Goal: Information Seeking & Learning: Learn about a topic

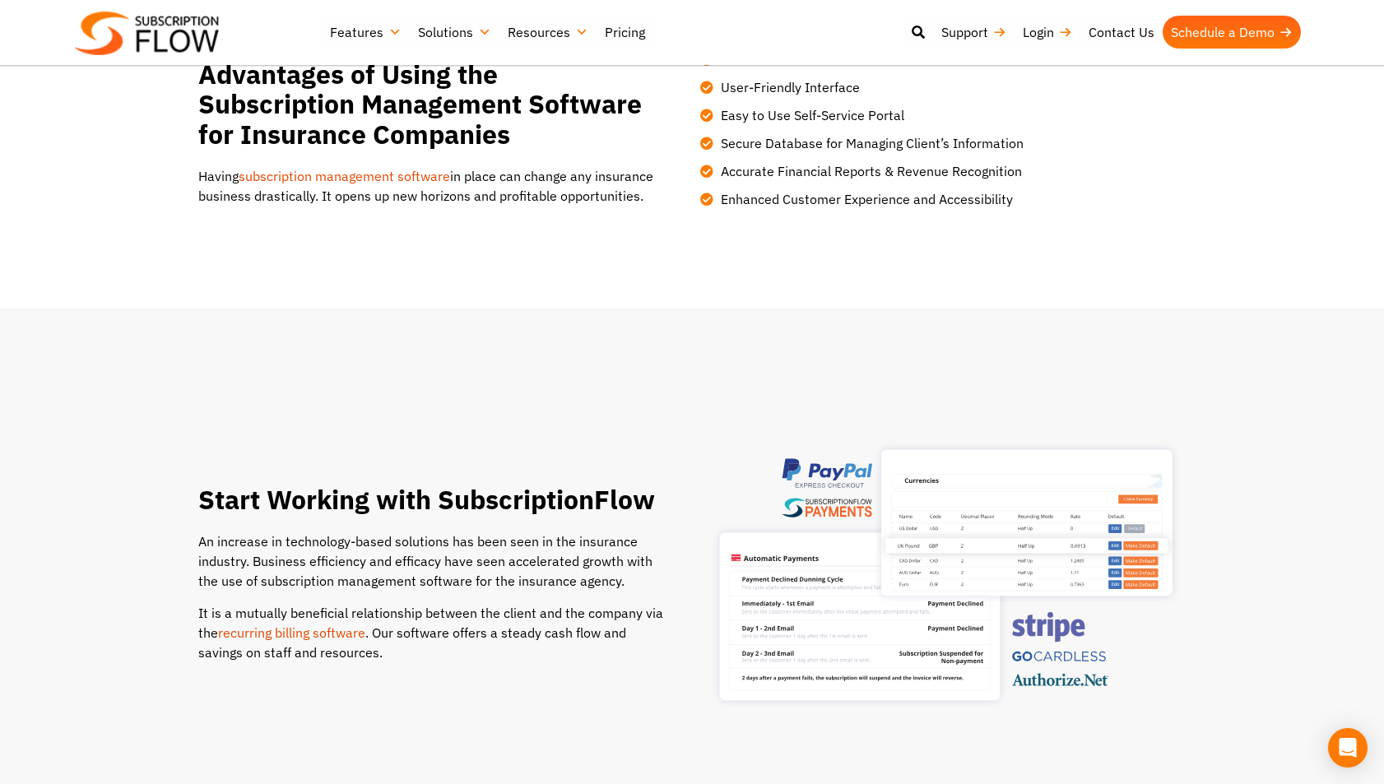
scroll to position [551, 0]
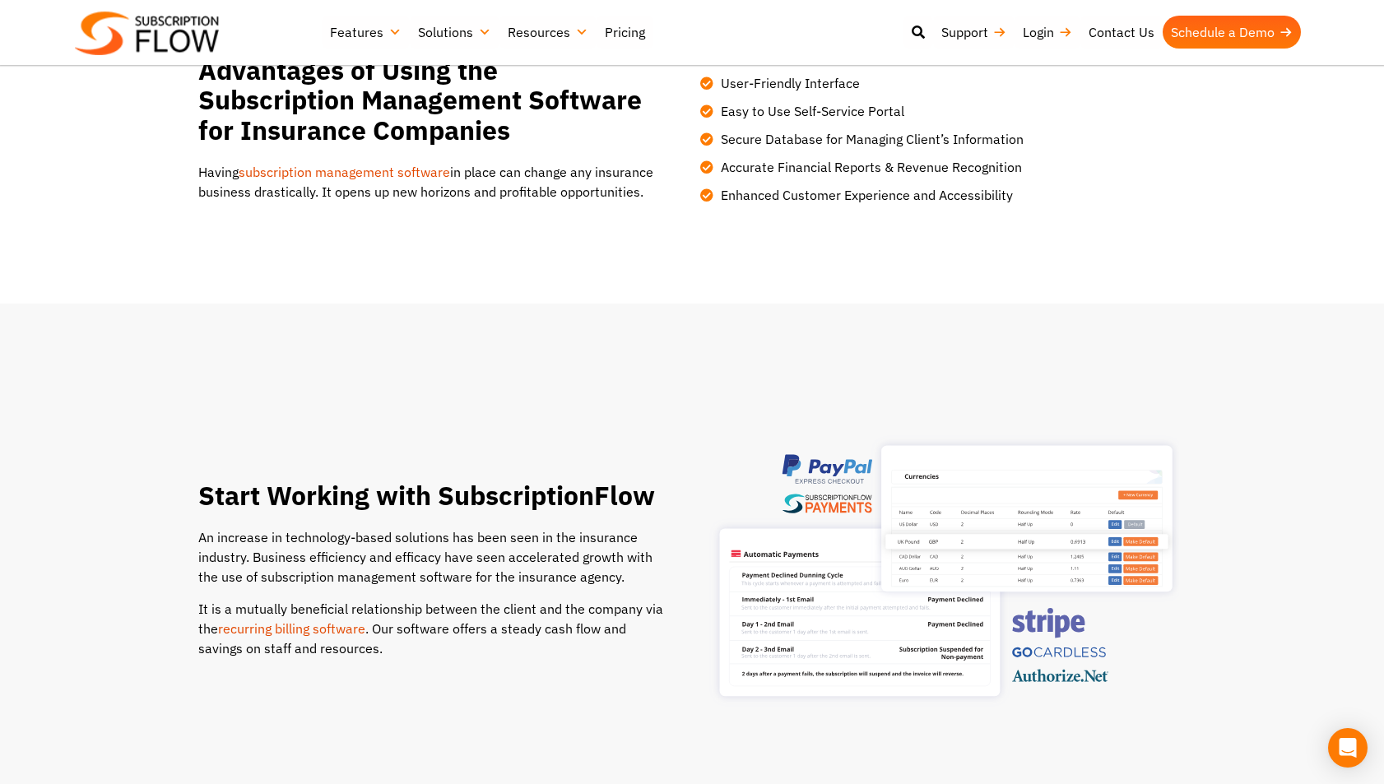
click at [319, 529] on p "An increase in technology-based solutions has been seen in the insurance indust…" at bounding box center [434, 557] width 473 height 59
drag, startPoint x: 201, startPoint y: 570, endPoint x: 552, endPoint y: 573, distance: 351.5
click at [553, 574] on div "An increase in technology-based solutions has been seen in the insurance indust…" at bounding box center [434, 593] width 473 height 130
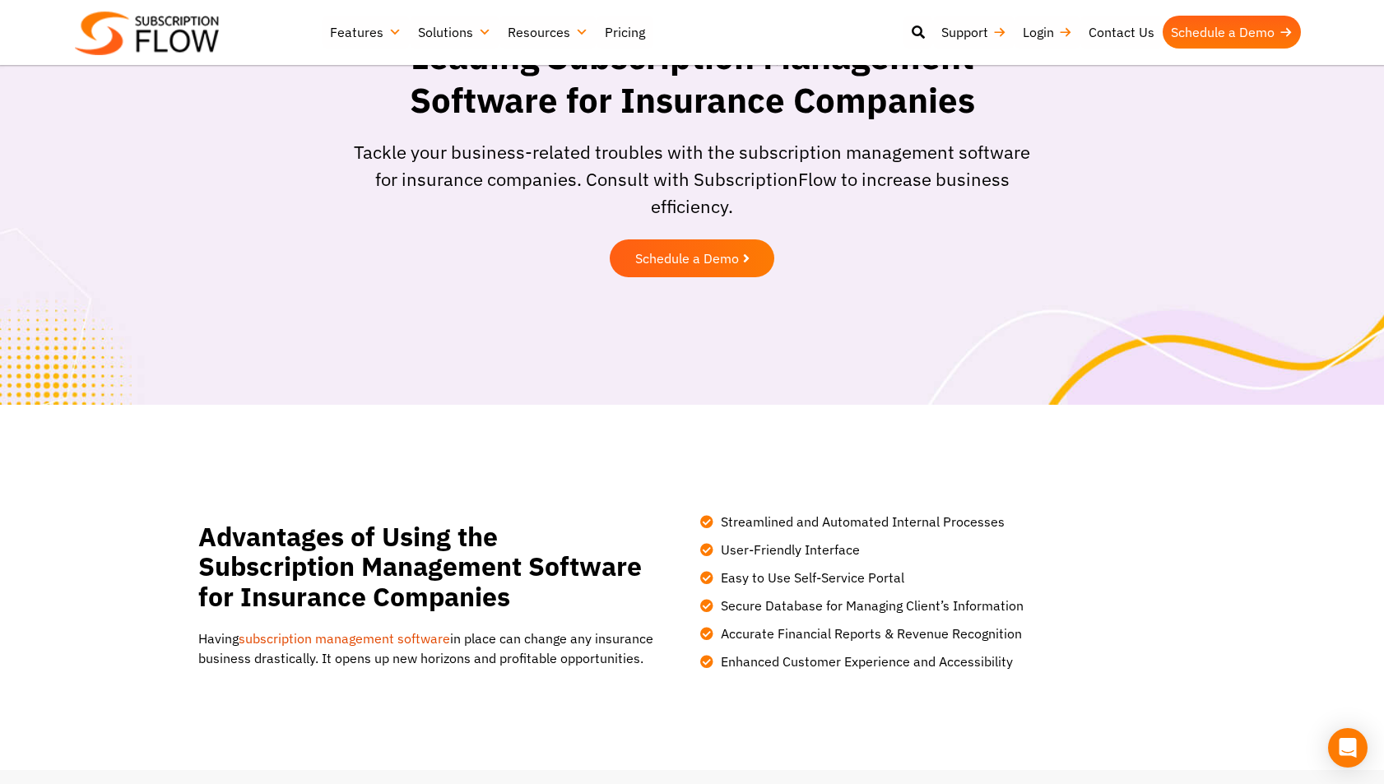
scroll to position [88, 0]
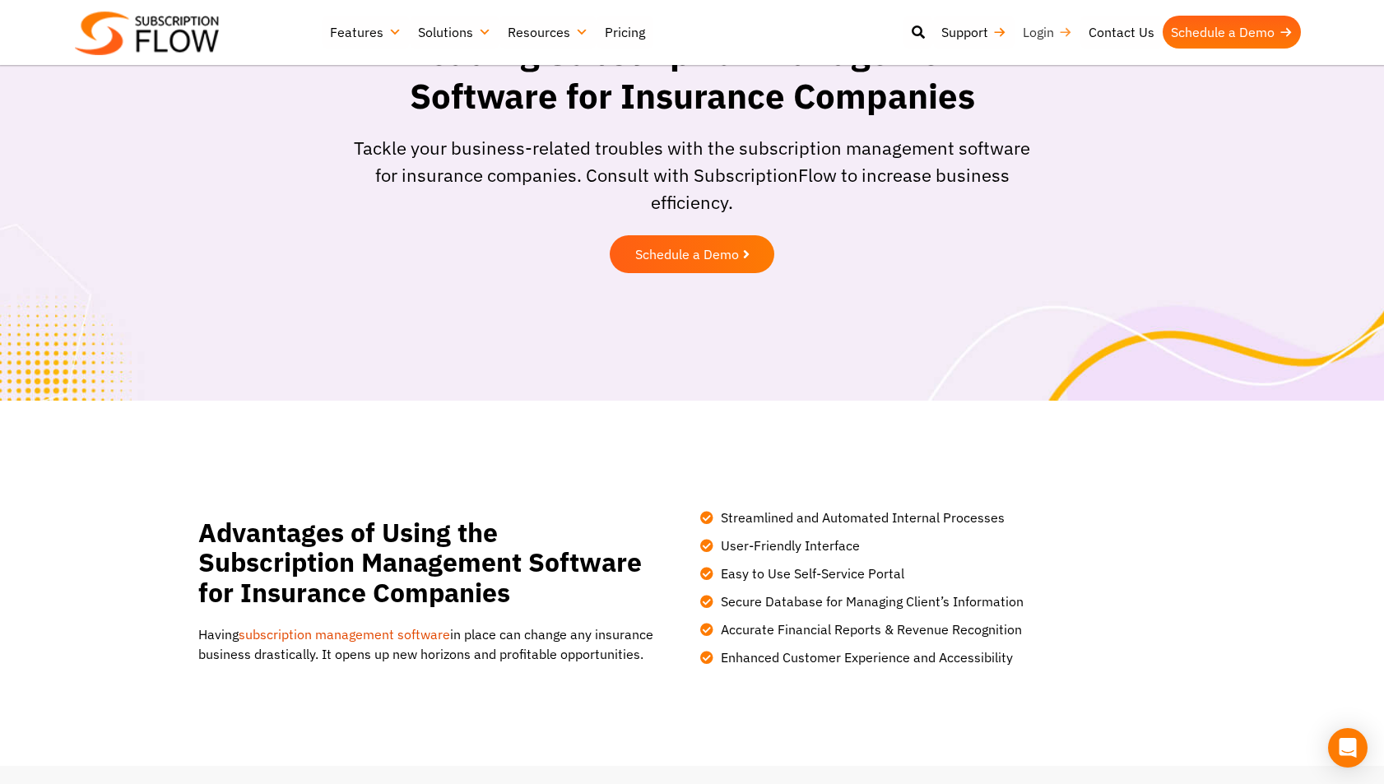
click at [1035, 30] on link "Login" at bounding box center [1048, 32] width 66 height 33
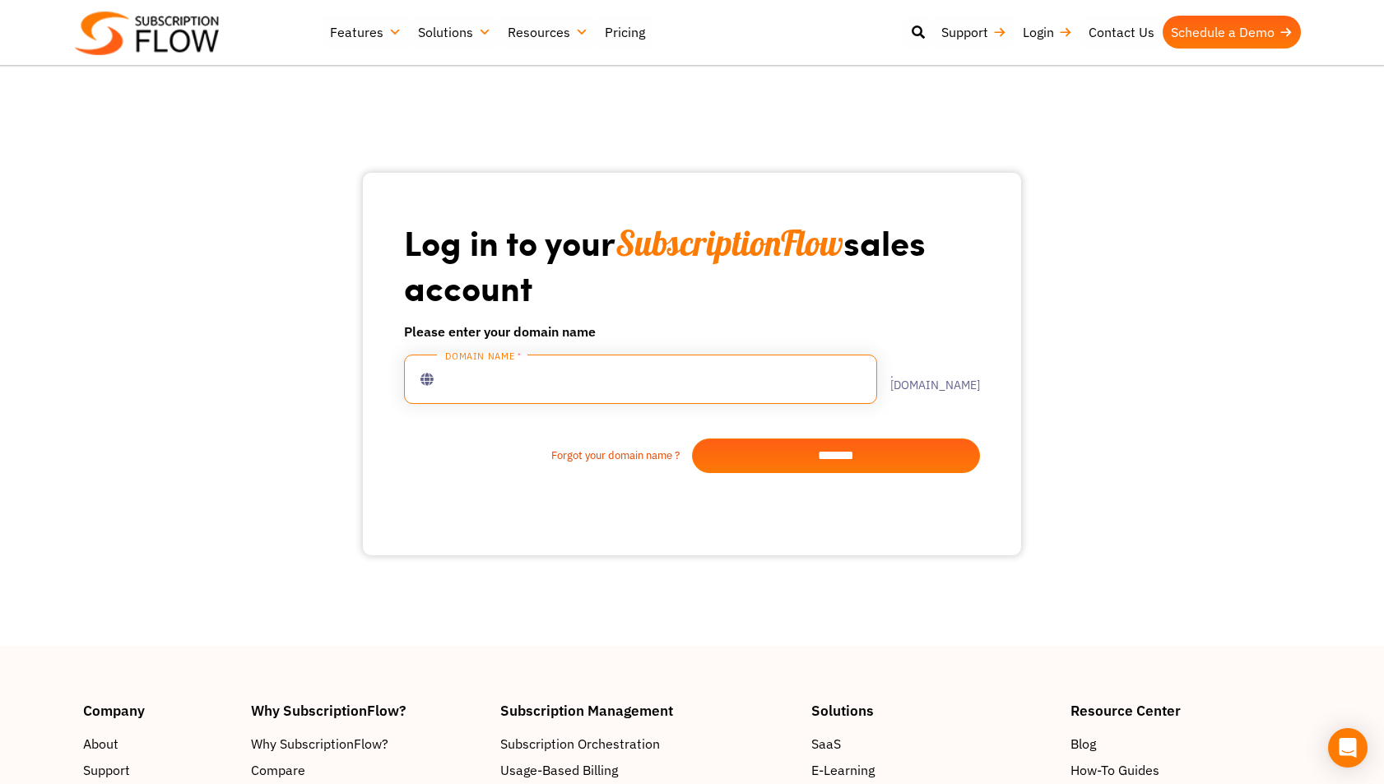
click at [577, 384] on input "text" at bounding box center [640, 379] width 473 height 49
type input "*********"
click at [858, 463] on input "*******" at bounding box center [836, 456] width 288 height 35
click at [478, 379] on input "text" at bounding box center [640, 379] width 473 height 49
type input "*********"
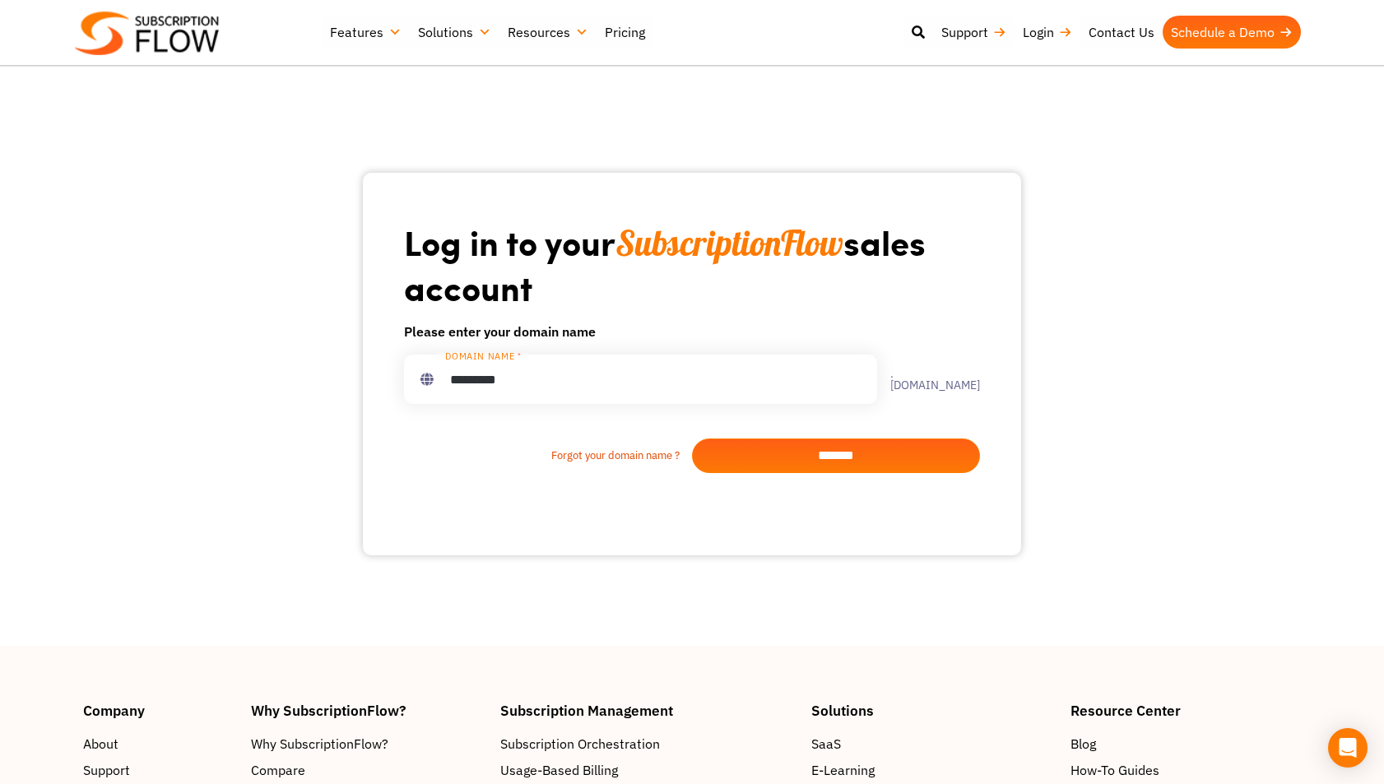
click at [876, 457] on input "*******" at bounding box center [836, 456] width 288 height 35
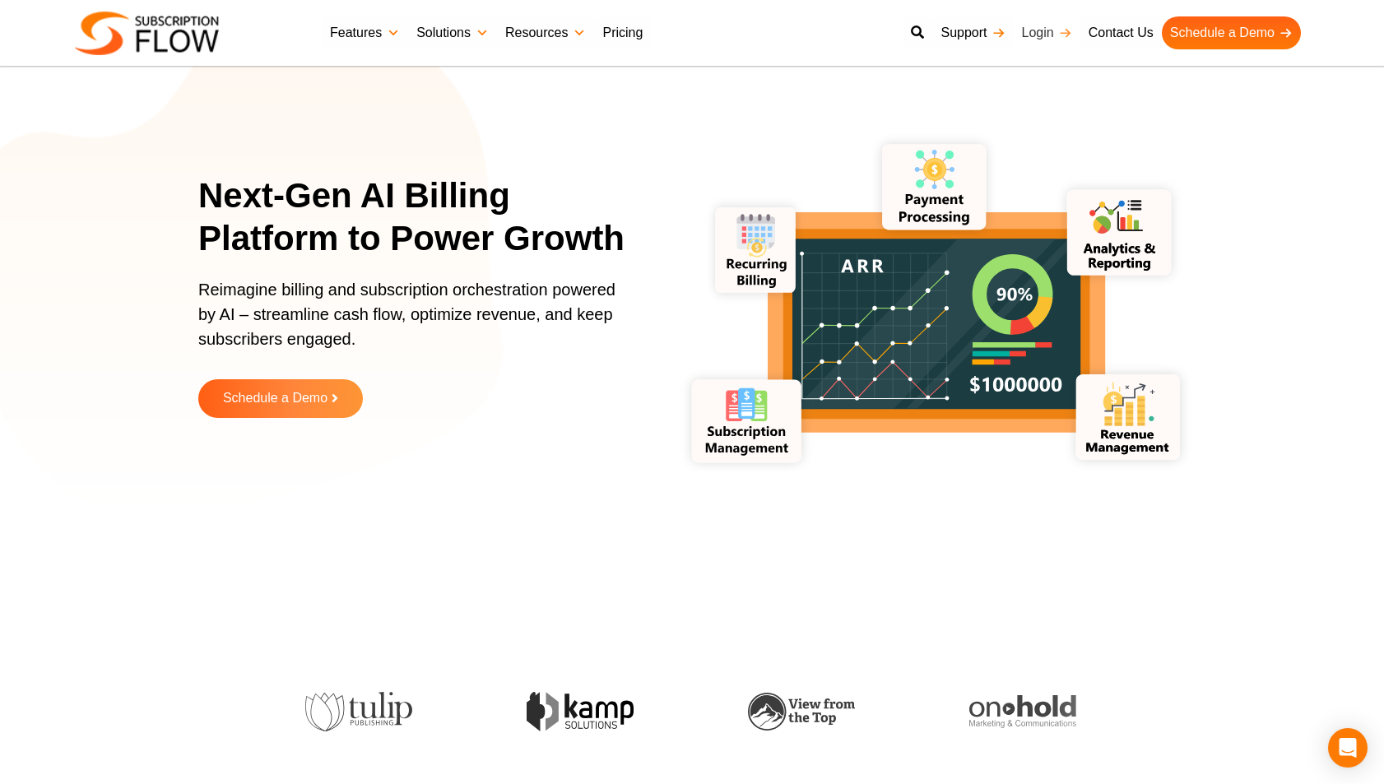
click at [1031, 30] on link "Login" at bounding box center [1047, 32] width 67 height 33
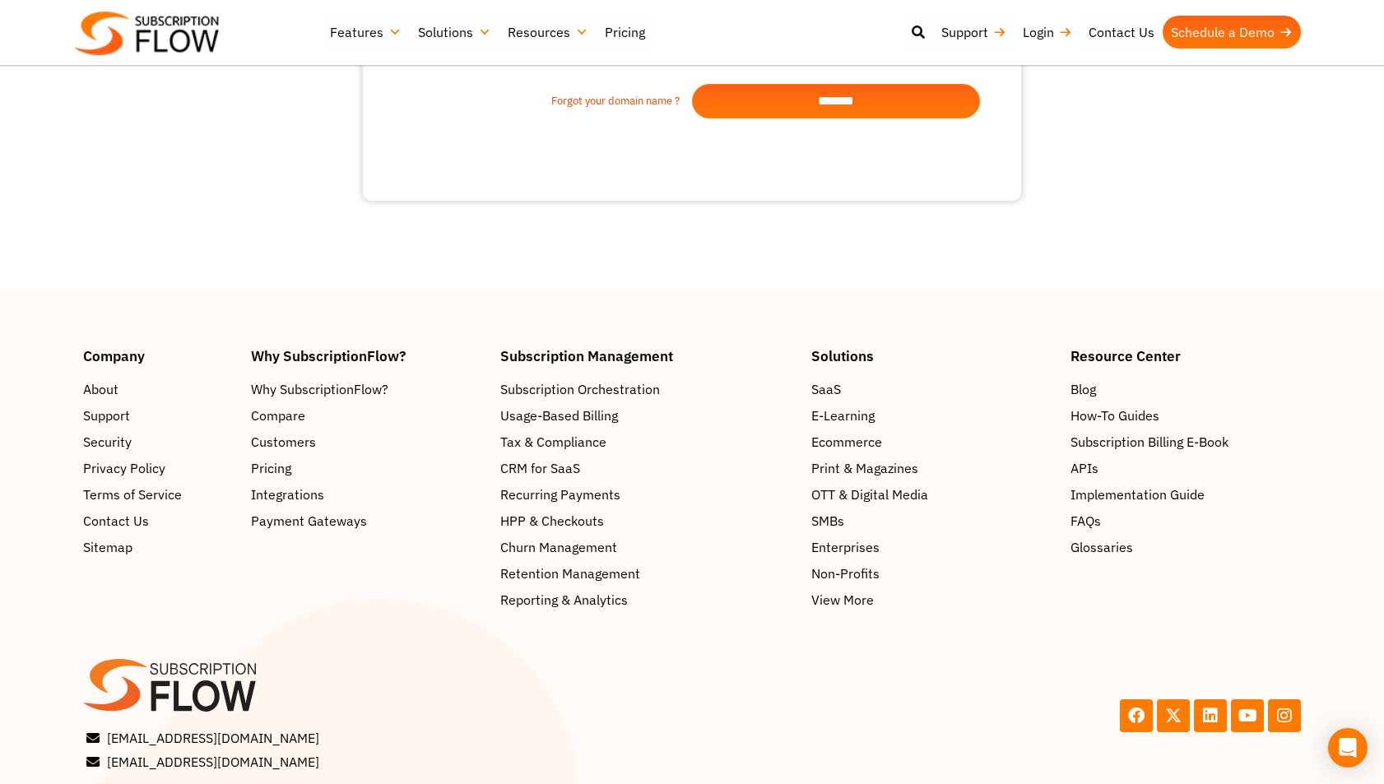
scroll to position [370, 0]
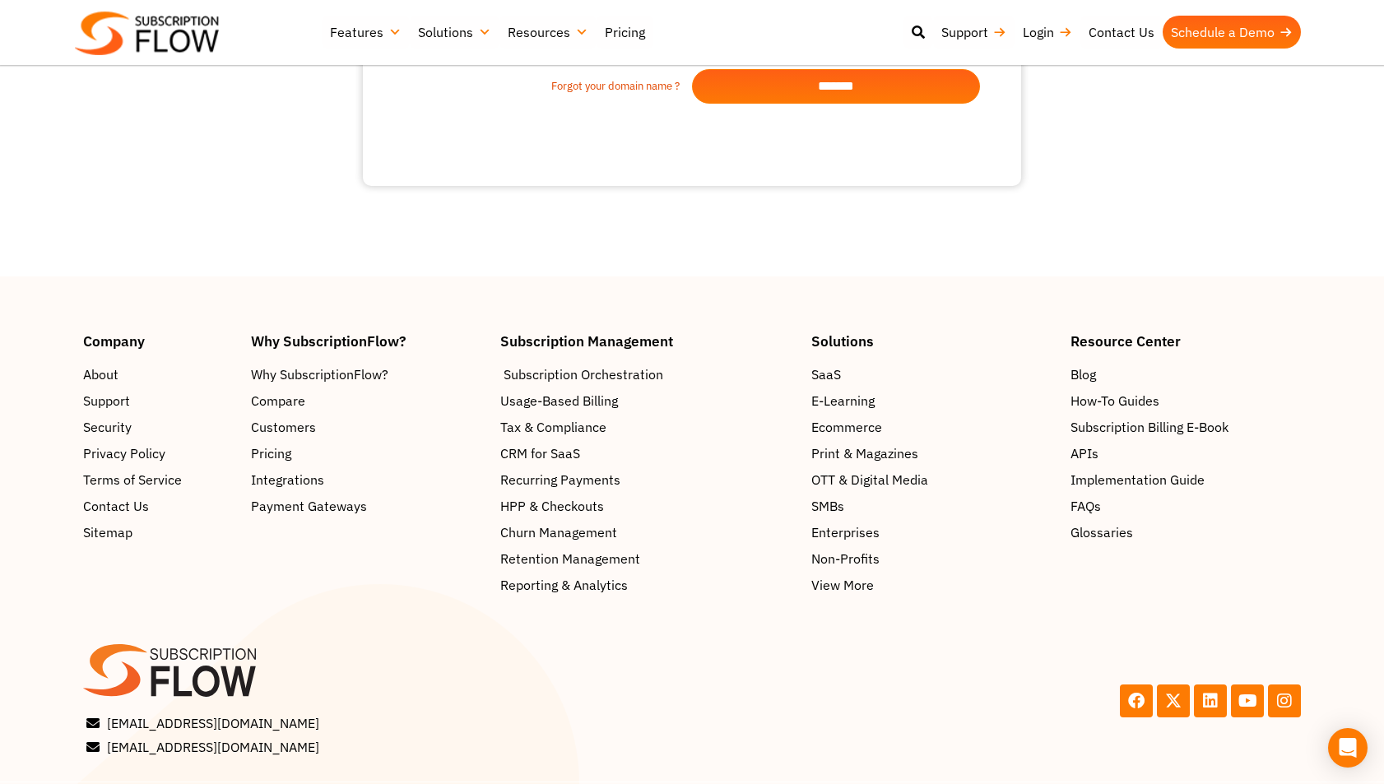
click at [626, 373] on span "Subscription Orchestration" at bounding box center [584, 375] width 160 height 20
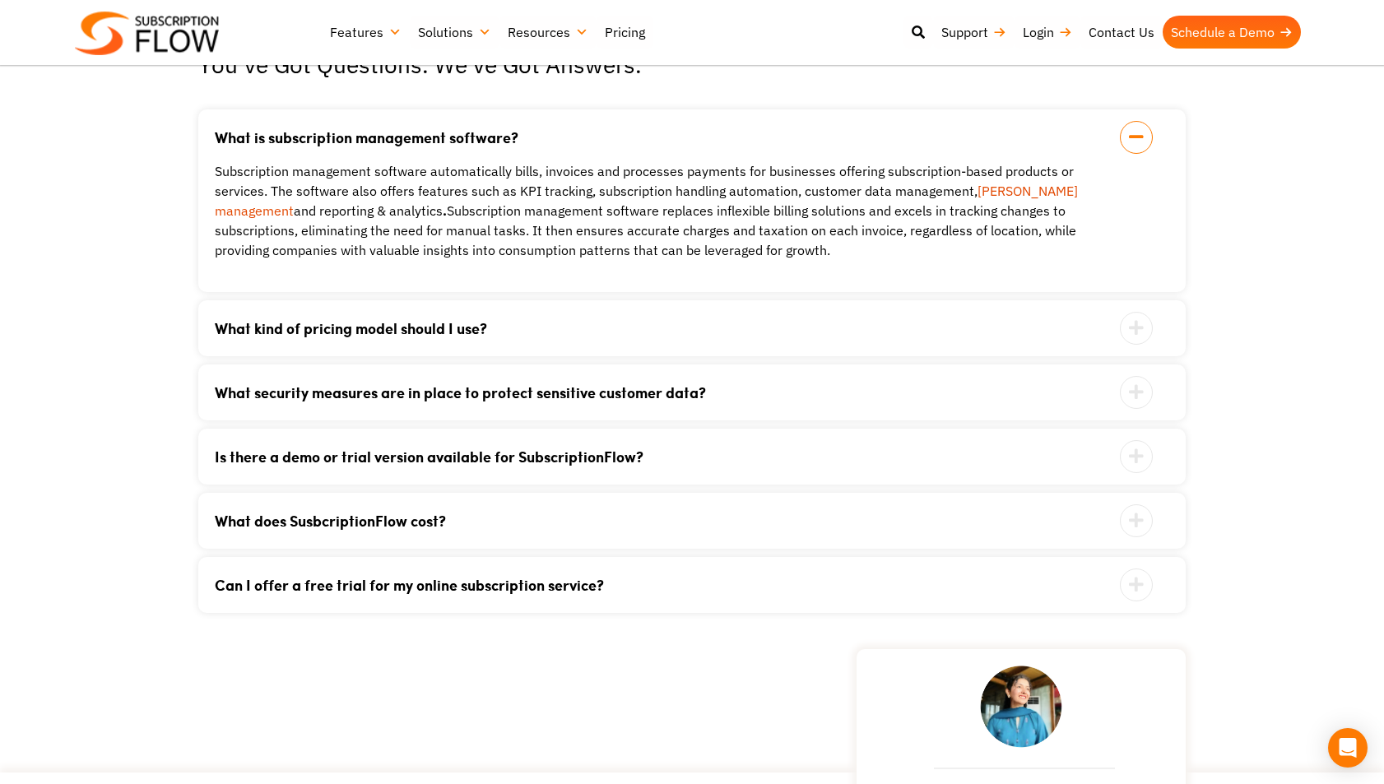
scroll to position [3399, 0]
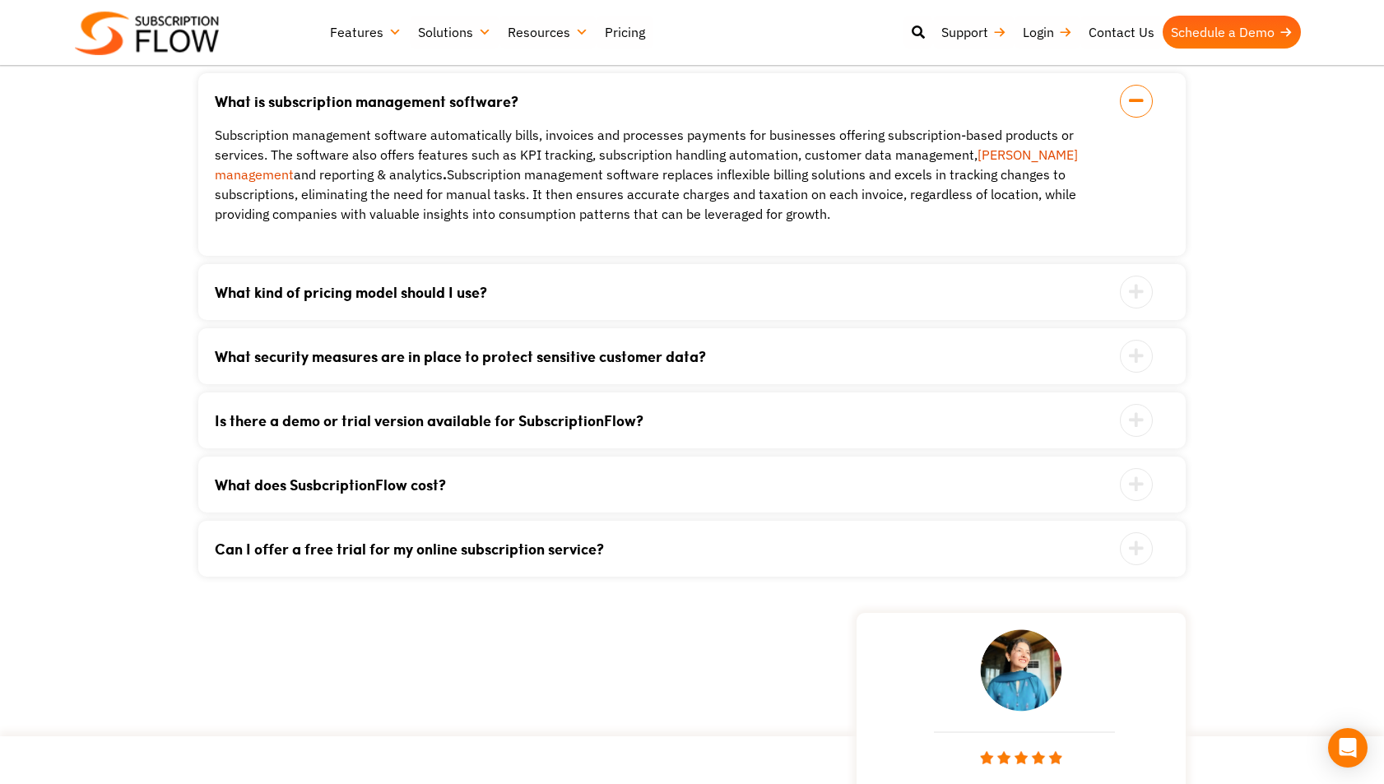
click at [256, 295] on link "What kind of pricing model should I use?" at bounding box center [672, 292] width 914 height 15
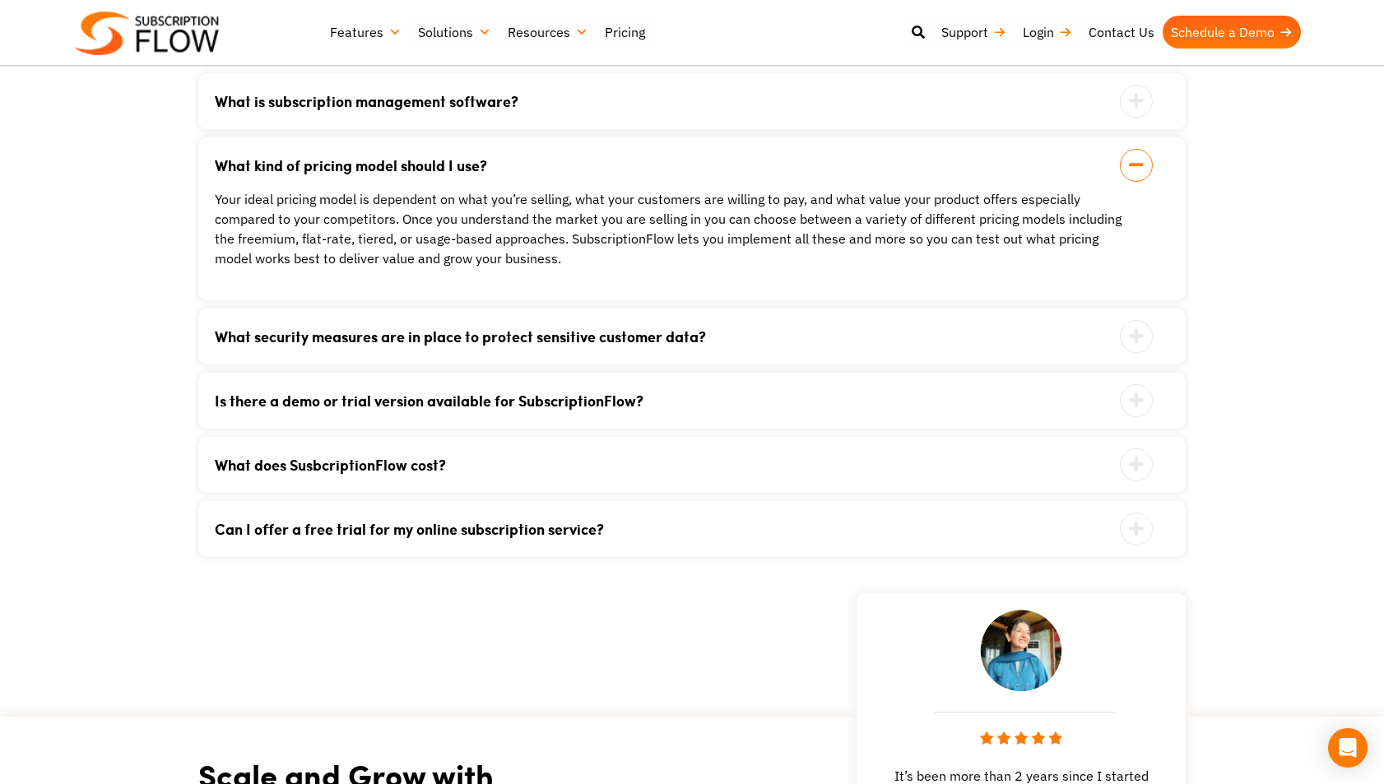
click at [319, 393] on link "Is there a demo or trial version available for SubscriptionFlow?" at bounding box center [672, 400] width 914 height 15
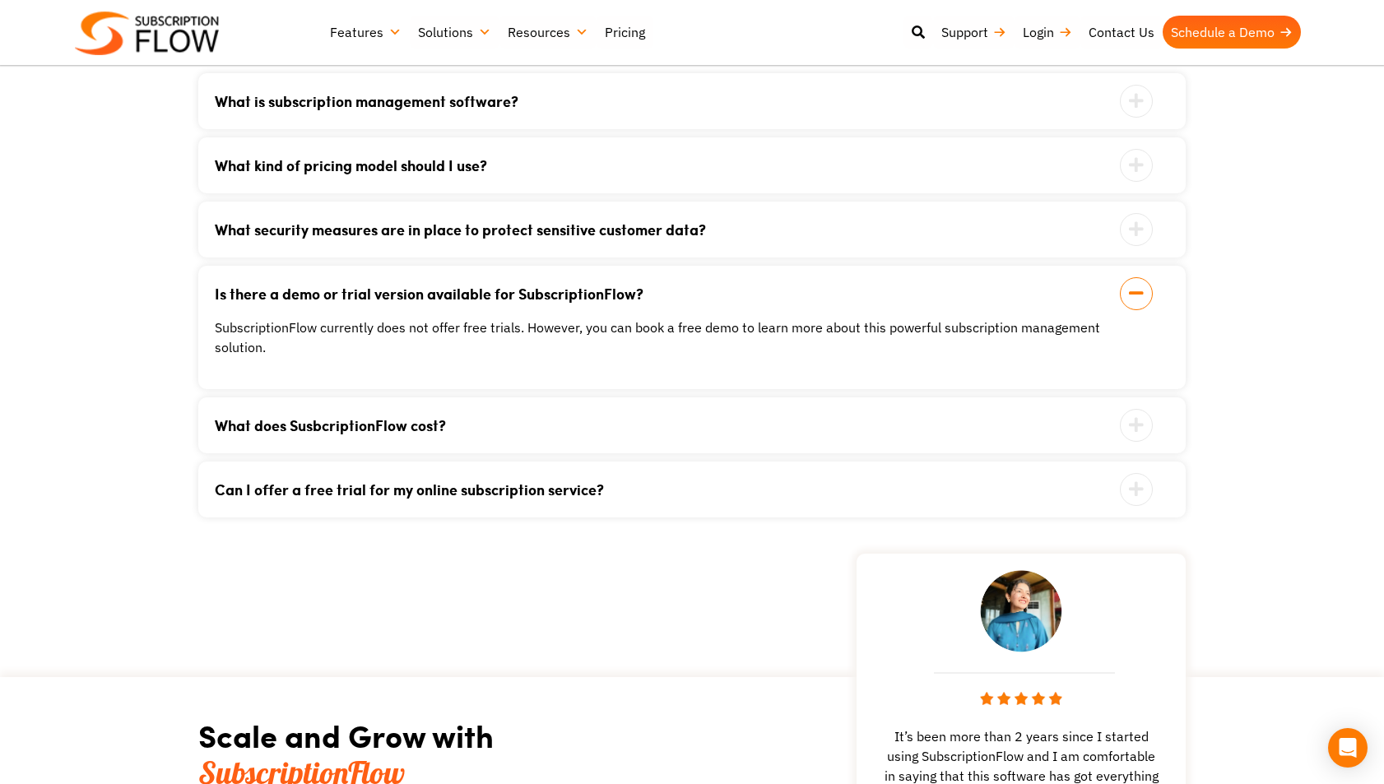
click at [259, 418] on link "What does SusbcriptionFlow cost?" at bounding box center [672, 425] width 914 height 15
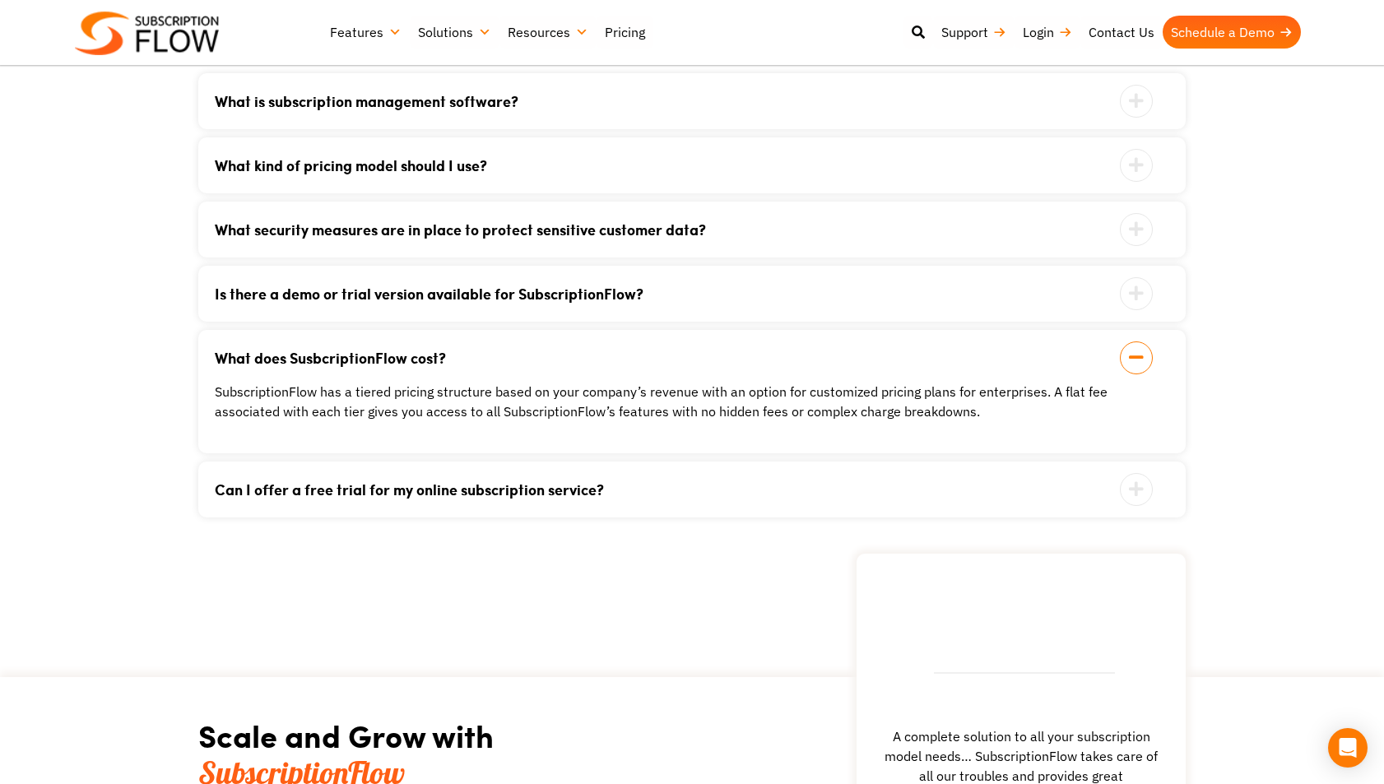
click at [268, 496] on link "Can I offer a free trial for my online subscription service?" at bounding box center [672, 489] width 914 height 15
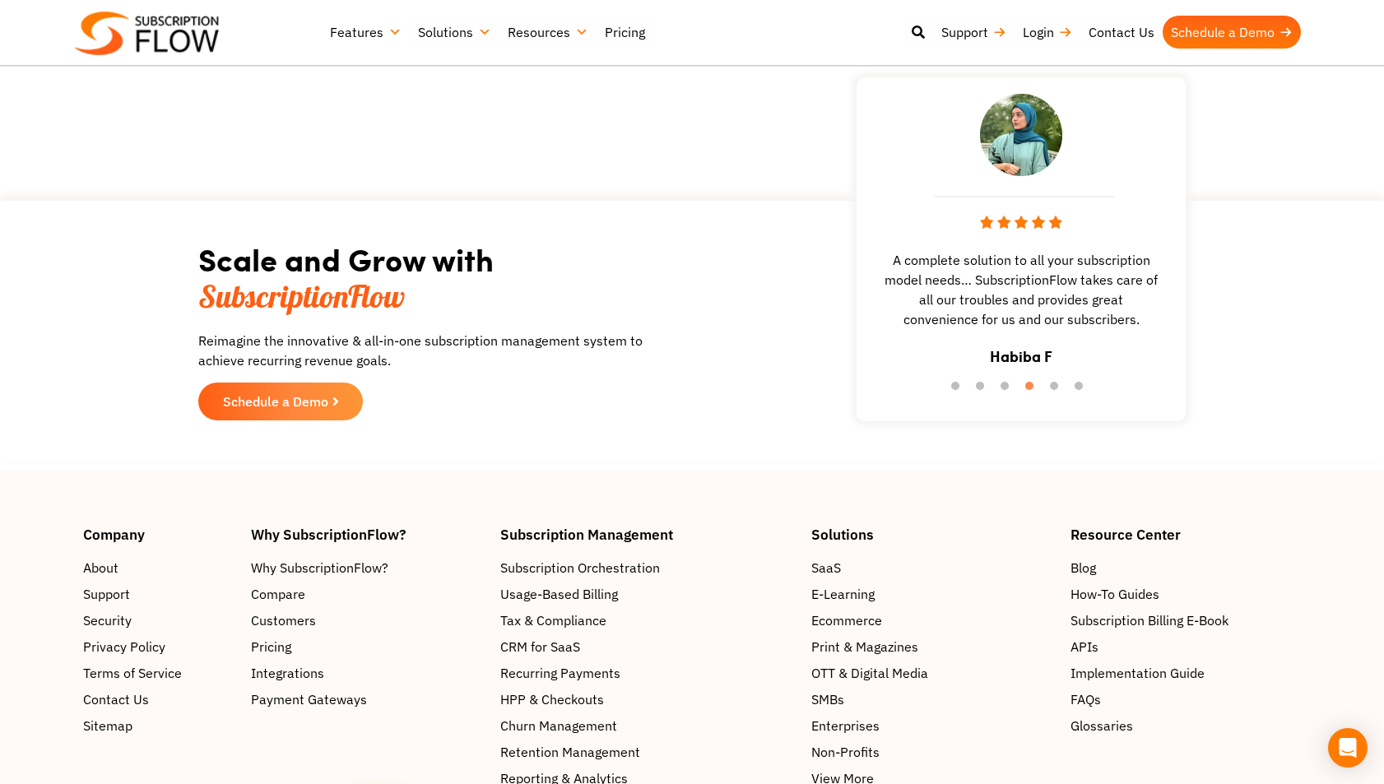
scroll to position [4164, 0]
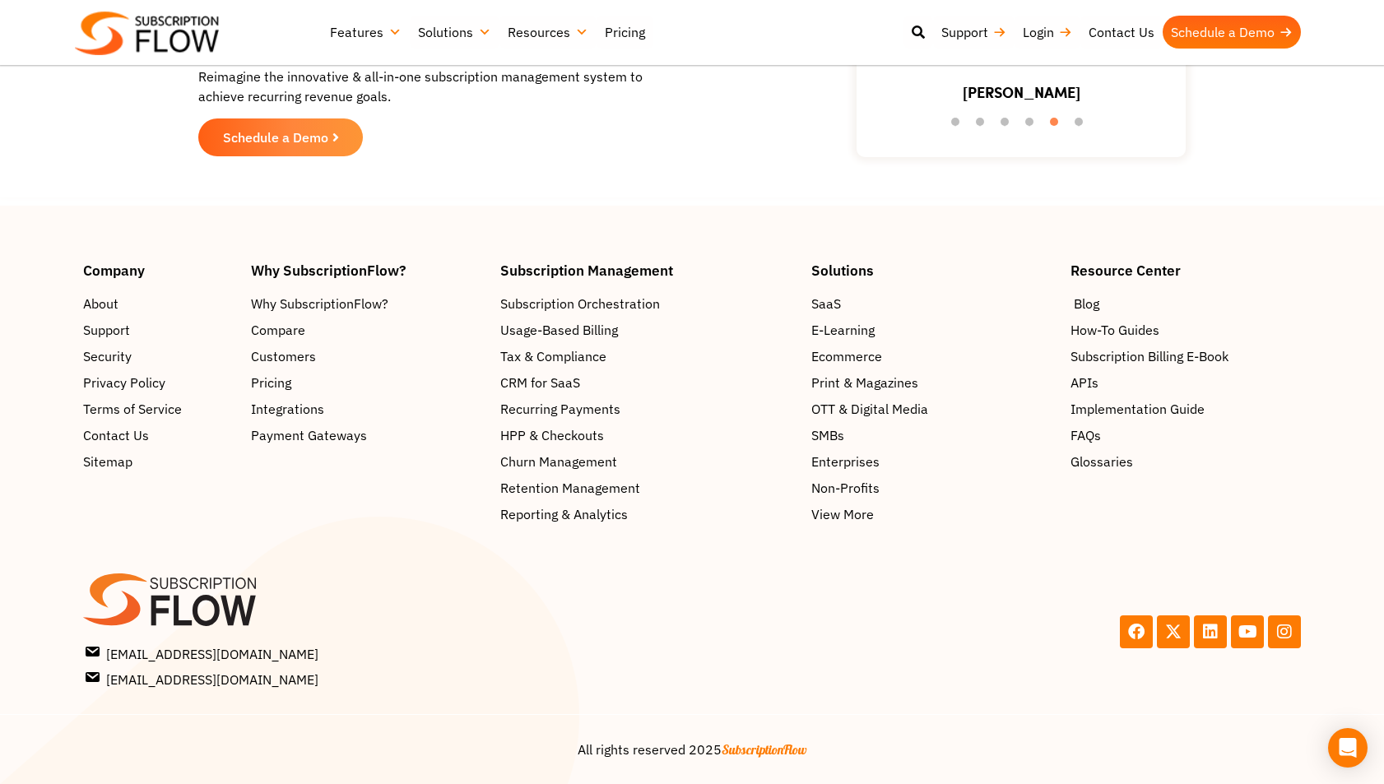
click at [1080, 304] on span "Blog" at bounding box center [1087, 304] width 26 height 20
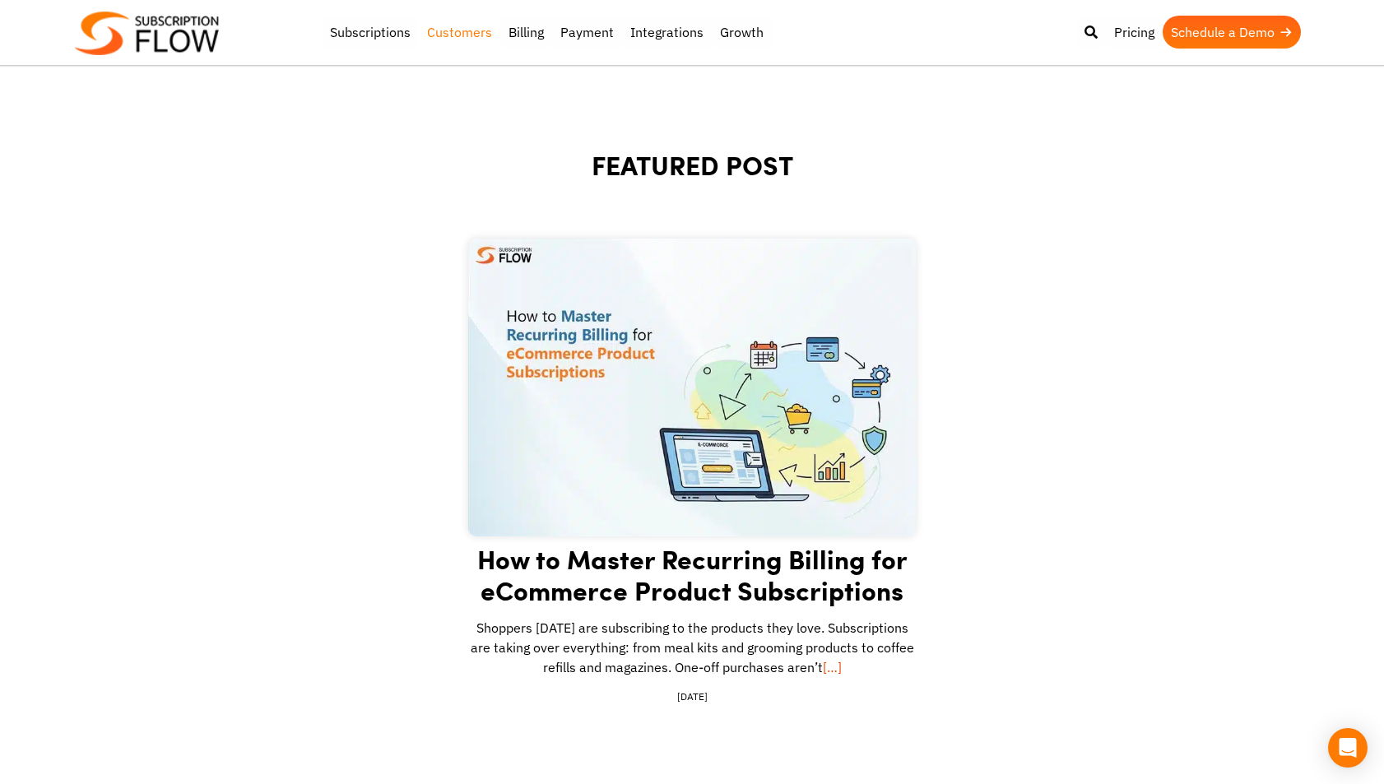
click at [453, 35] on link "Customers" at bounding box center [459, 32] width 81 height 33
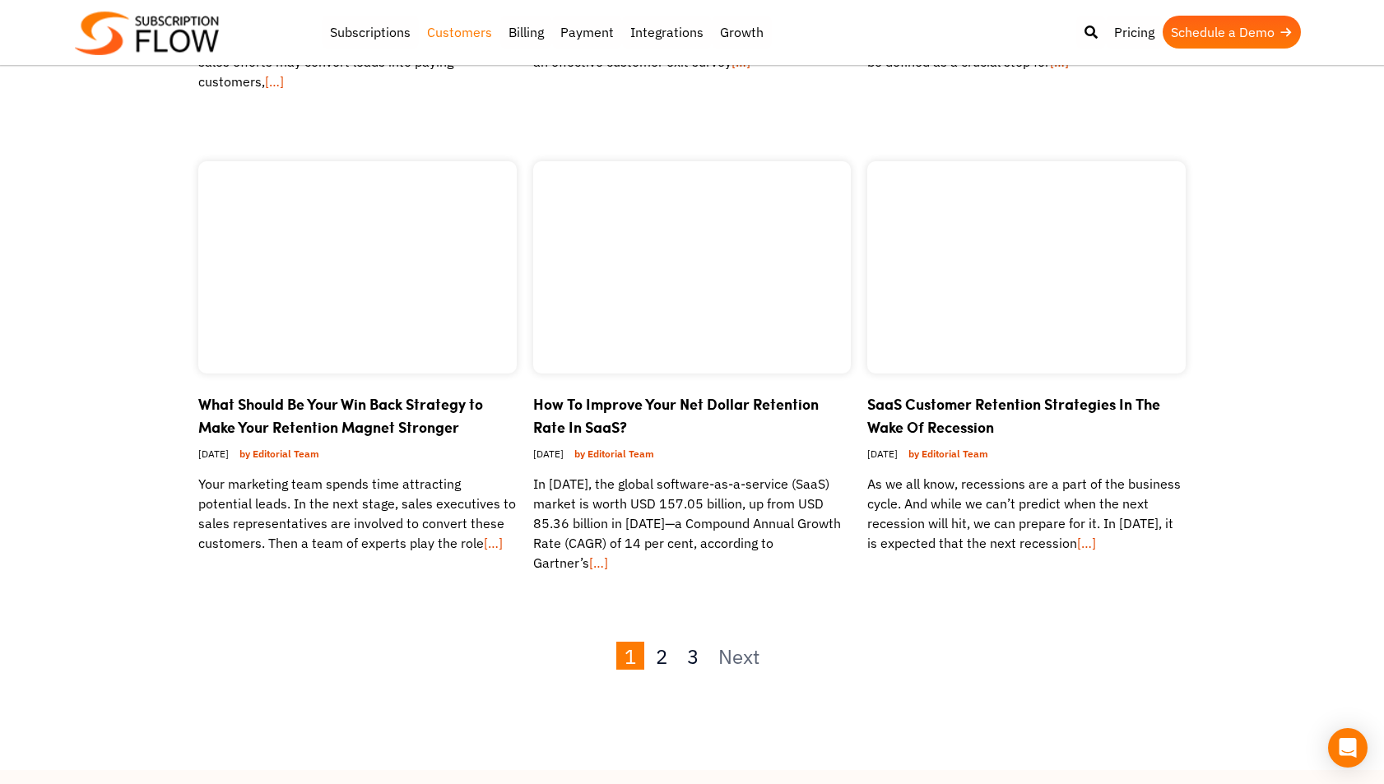
scroll to position [1557, 0]
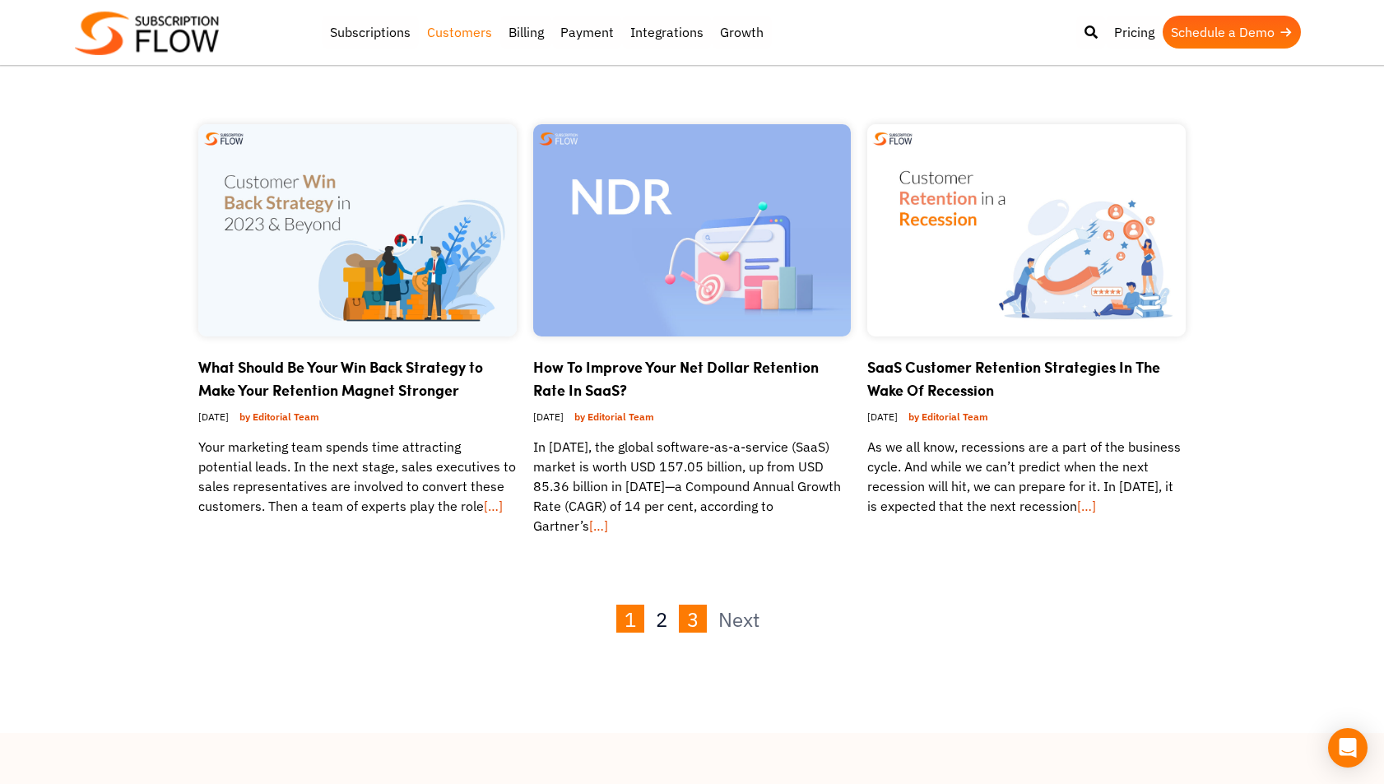
click at [679, 605] on link "3" at bounding box center [693, 619] width 28 height 28
click at [661, 605] on link "2" at bounding box center [662, 619] width 28 height 28
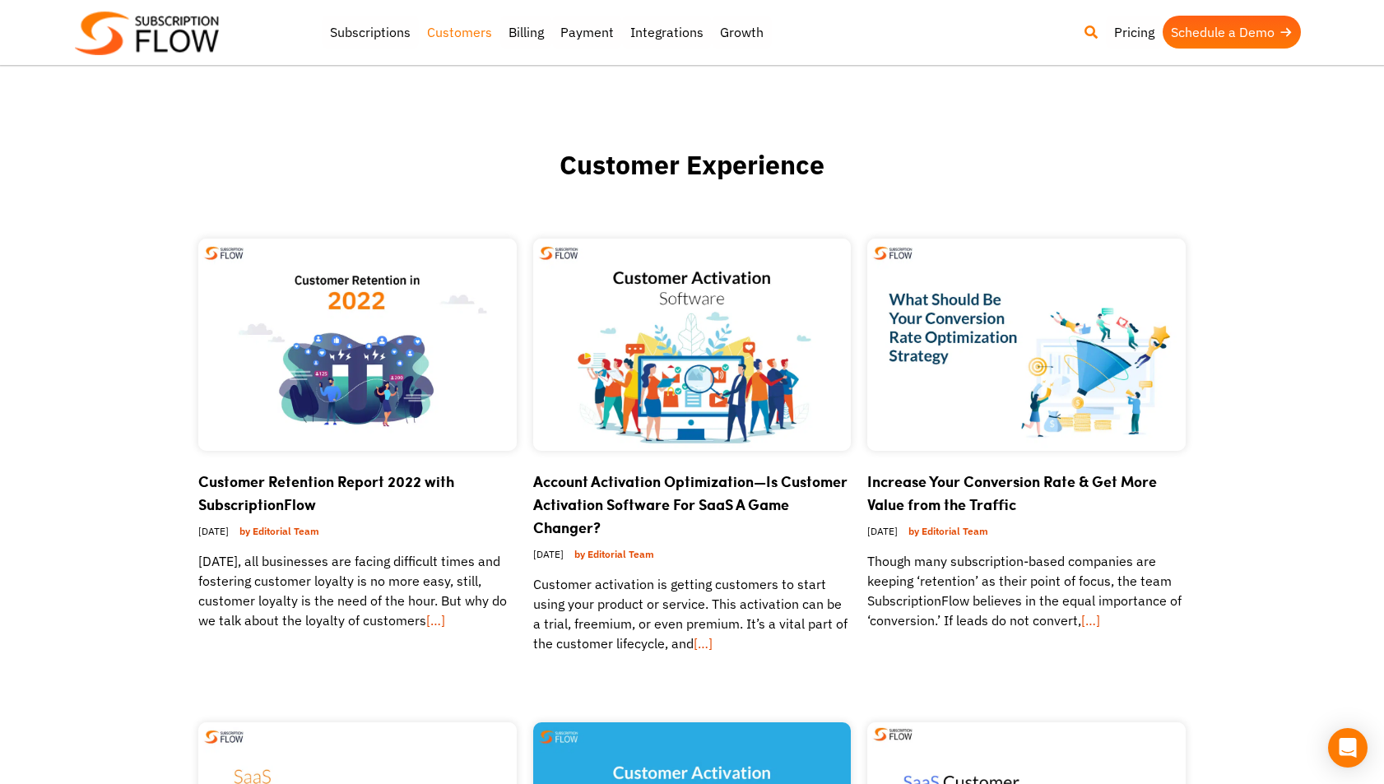
click at [1085, 30] on icon at bounding box center [1091, 32] width 13 height 13
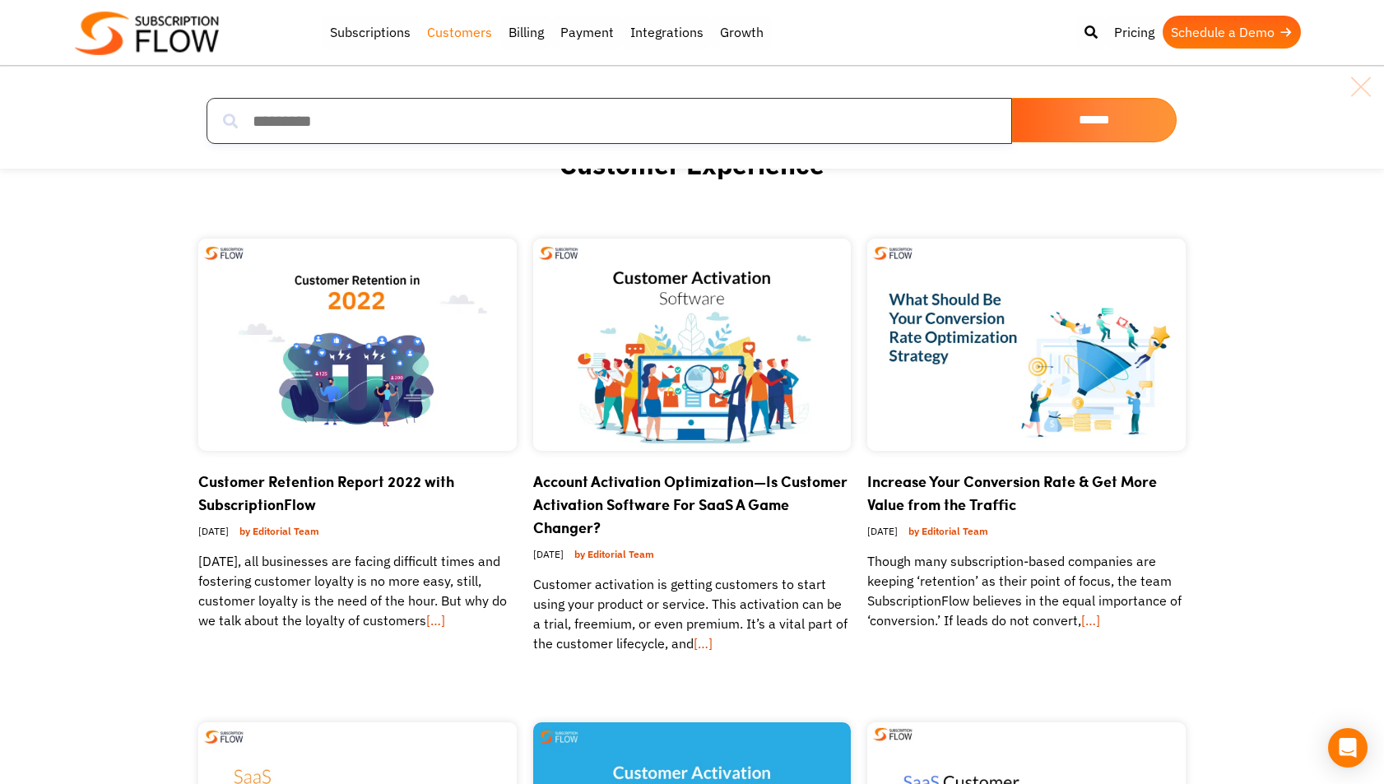
click at [779, 125] on input "search" at bounding box center [610, 121] width 806 height 46
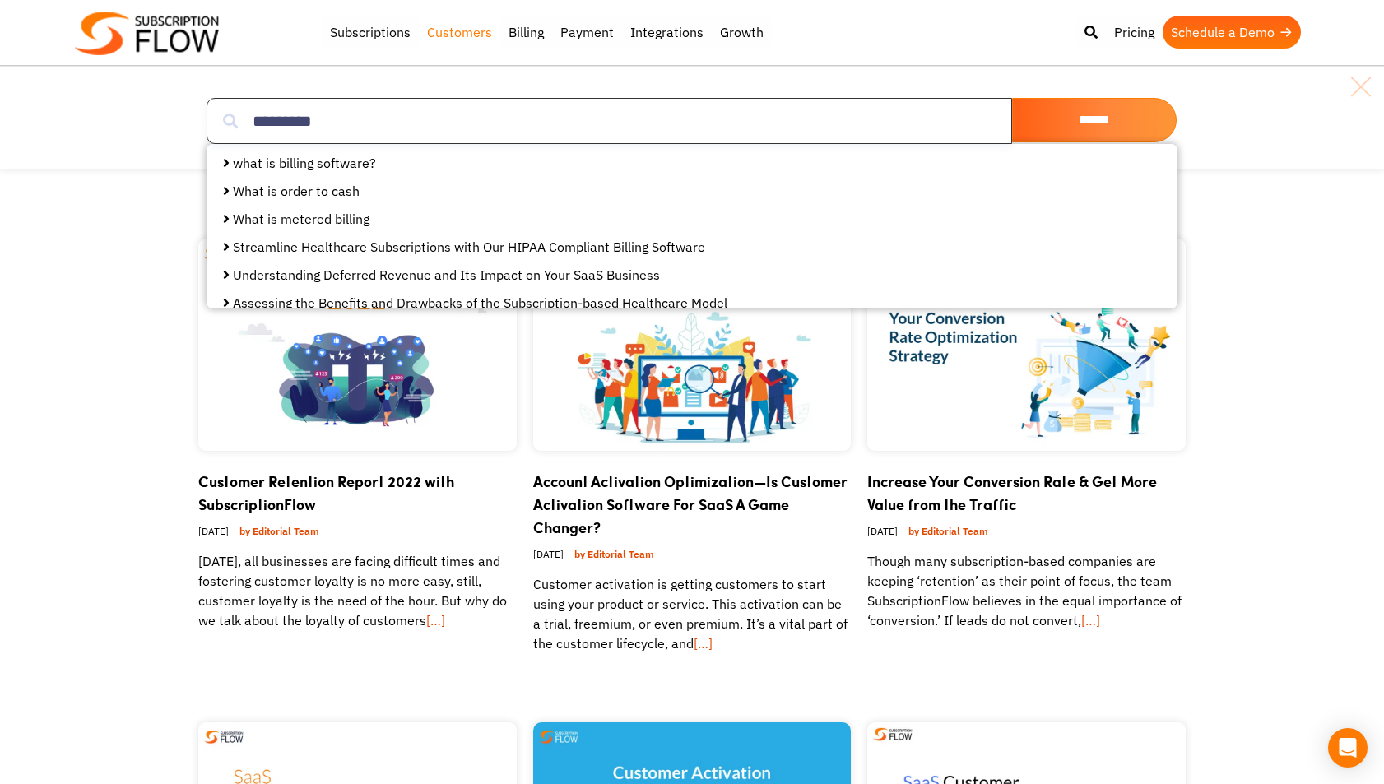
scroll to position [139, 0]
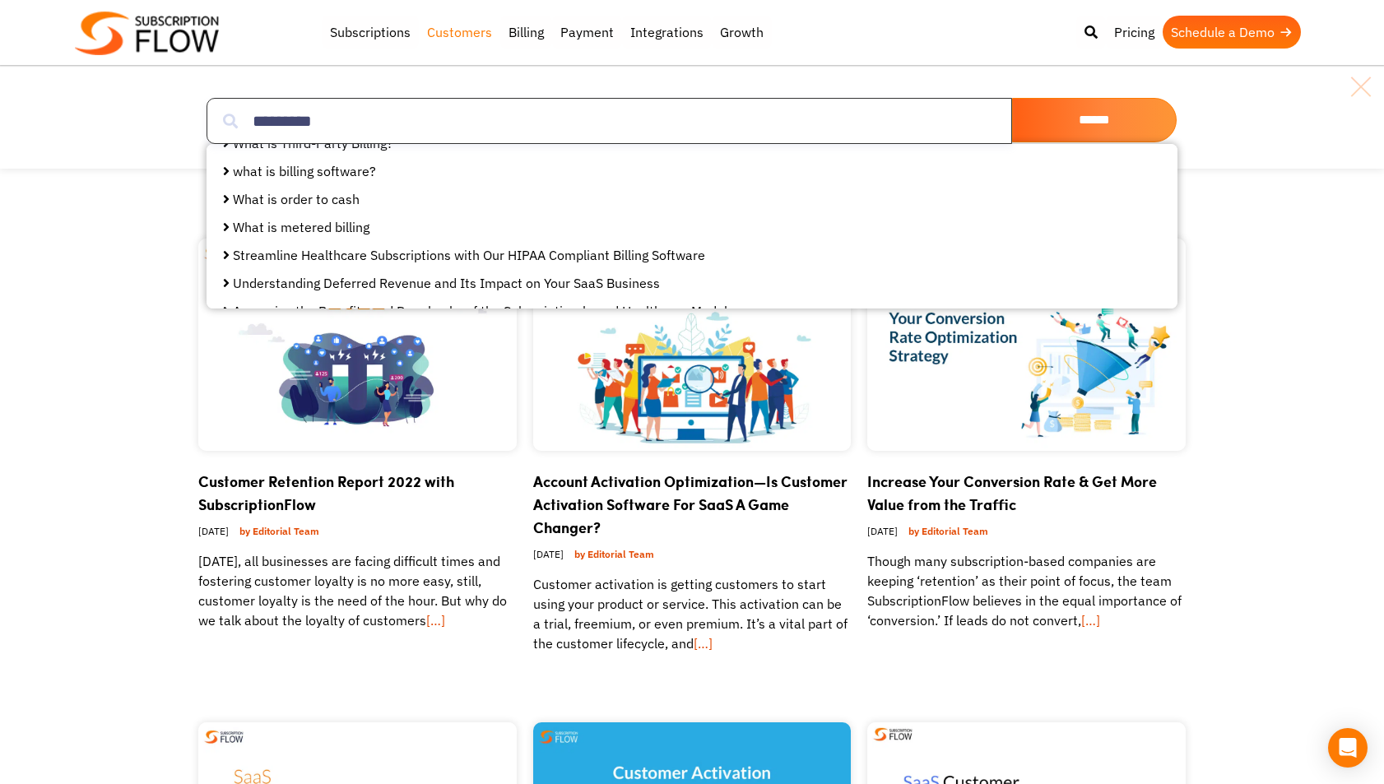
type input "*********"
click at [463, 256] on link "Streamline Healthcare Subscriptions with Our HIPAA Compliant Billing Software" at bounding box center [469, 255] width 472 height 16
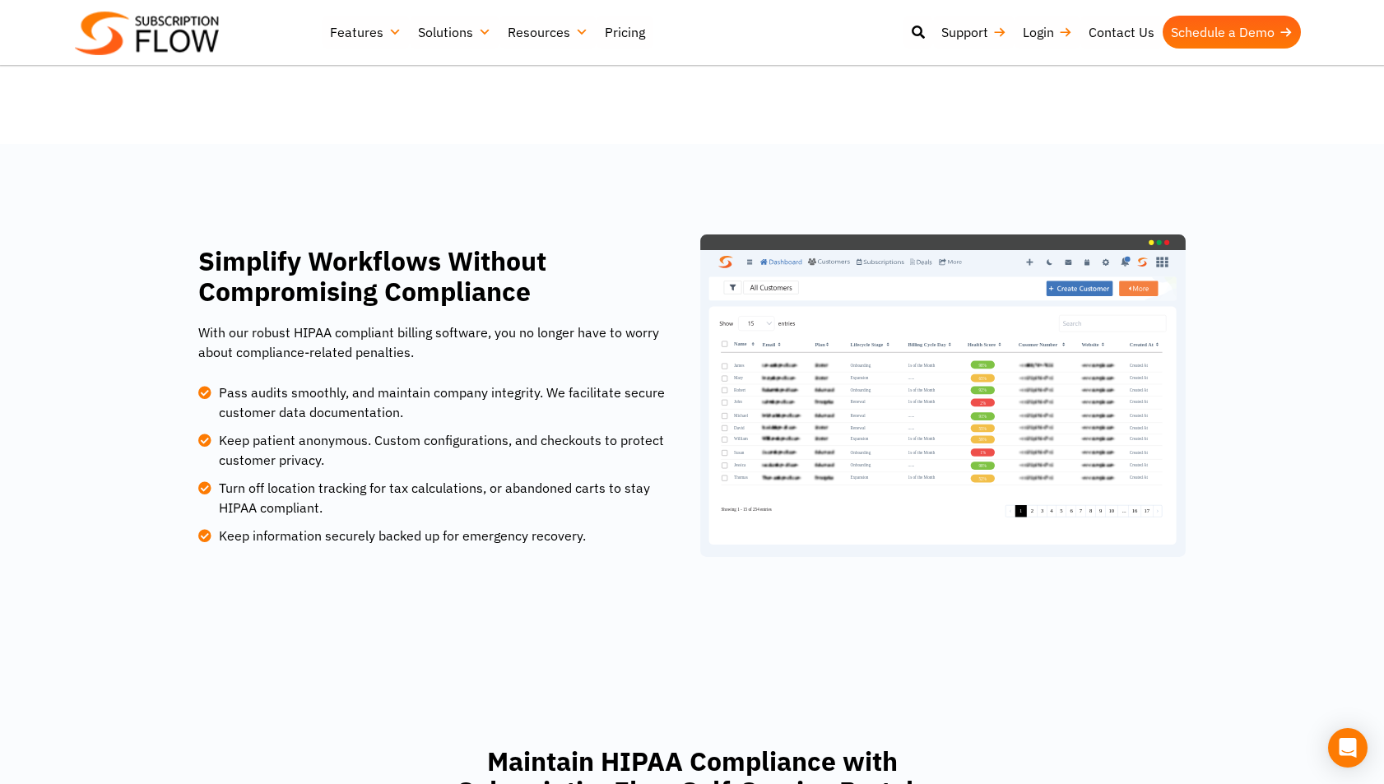
scroll to position [890, 0]
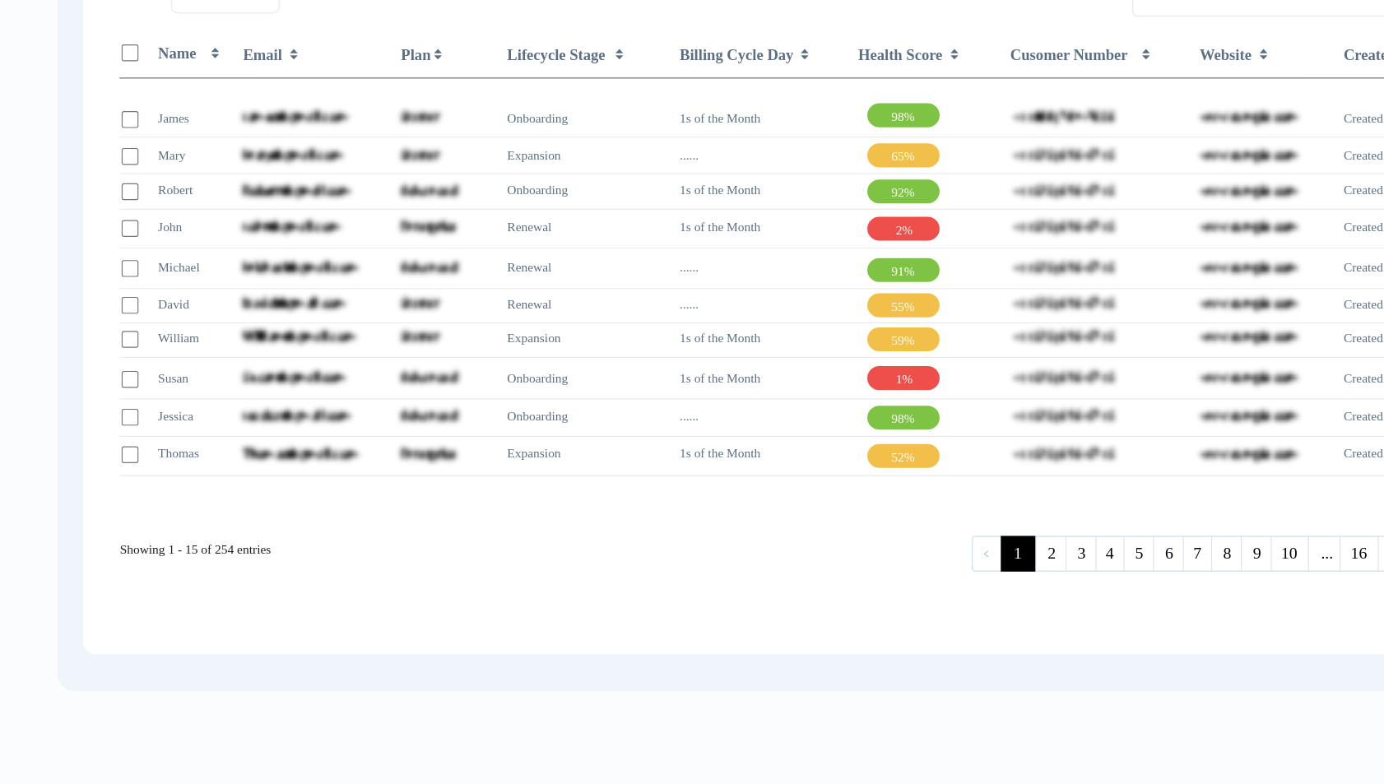
click at [1022, 492] on img at bounding box center [943, 397] width 486 height 323
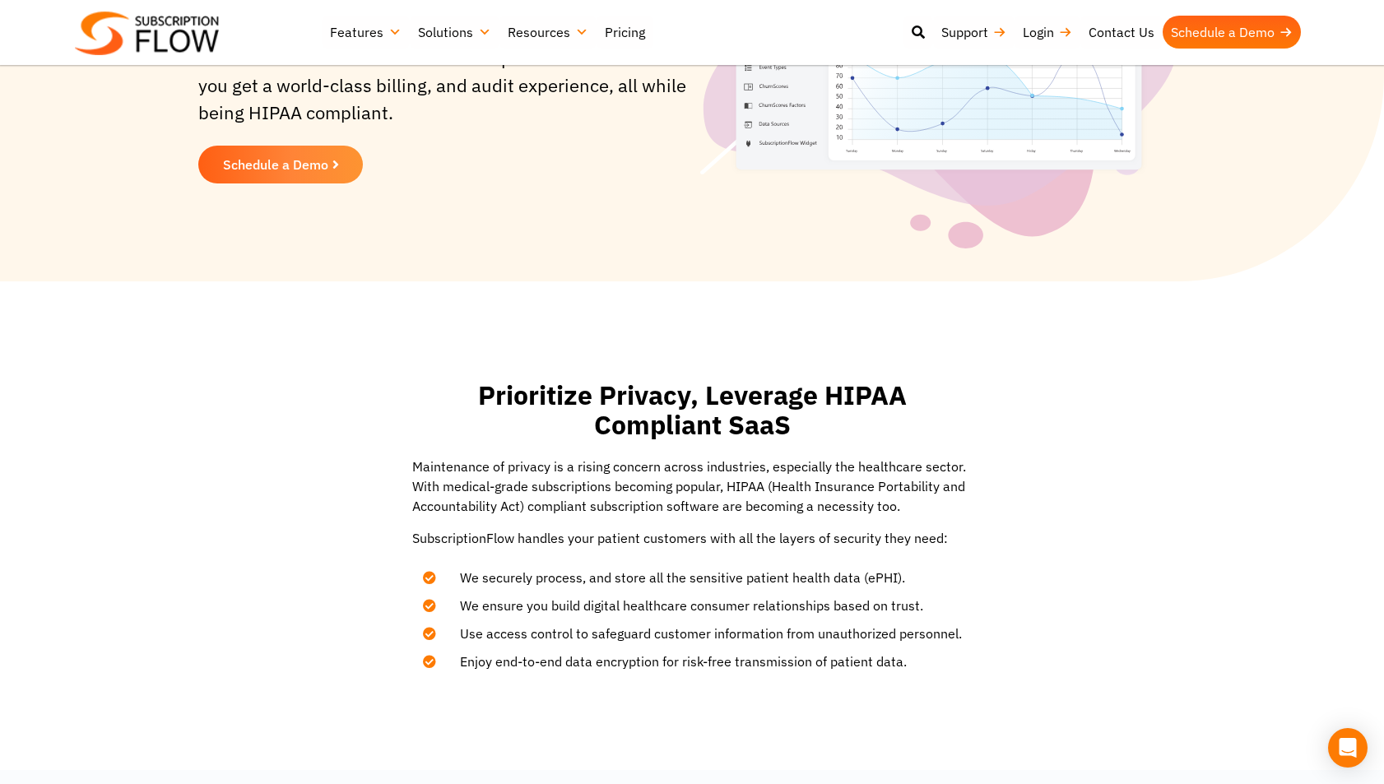
scroll to position [0, 0]
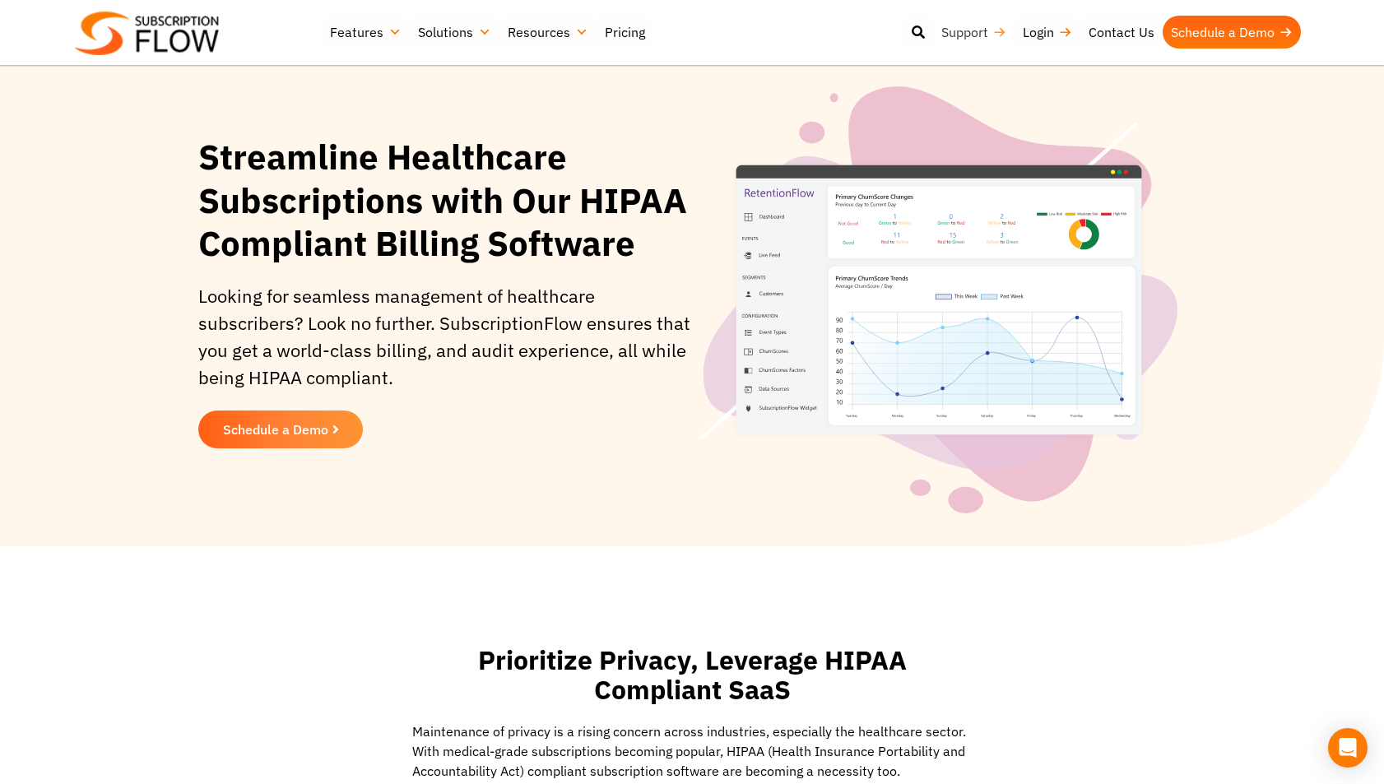
click at [953, 27] on link "Support" at bounding box center [973, 32] width 81 height 33
click at [915, 32] on icon at bounding box center [918, 32] width 13 height 13
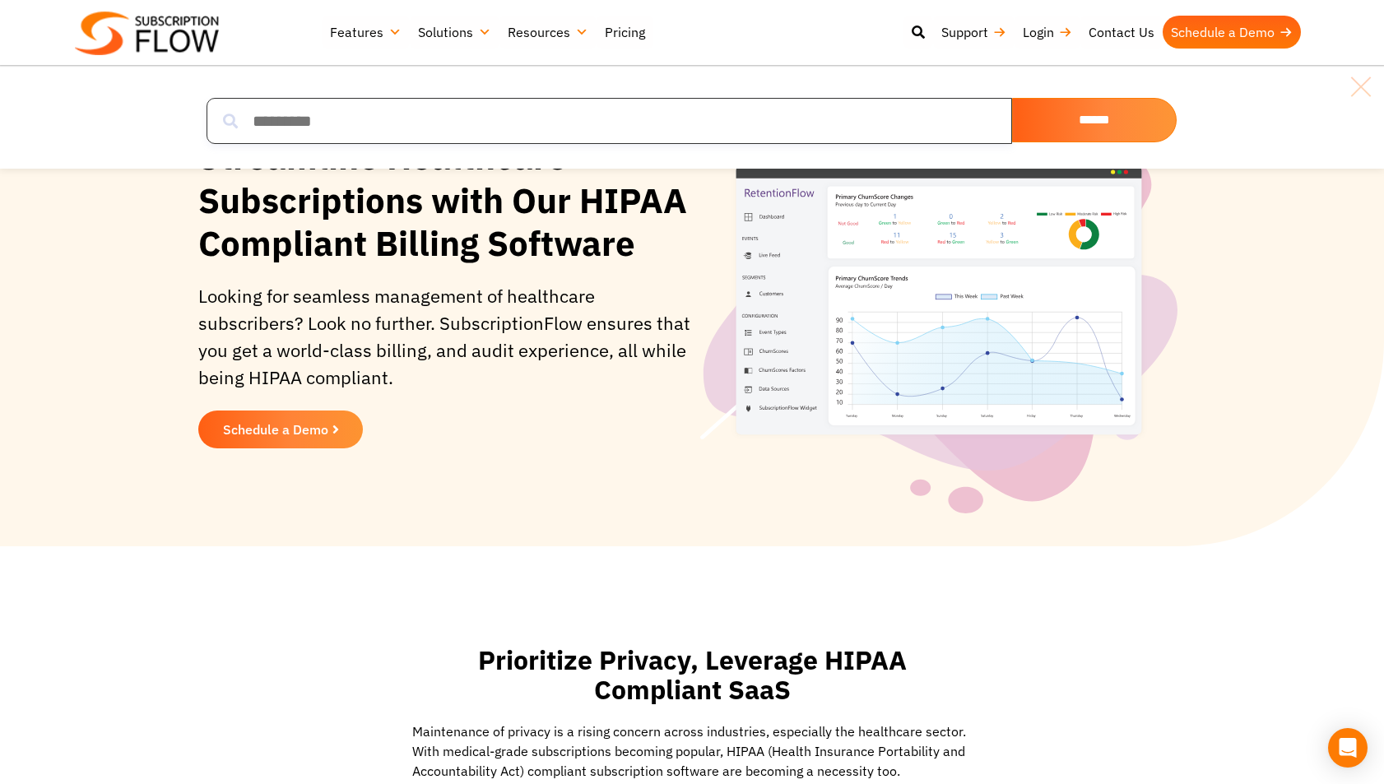
click at [690, 126] on input "search" at bounding box center [610, 121] width 806 height 46
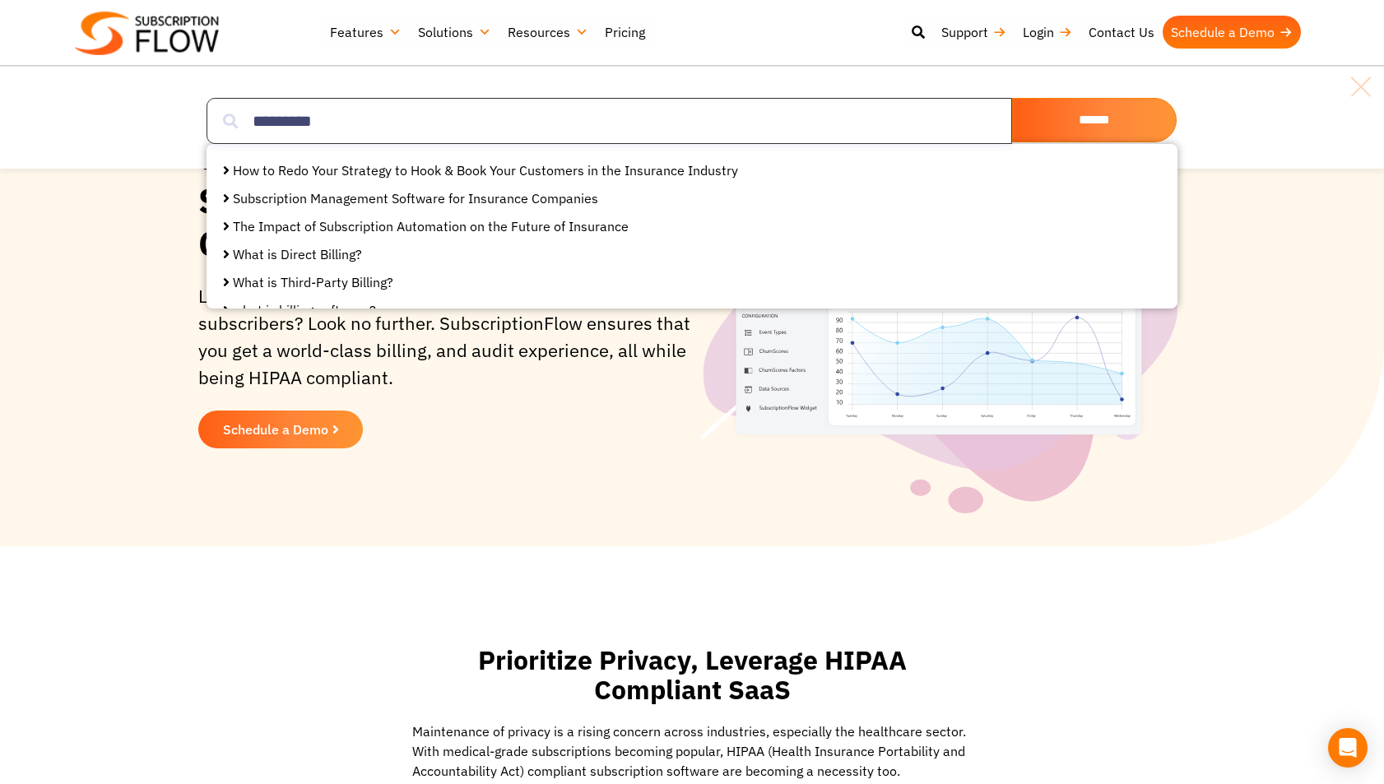
type input "*********"
click at [507, 170] on link "How to Redo Your Strategy to Hook & Book Your Customers in the Insurance Indust…" at bounding box center [485, 170] width 505 height 16
click at [416, 197] on link "Subscription Management Software for Insurance Companies" at bounding box center [415, 196] width 365 height 16
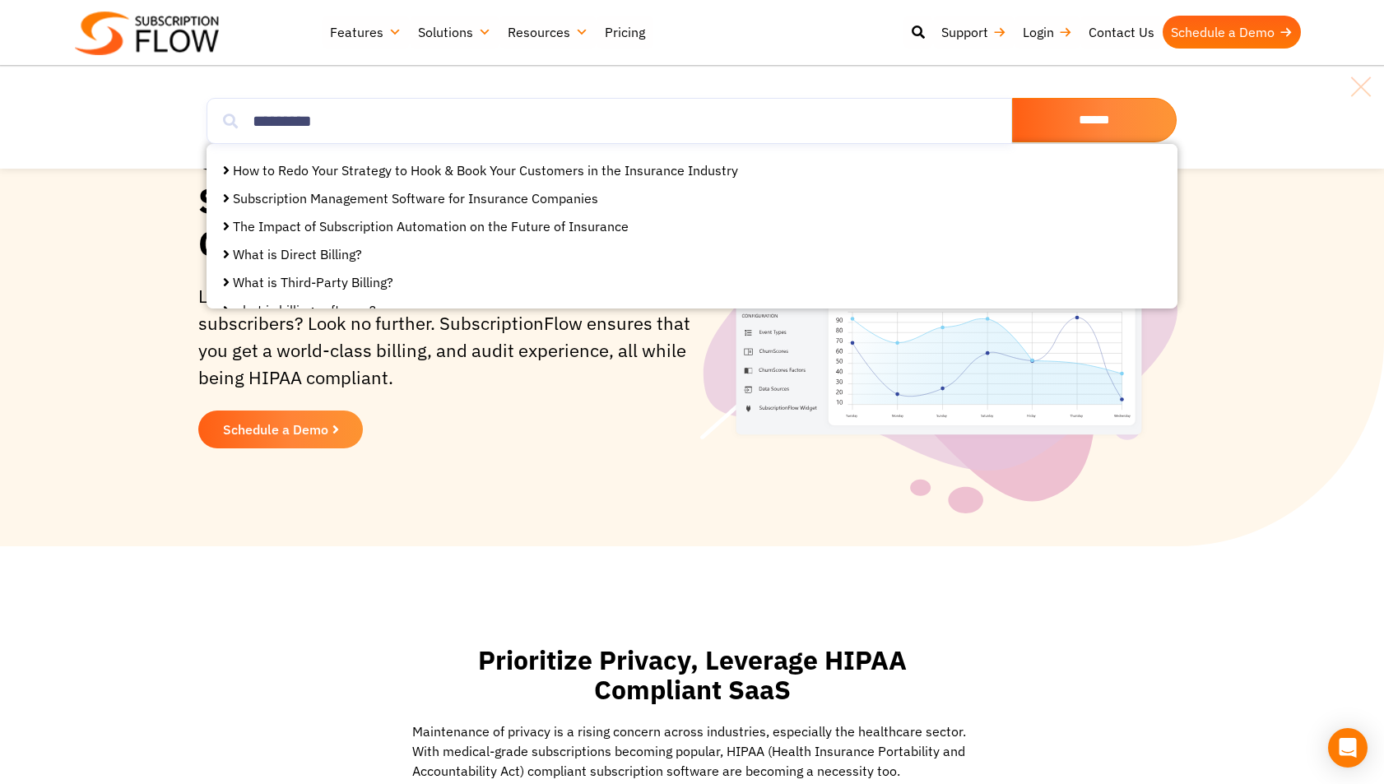
click at [494, 229] on link "The Impact of Subscription Automation on the Future of Insurance" at bounding box center [431, 226] width 396 height 16
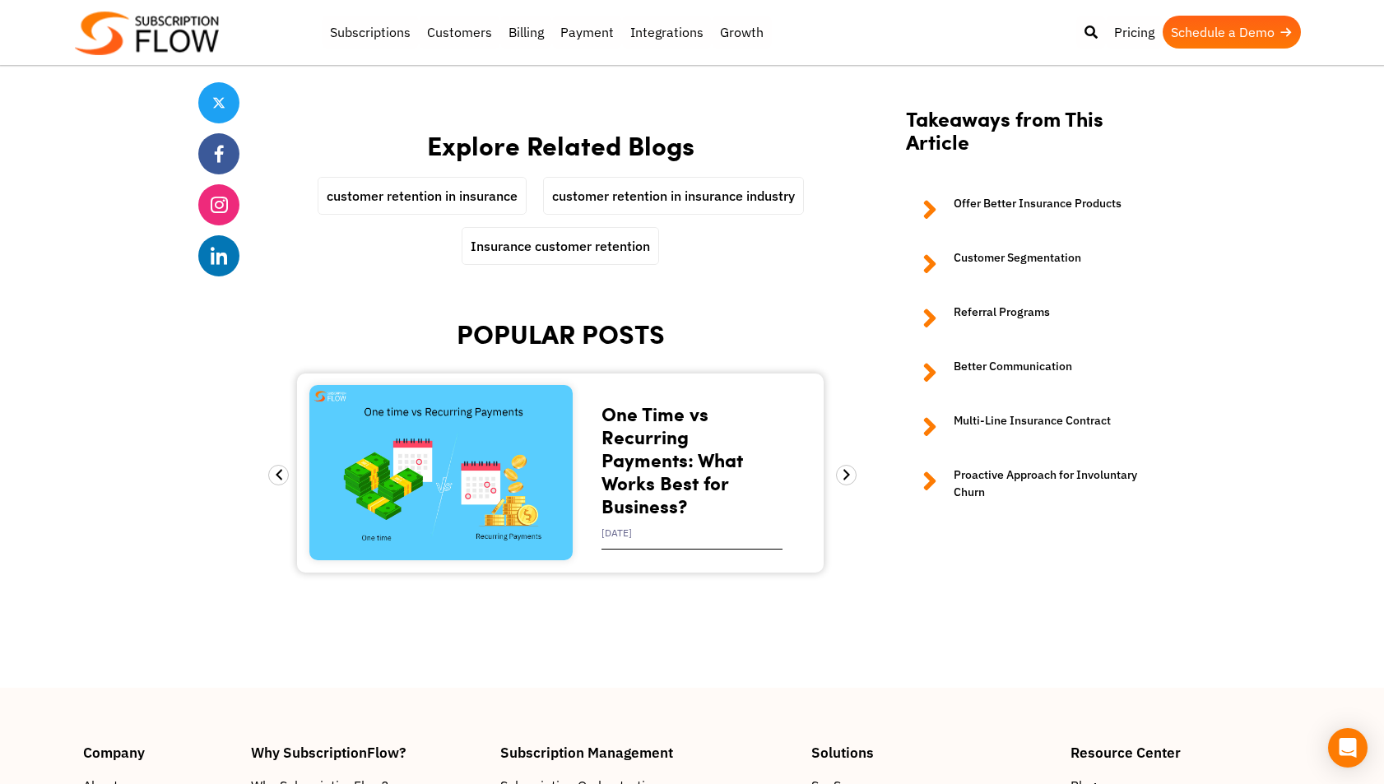
scroll to position [4690, 0]
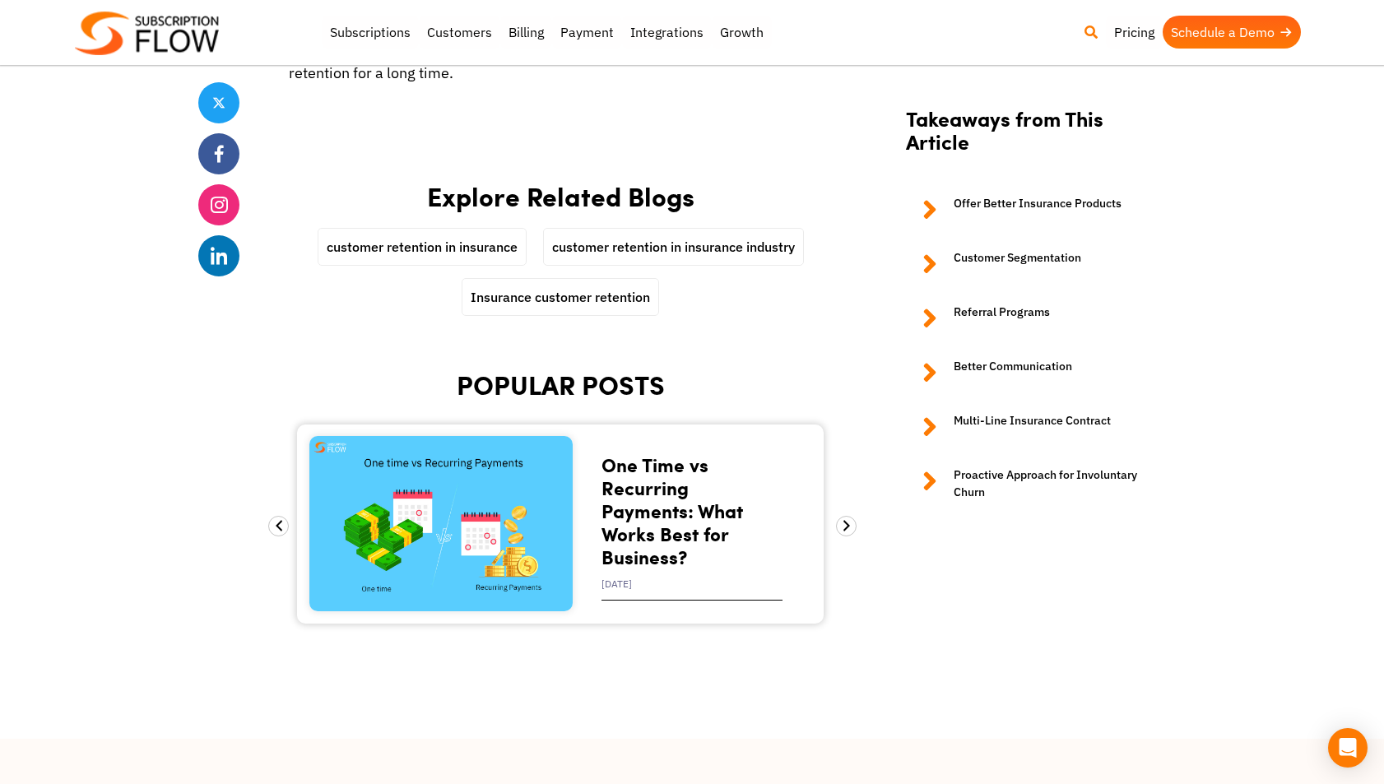
click at [1093, 30] on icon at bounding box center [1091, 32] width 13 height 13
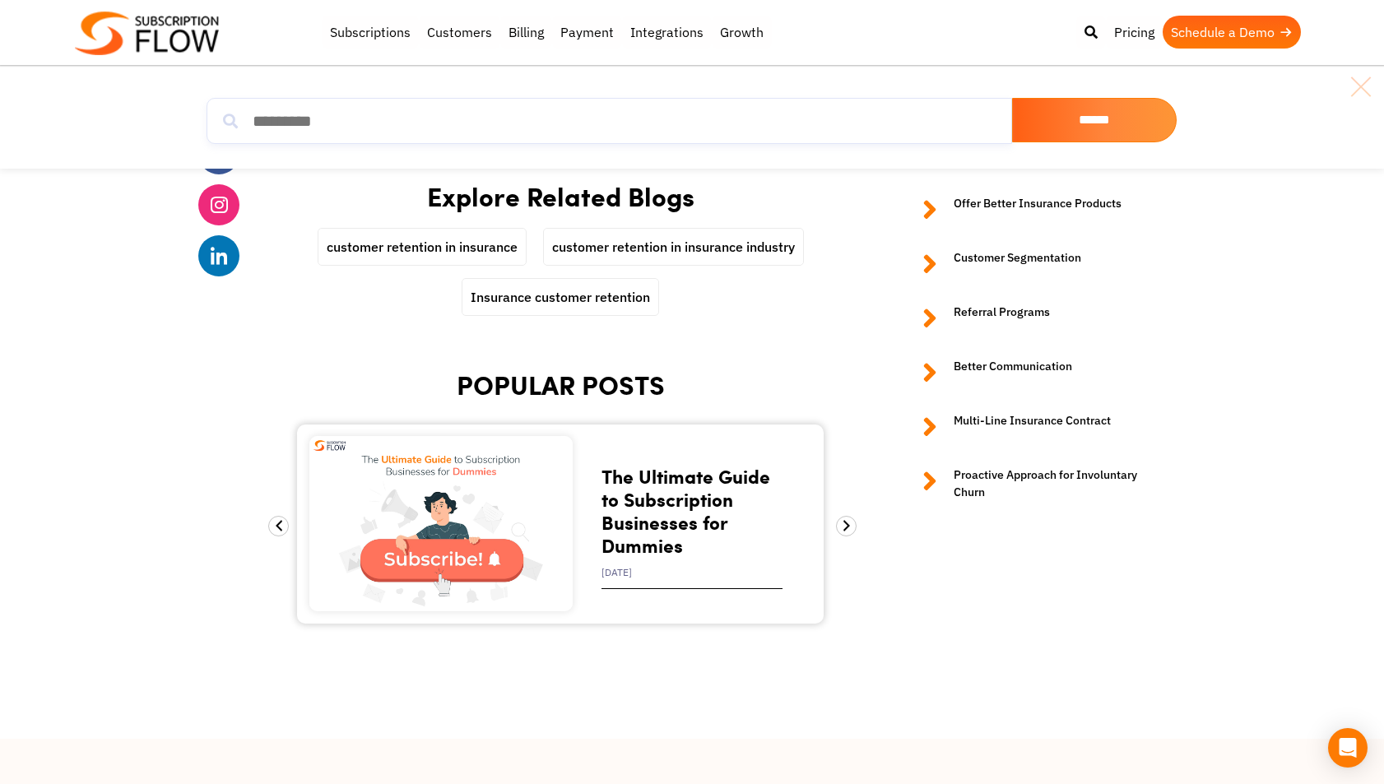
click at [552, 150] on div "******" at bounding box center [692, 121] width 988 height 63
click at [561, 135] on input "search" at bounding box center [610, 121] width 806 height 46
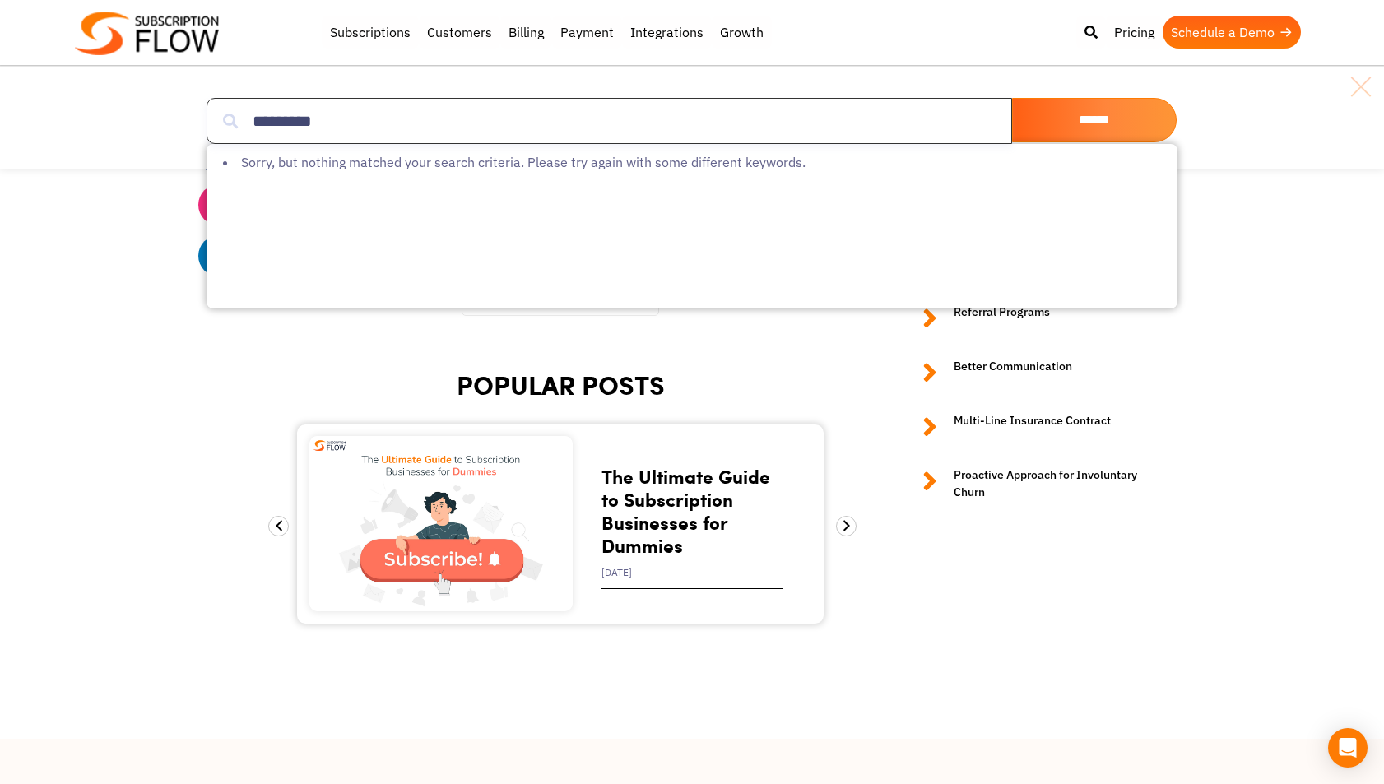
scroll to position [4633, 0]
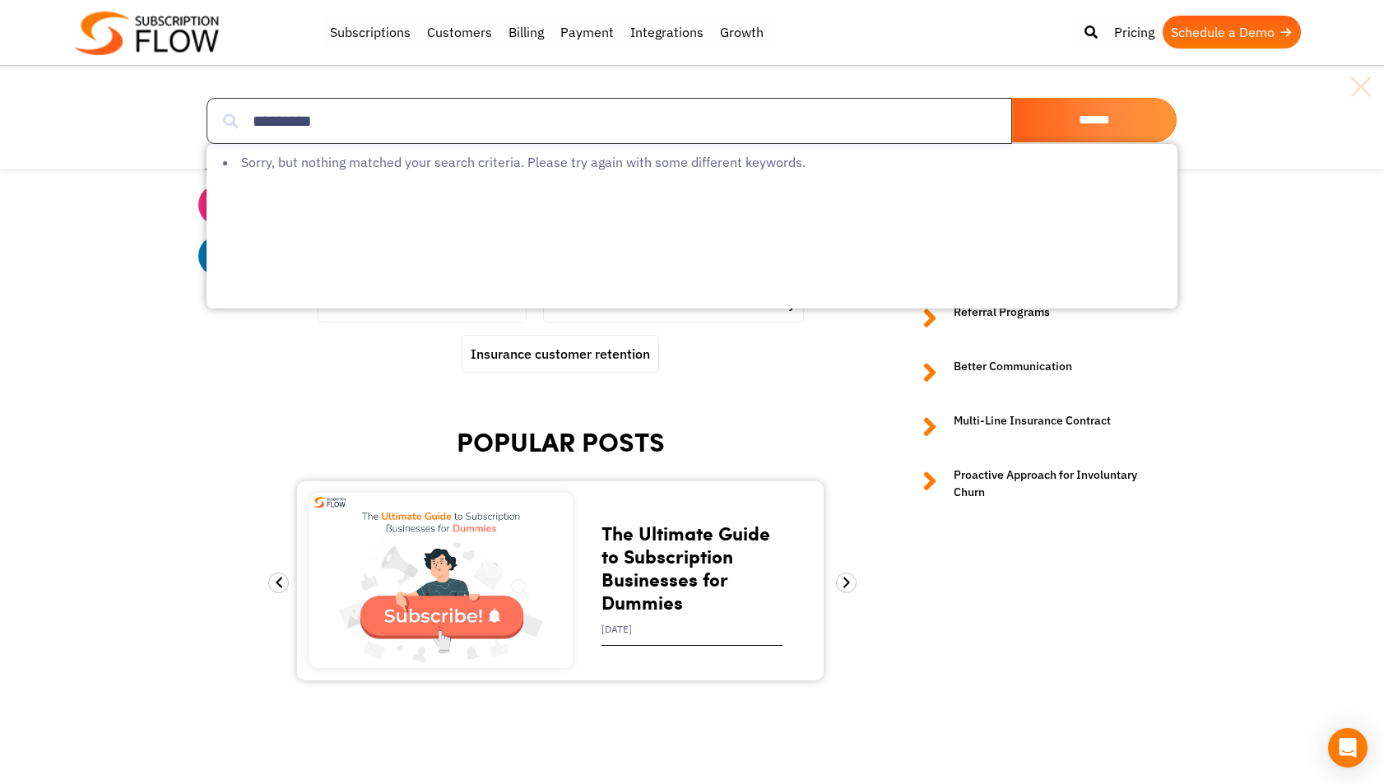
click at [493, 124] on input "*********" at bounding box center [610, 121] width 806 height 46
type input "*********"
click at [1012, 98] on input "******" at bounding box center [1094, 120] width 165 height 44
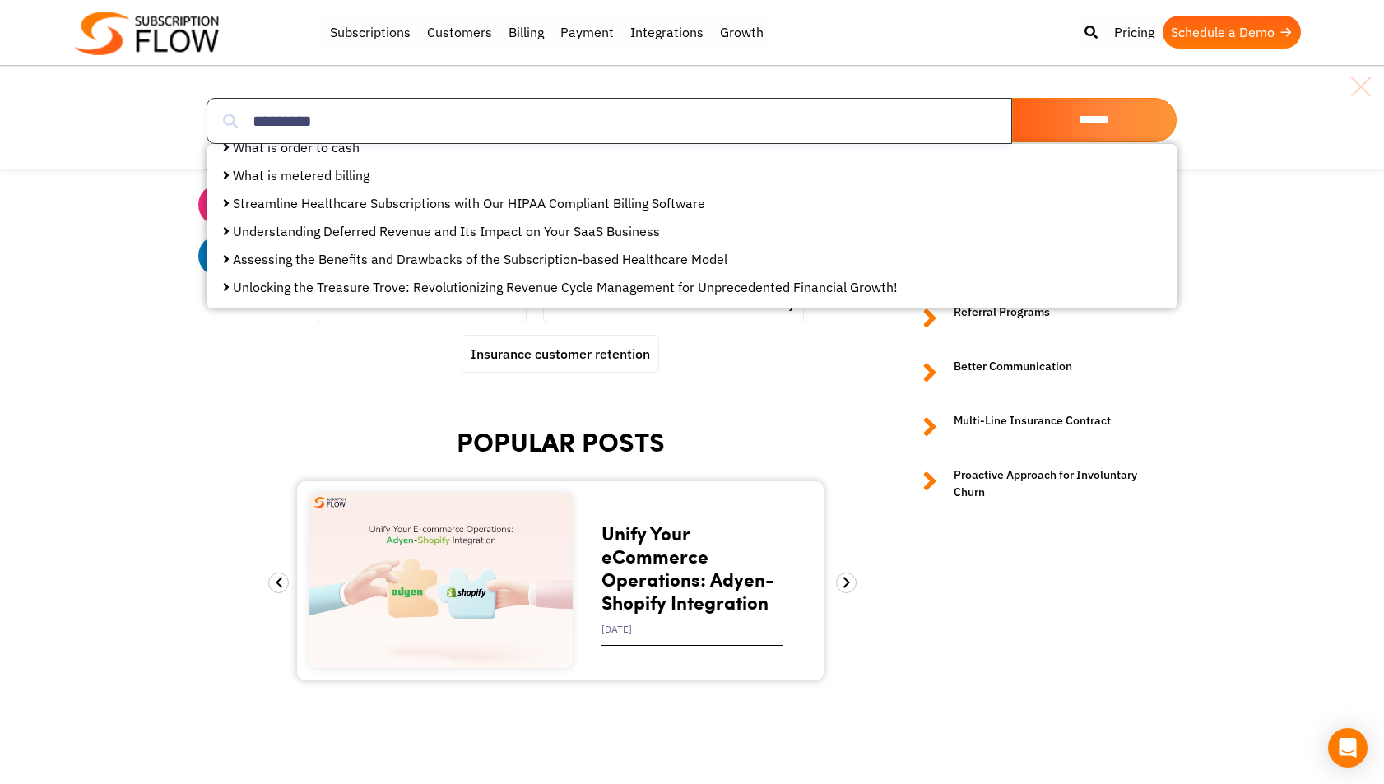
scroll to position [177, 0]
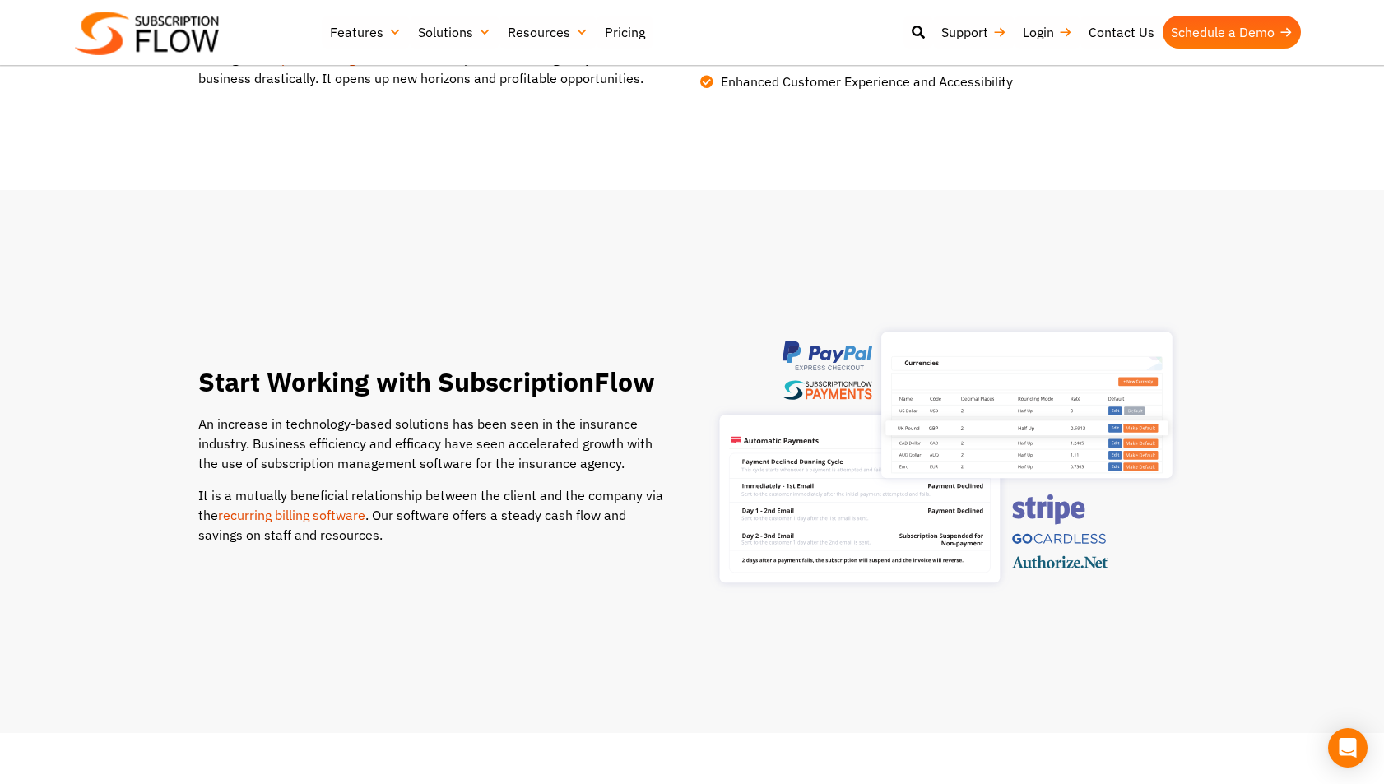
scroll to position [175, 0]
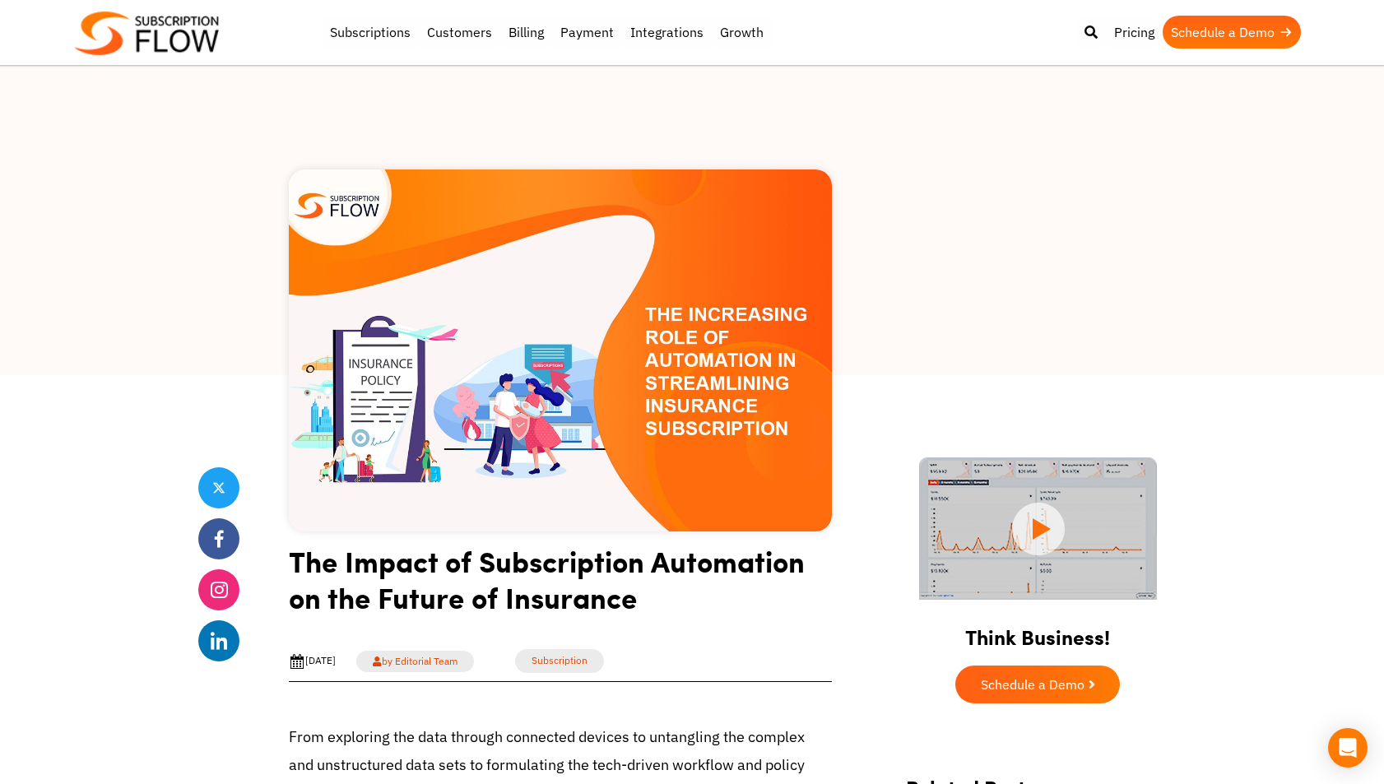
scroll to position [3, 0]
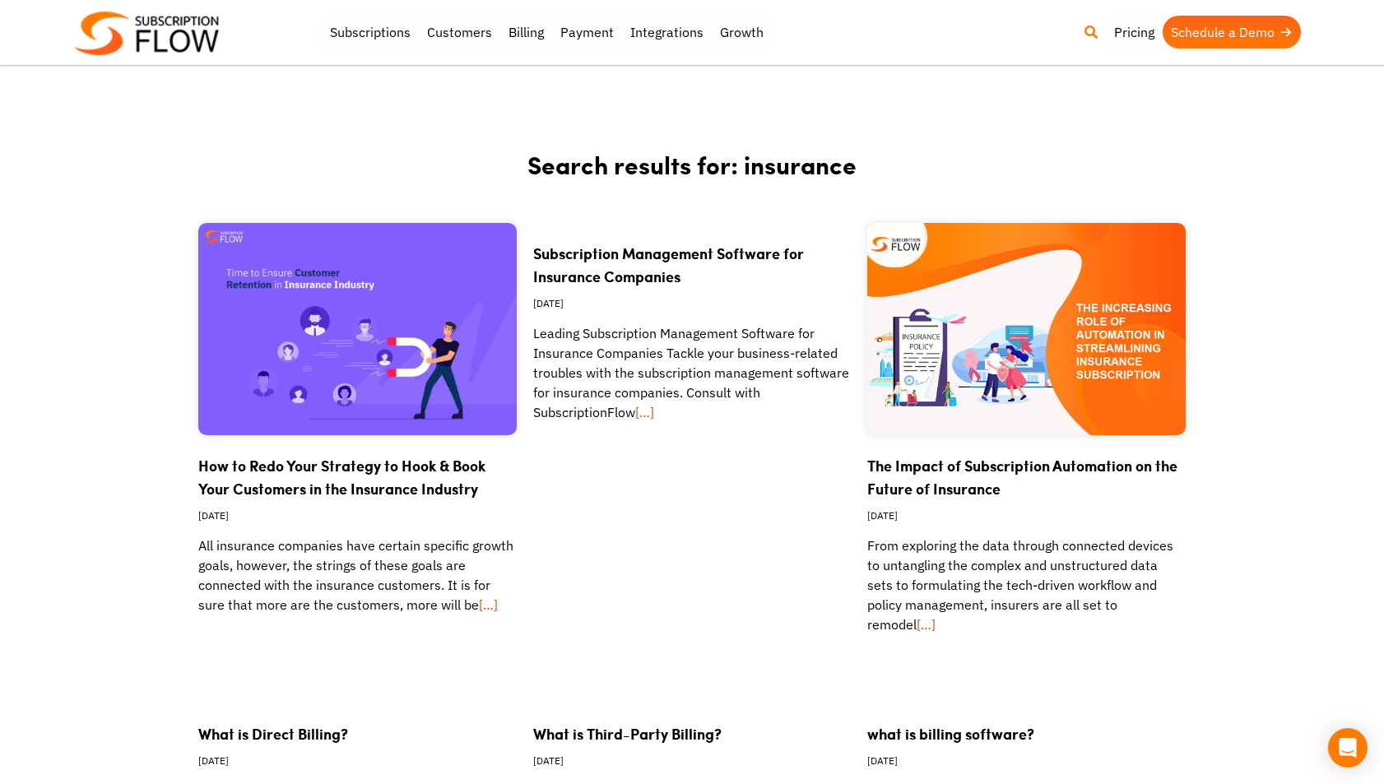
click at [1085, 27] on icon at bounding box center [1091, 32] width 13 height 13
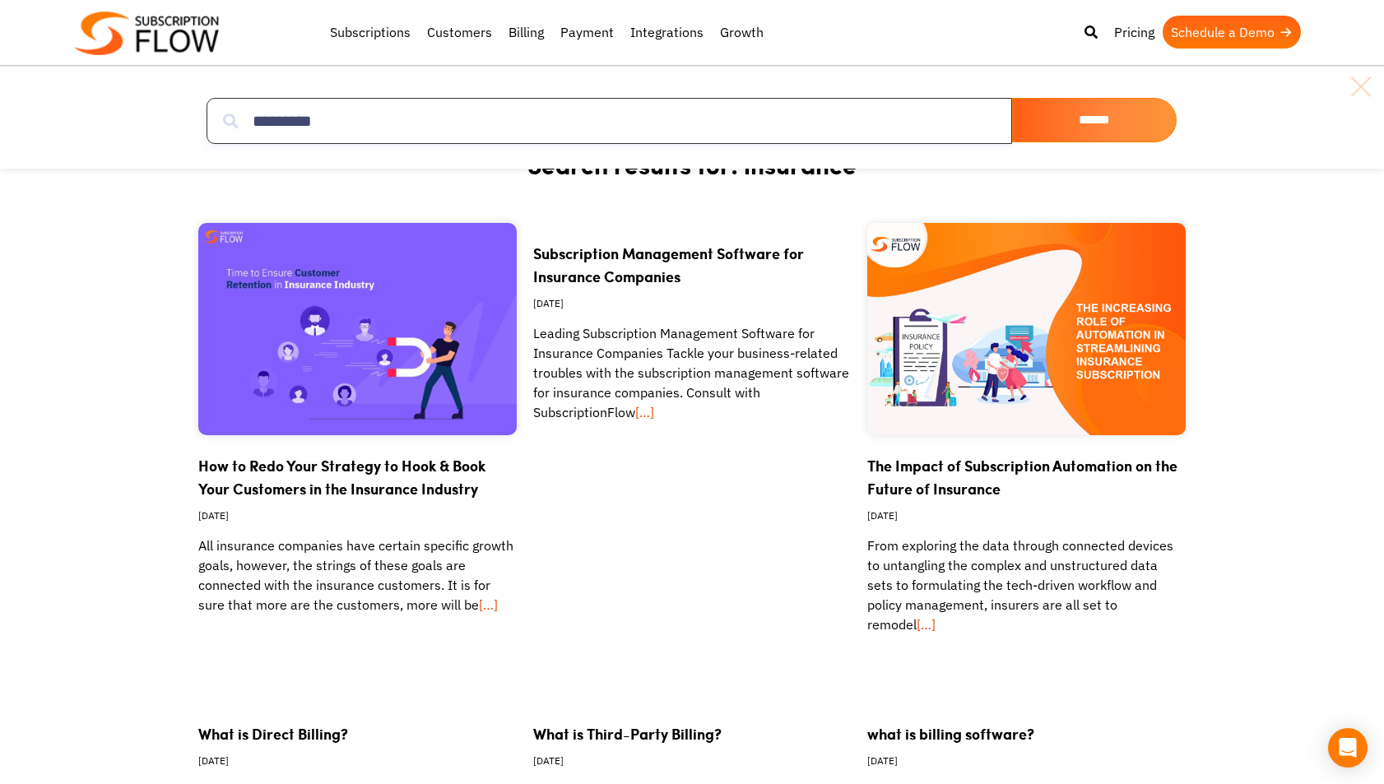
click at [548, 119] on input "*********" at bounding box center [610, 121] width 806 height 46
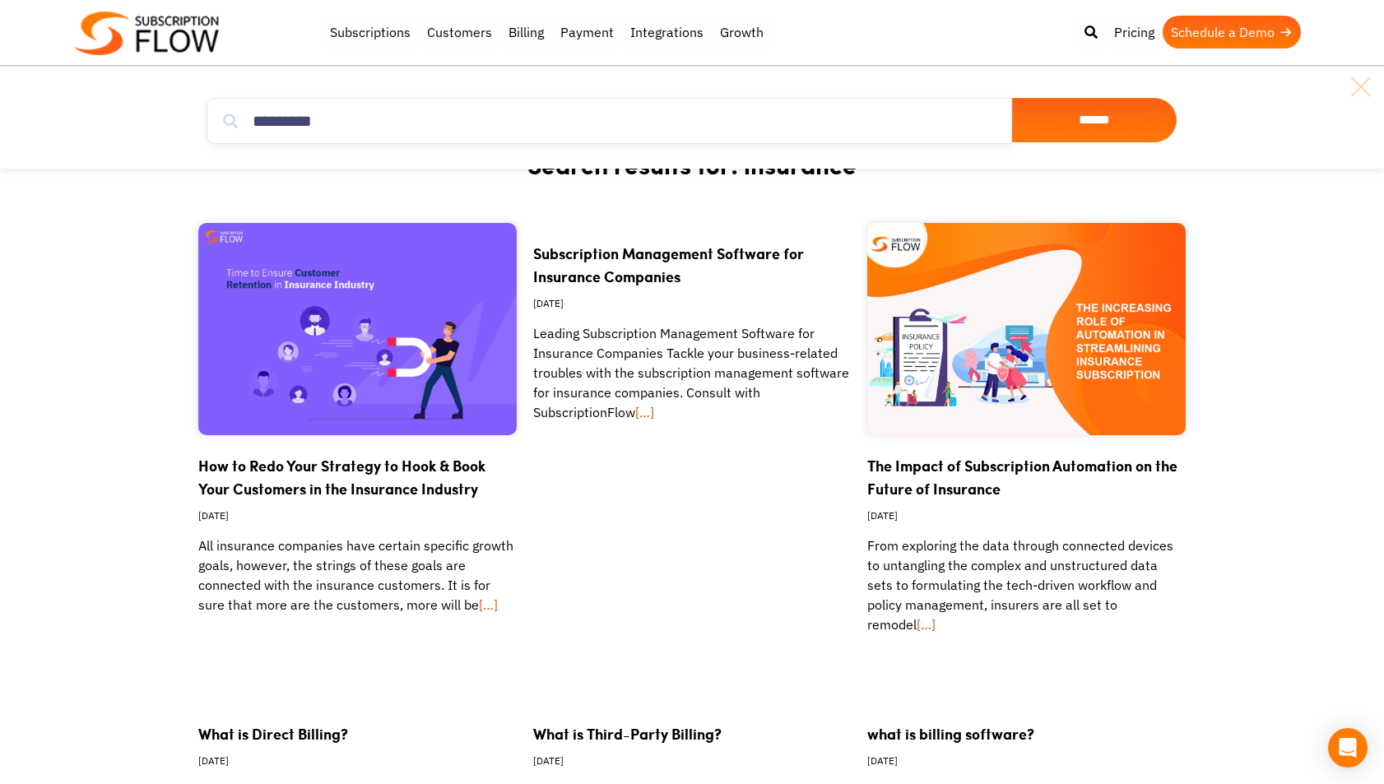
click at [1121, 123] on input "******" at bounding box center [1094, 120] width 165 height 44
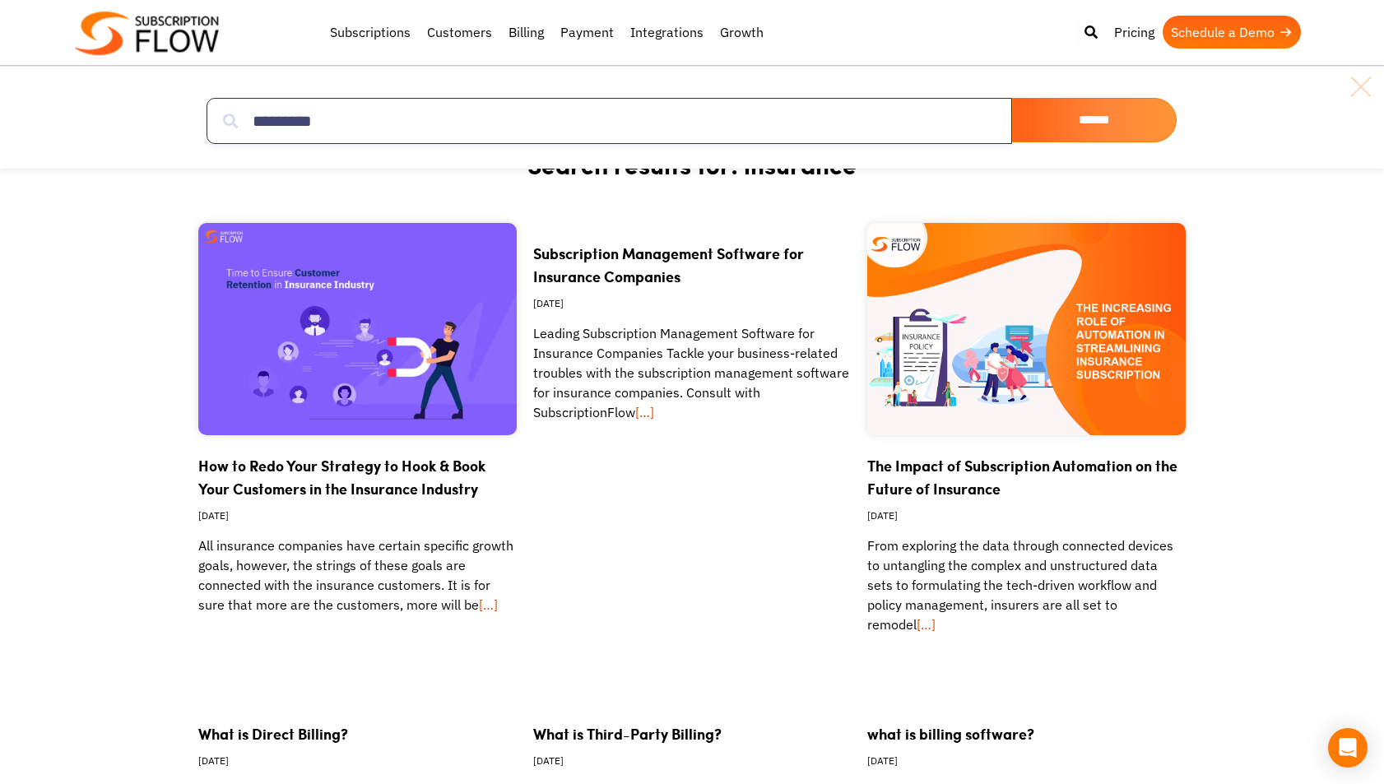
click at [486, 125] on input "*********" at bounding box center [610, 121] width 806 height 46
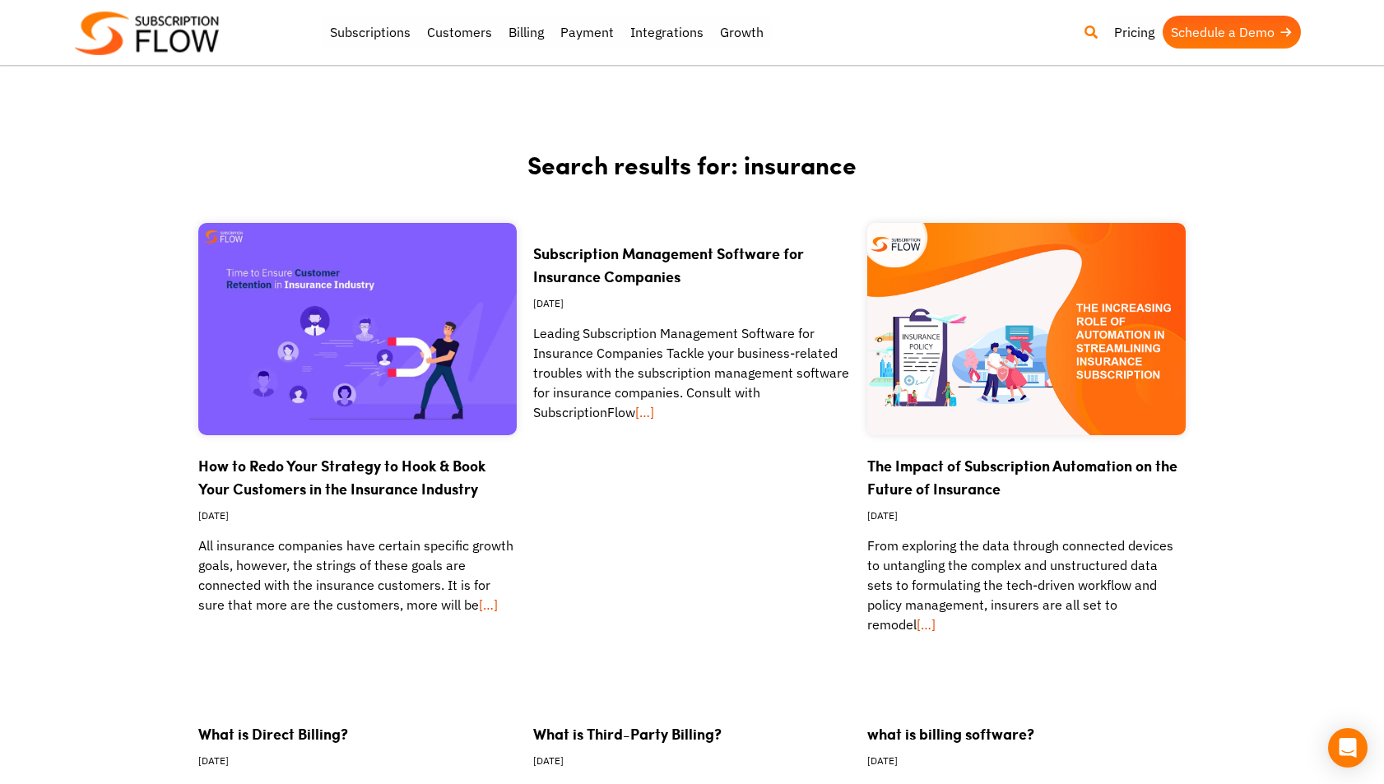
click at [1092, 28] on icon at bounding box center [1091, 32] width 13 height 13
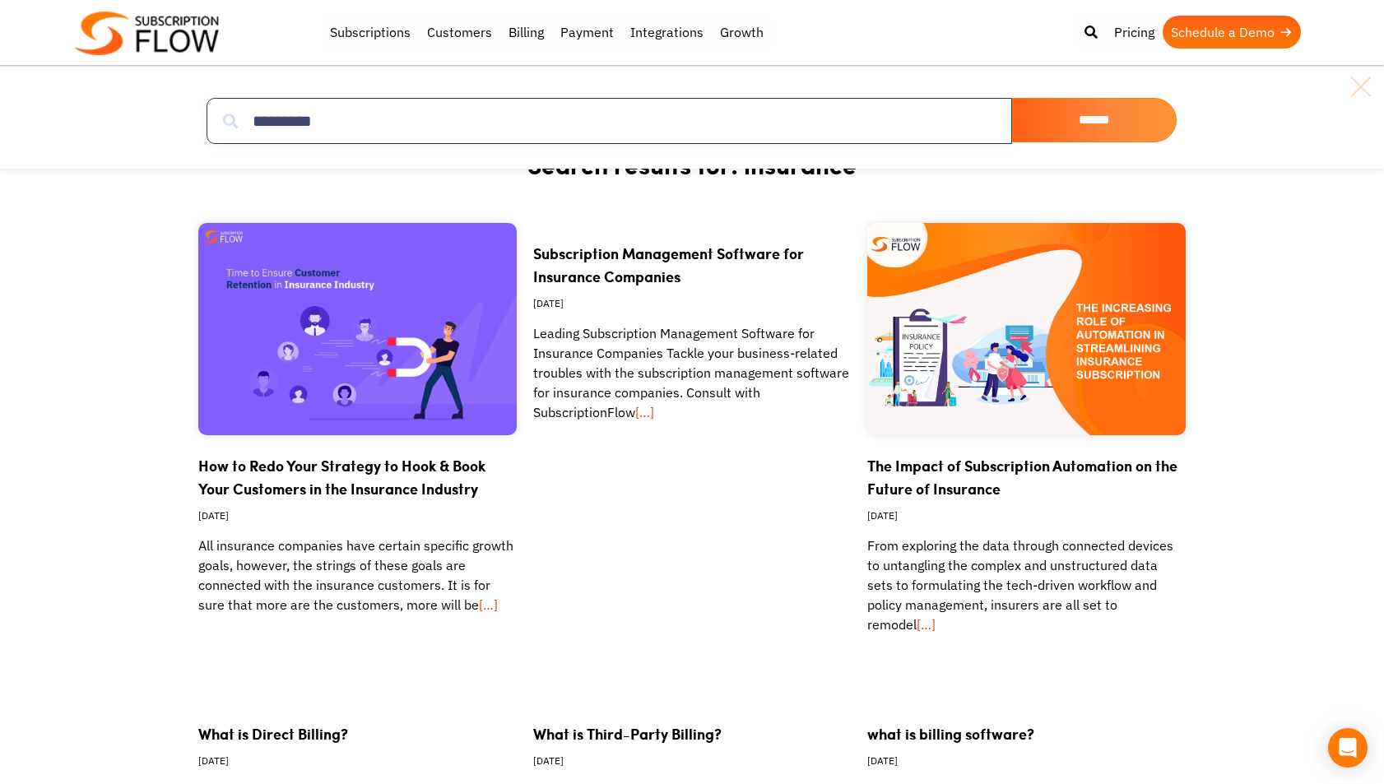
click at [419, 114] on input "*********" at bounding box center [610, 121] width 806 height 46
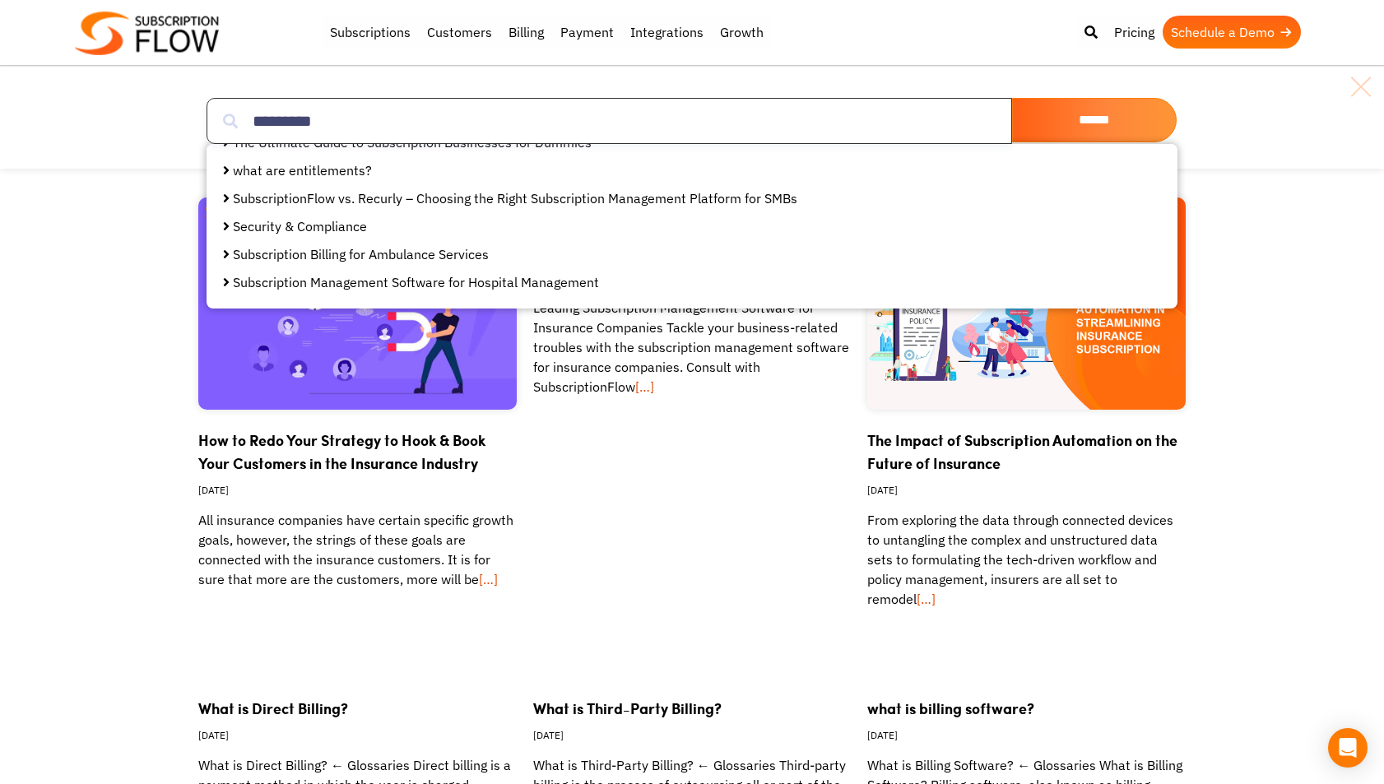
scroll to position [413, 0]
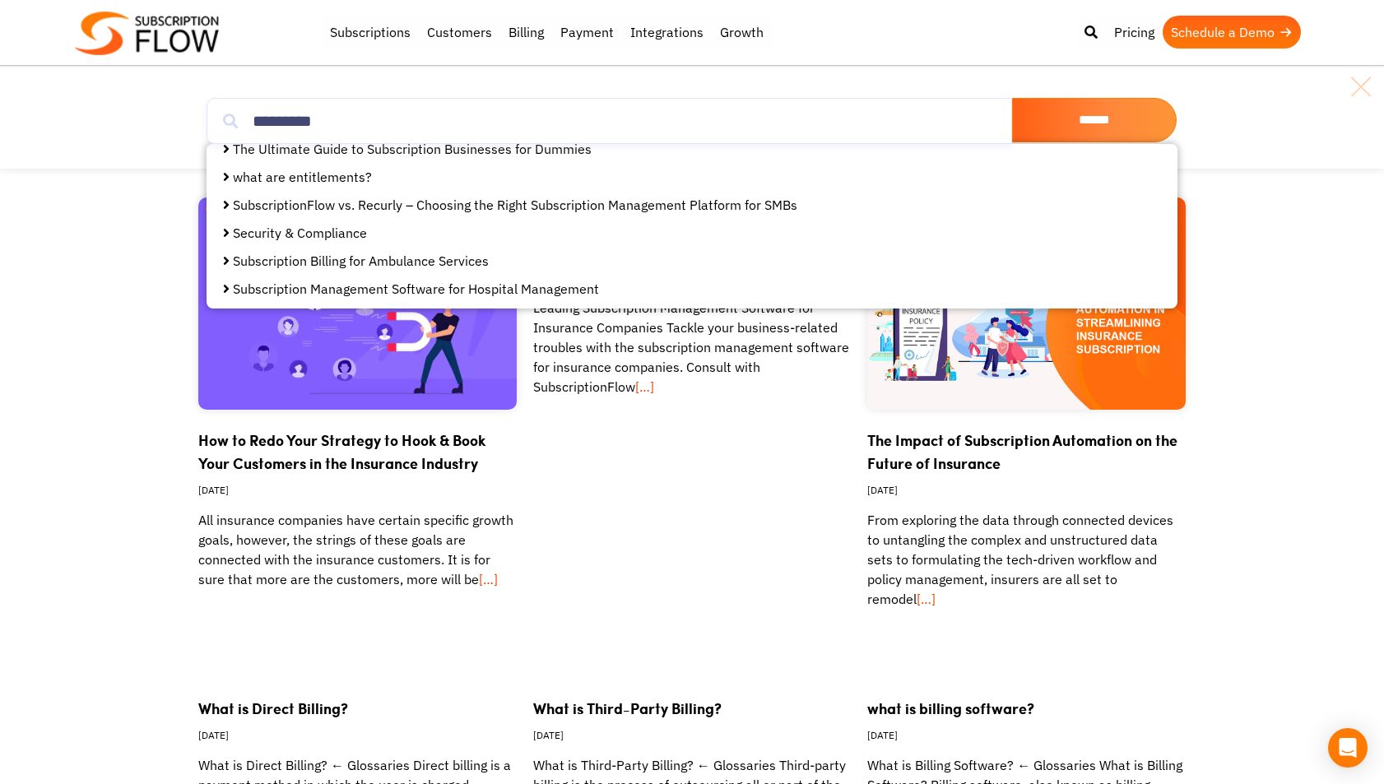
click at [599, 482] on article "Subscription Management Software for Insurance Companies Jan 4th, 2022 Leading …" at bounding box center [692, 430] width 319 height 464
click at [453, 133] on input "*********" at bounding box center [610, 121] width 806 height 46
drag, startPoint x: 452, startPoint y: 133, endPoint x: 202, endPoint y: 108, distance: 250.7
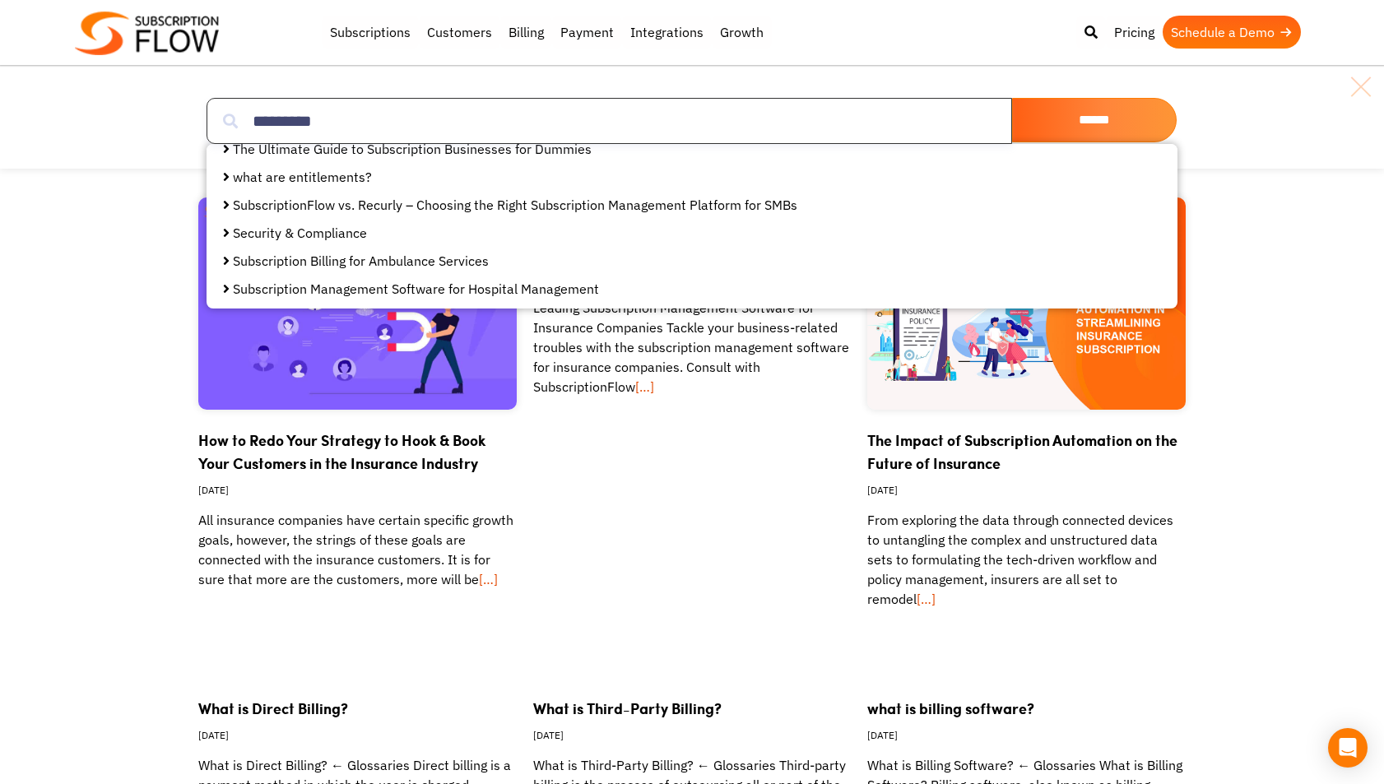
click at [202, 110] on div "********* ****** How to Redo Your Strategy to Hook & Book Your Customers in the…" at bounding box center [692, 121] width 988 height 63
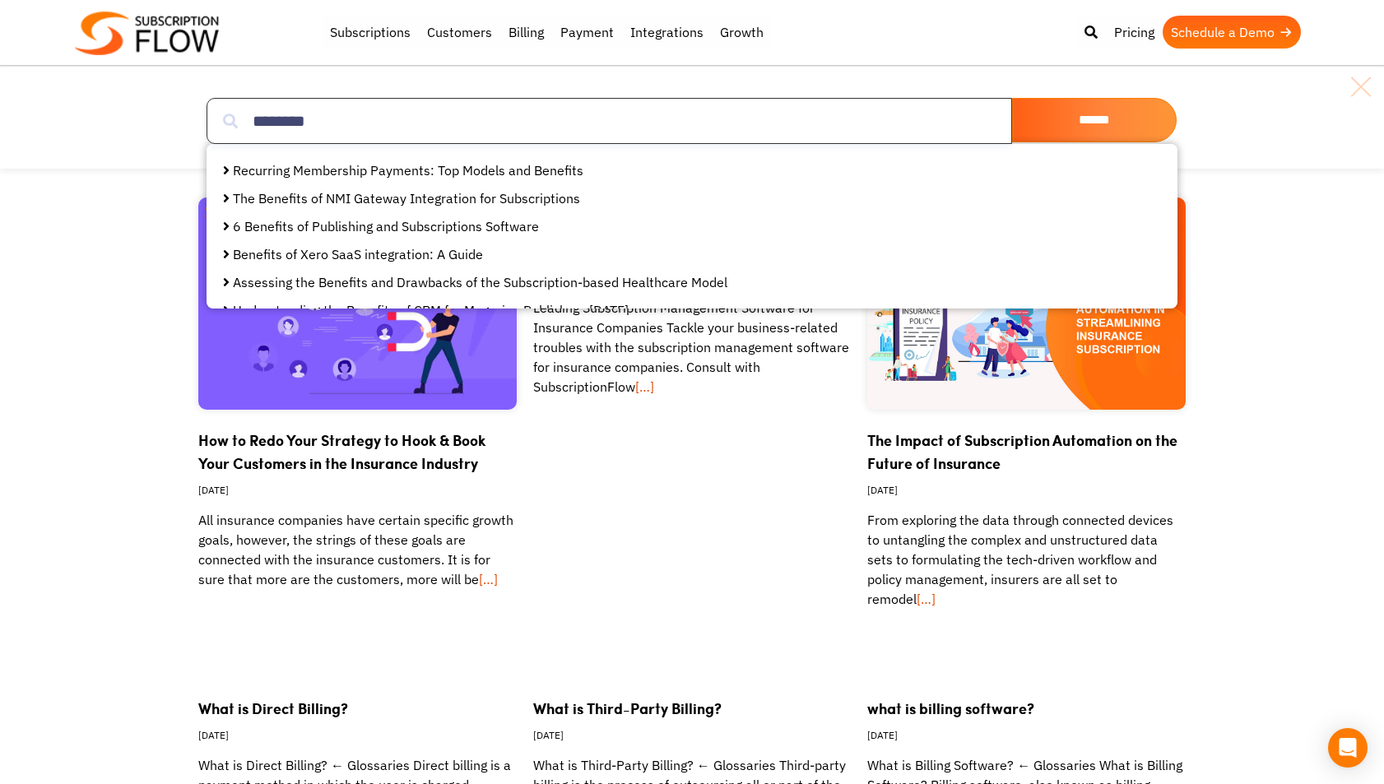
scroll to position [0, 0]
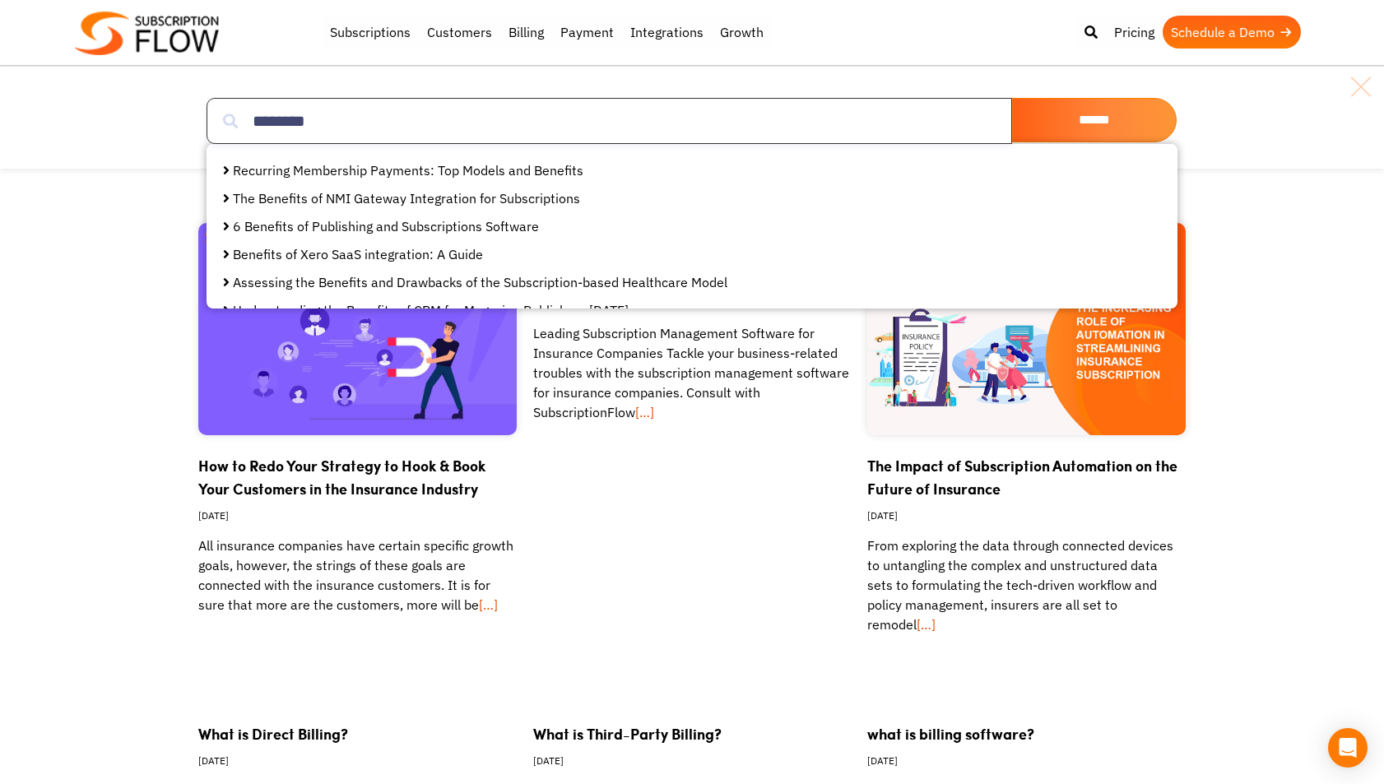
click at [249, 115] on input "********" at bounding box center [610, 121] width 806 height 46
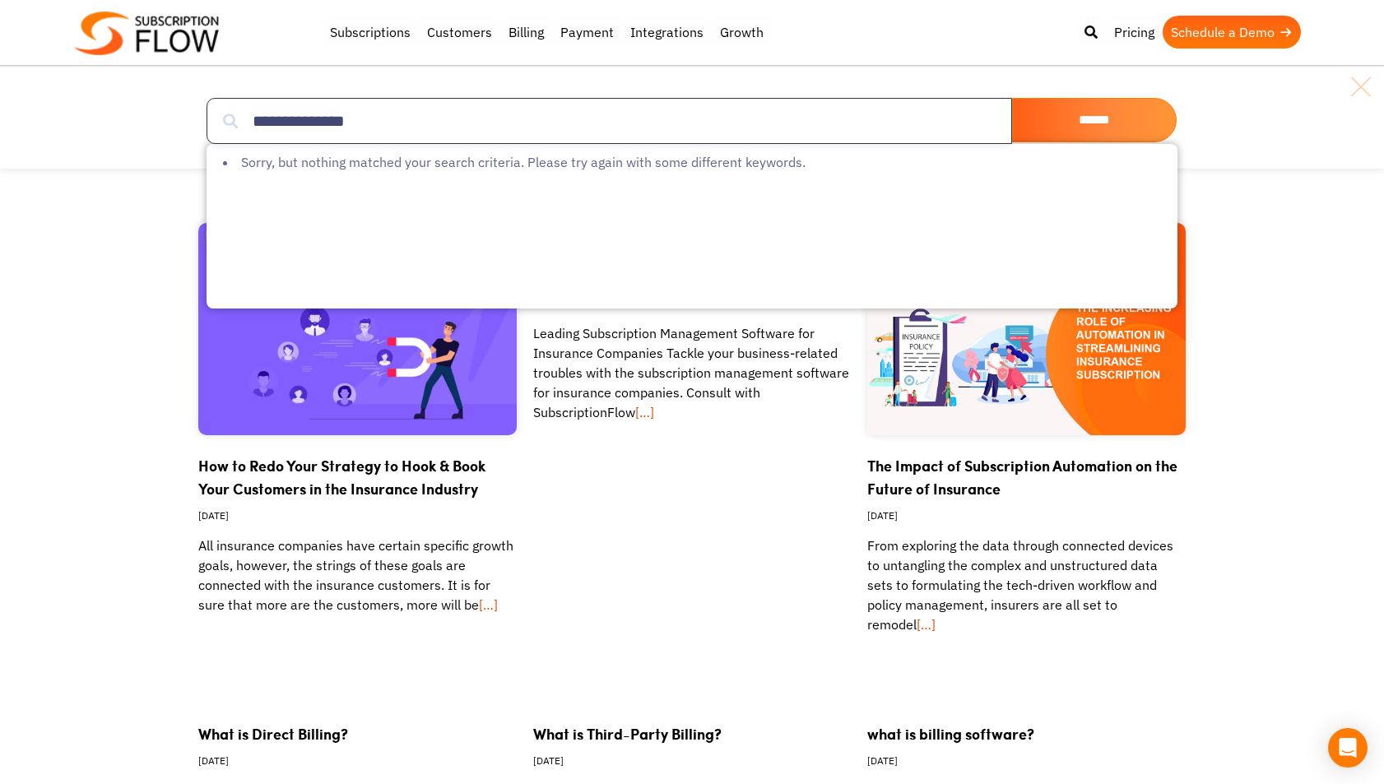
click at [412, 131] on input "**********" at bounding box center [610, 121] width 806 height 46
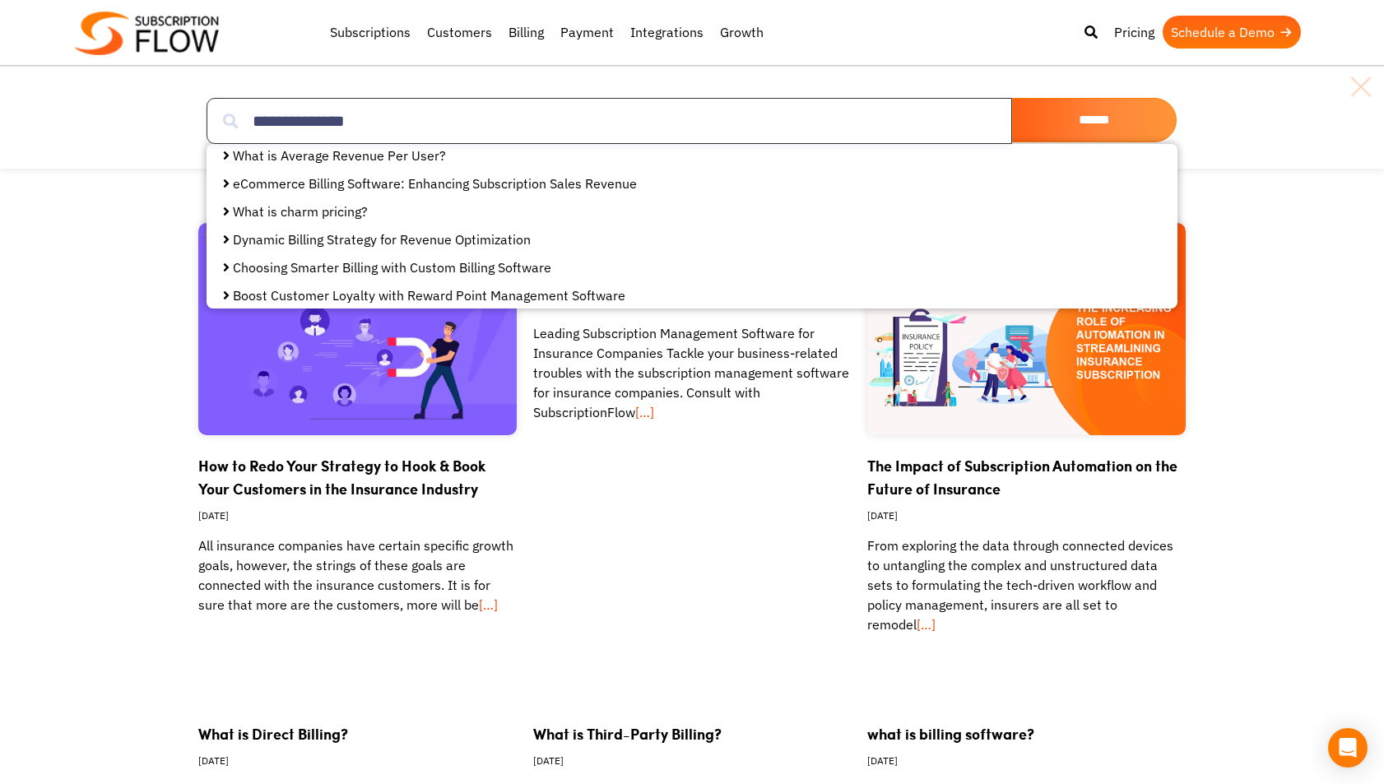
scroll to position [420, 0]
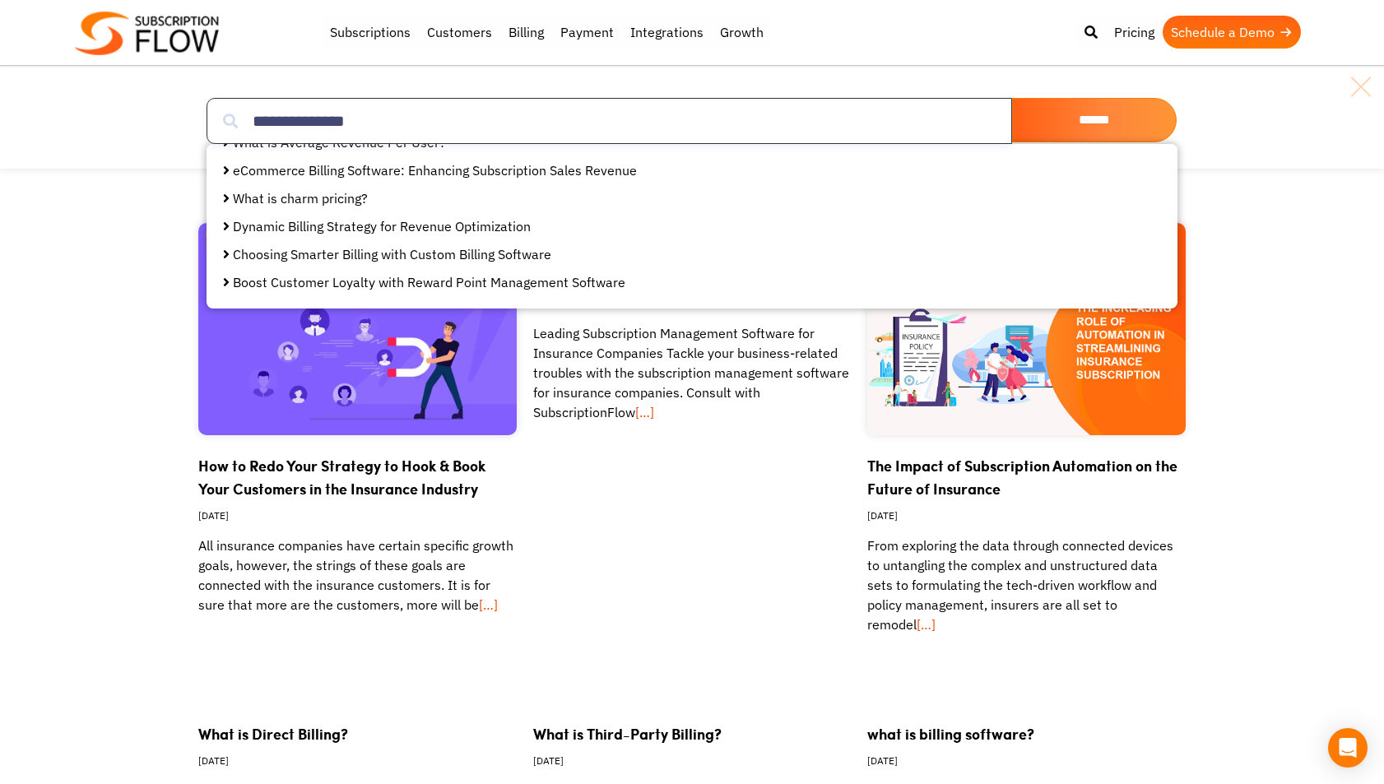
click at [401, 130] on input "**********" at bounding box center [610, 121] width 806 height 46
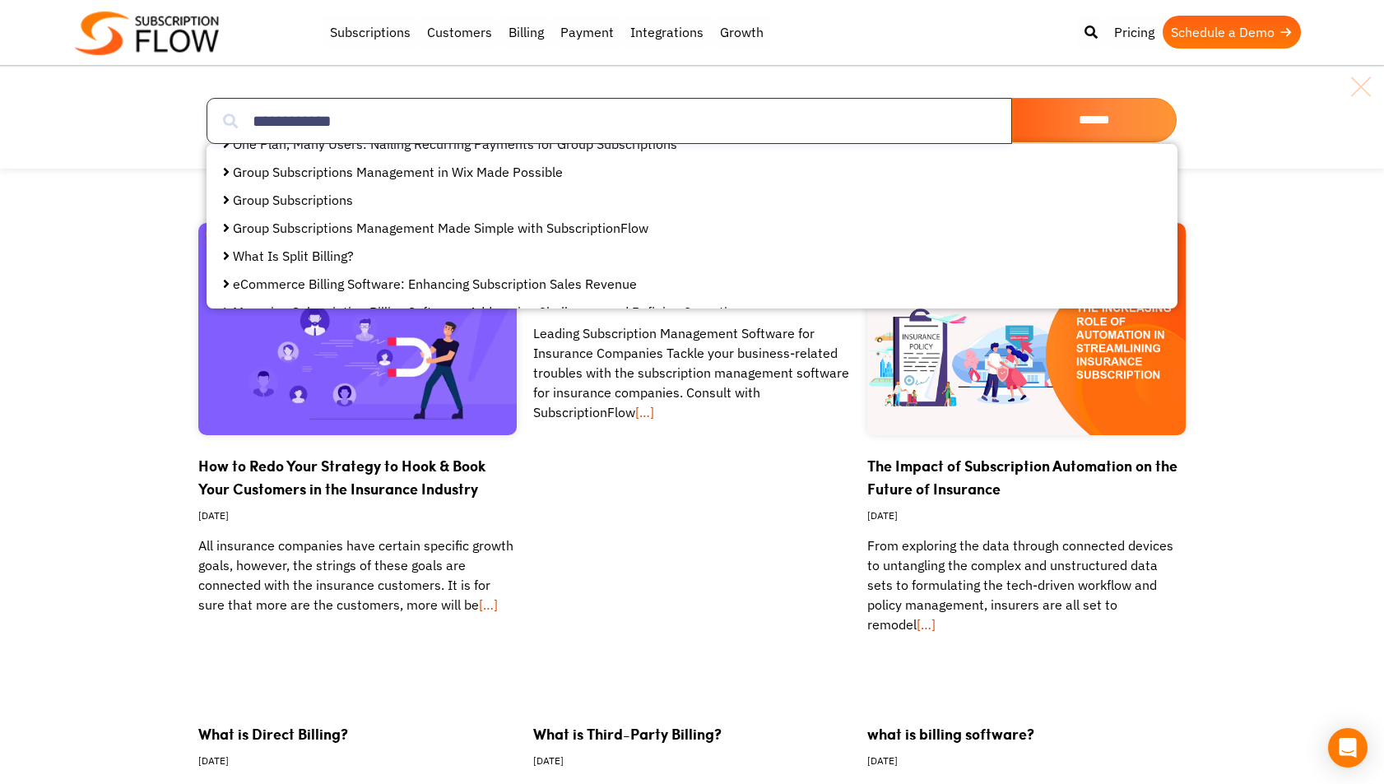
type input "**********"
click at [294, 199] on link "Group Subscriptions" at bounding box center [293, 200] width 120 height 16
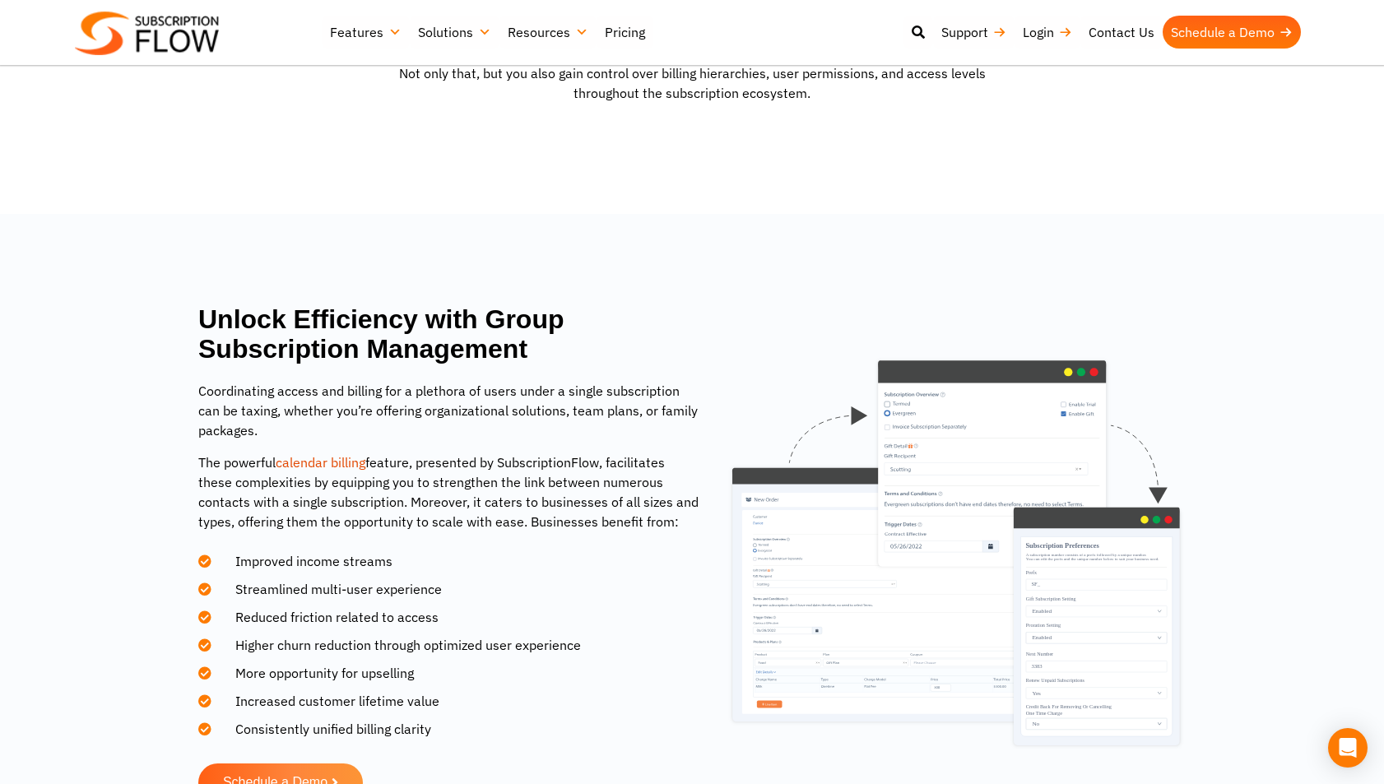
scroll to position [751, 0]
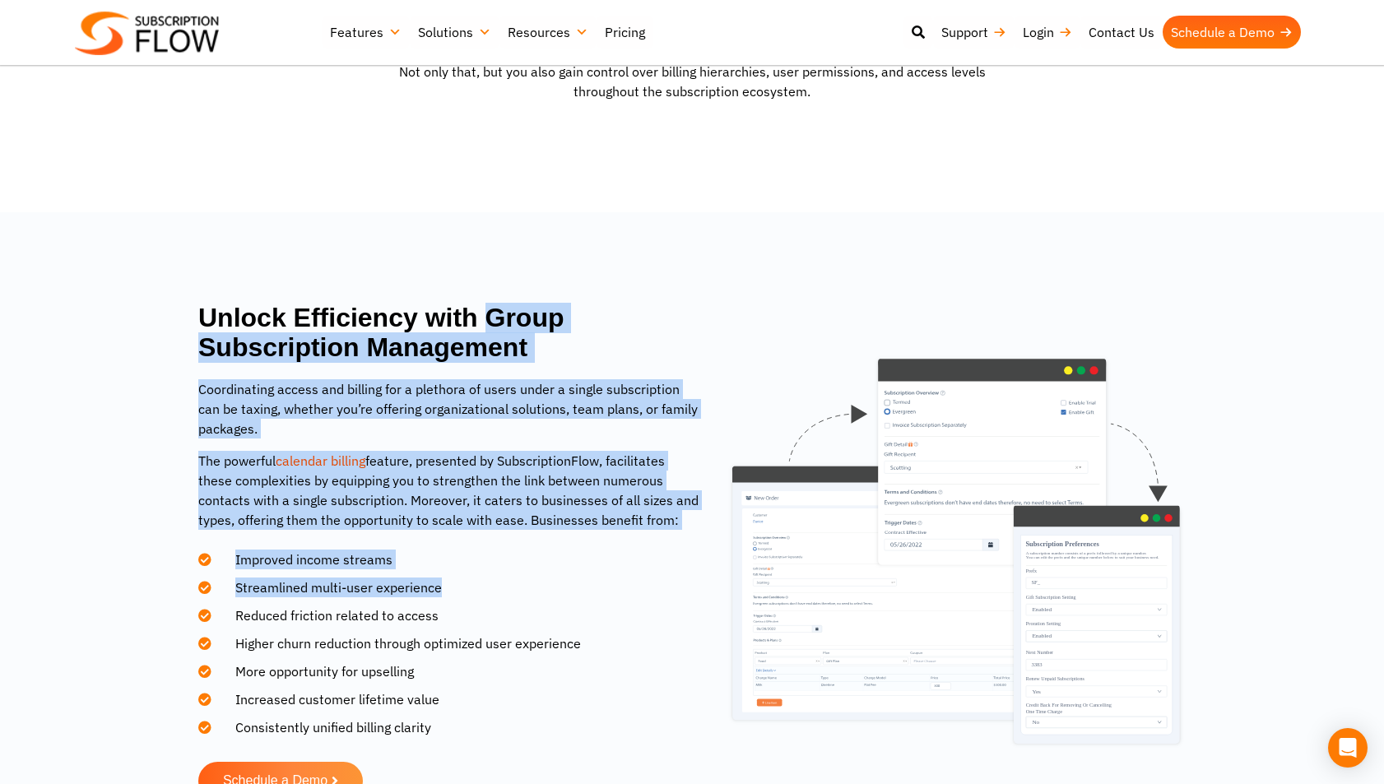
drag, startPoint x: 486, startPoint y: 317, endPoint x: 480, endPoint y: 584, distance: 266.7
click at [480, 584] on div "Unlock Efficiency with Group Subscription Management Coordinating access and bi…" at bounding box center [458, 552] width 521 height 498
click at [444, 575] on li "Streamlined multi-user experience" at bounding box center [448, 584] width 500 height 28
drag, startPoint x: 446, startPoint y: 588, endPoint x: 166, endPoint y: 284, distance: 413.6
click at [166, 284] on section "Unlock Efficiency with Group Subscription Management Coordinating access and bi…" at bounding box center [692, 551] width 1384 height 679
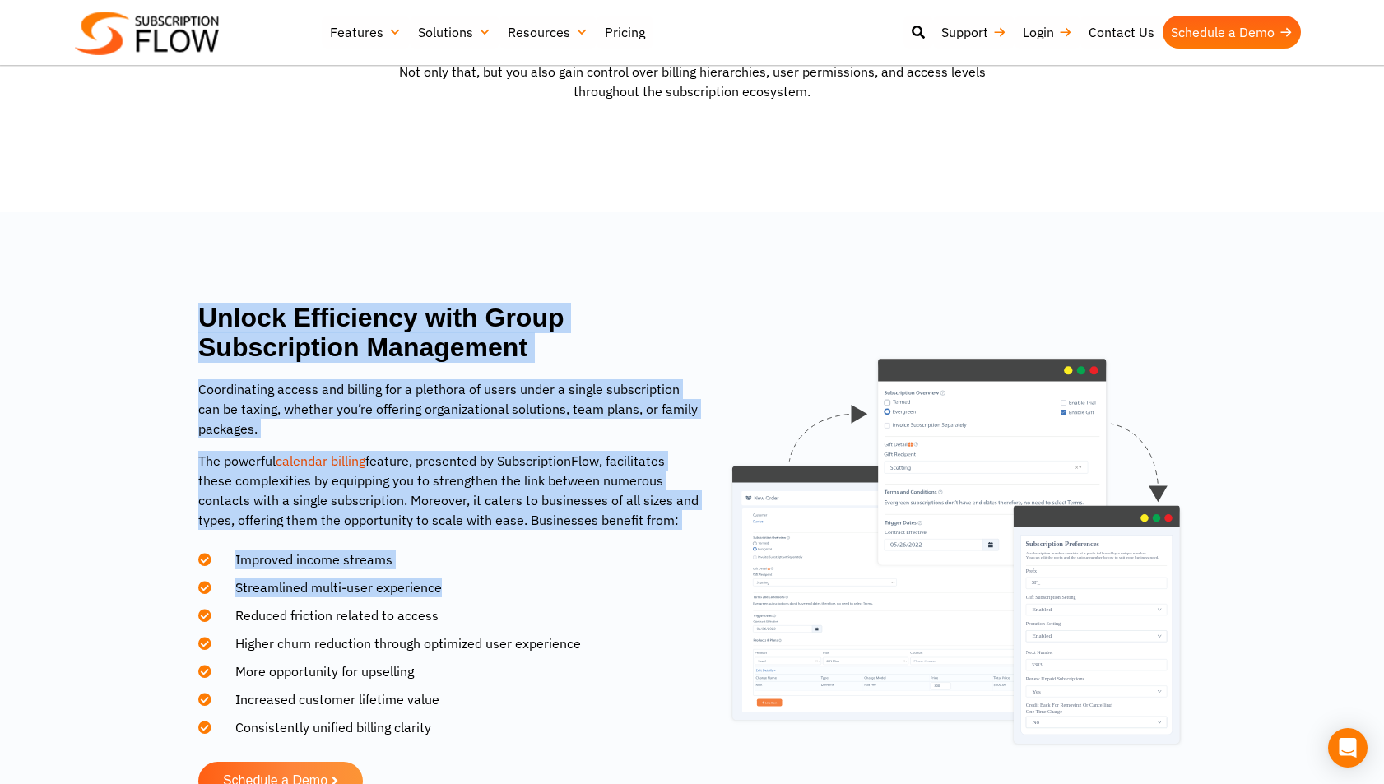
copy div "Unlock Efficiency with Group Subscription Management Coordinating access and bi…"
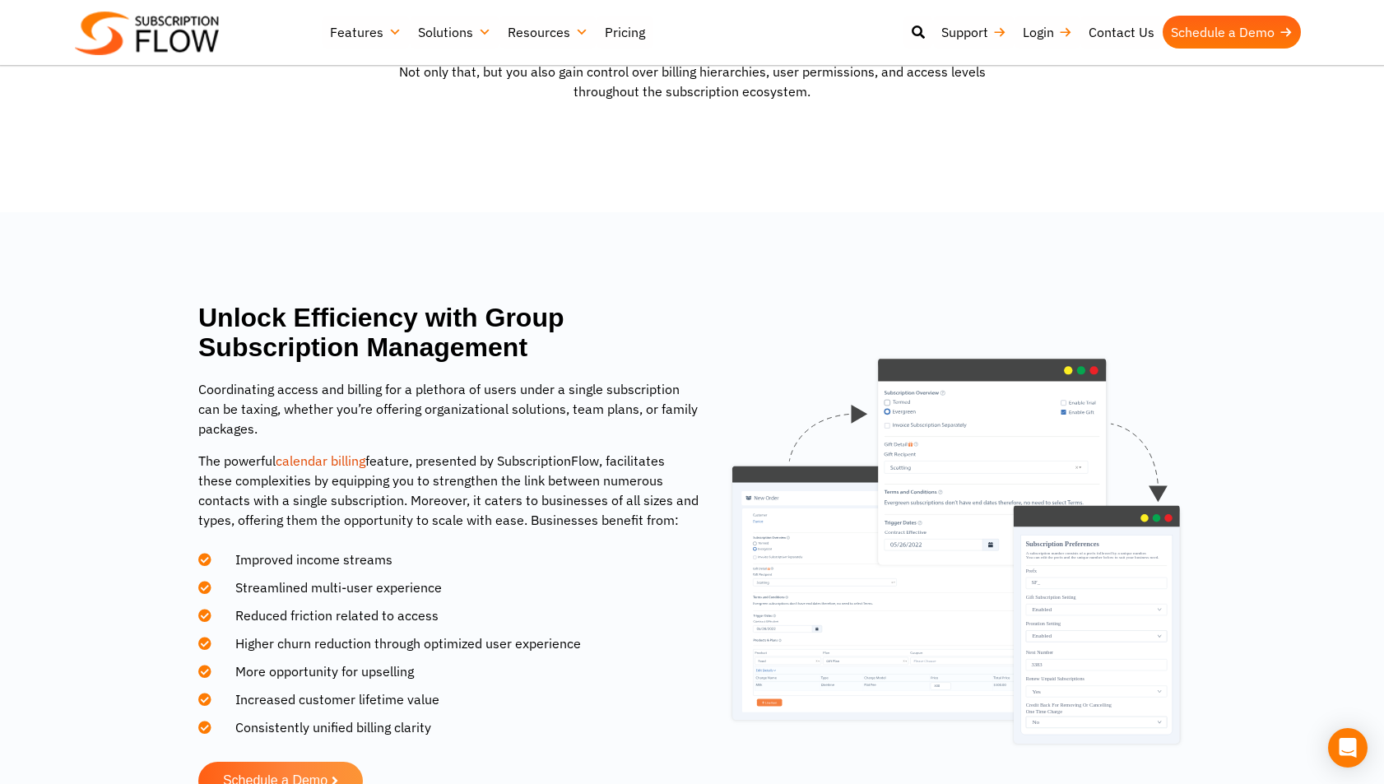
click at [109, 442] on section "Unlock Efficiency with Group Subscription Management Coordinating access and bi…" at bounding box center [692, 552] width 1368 height 498
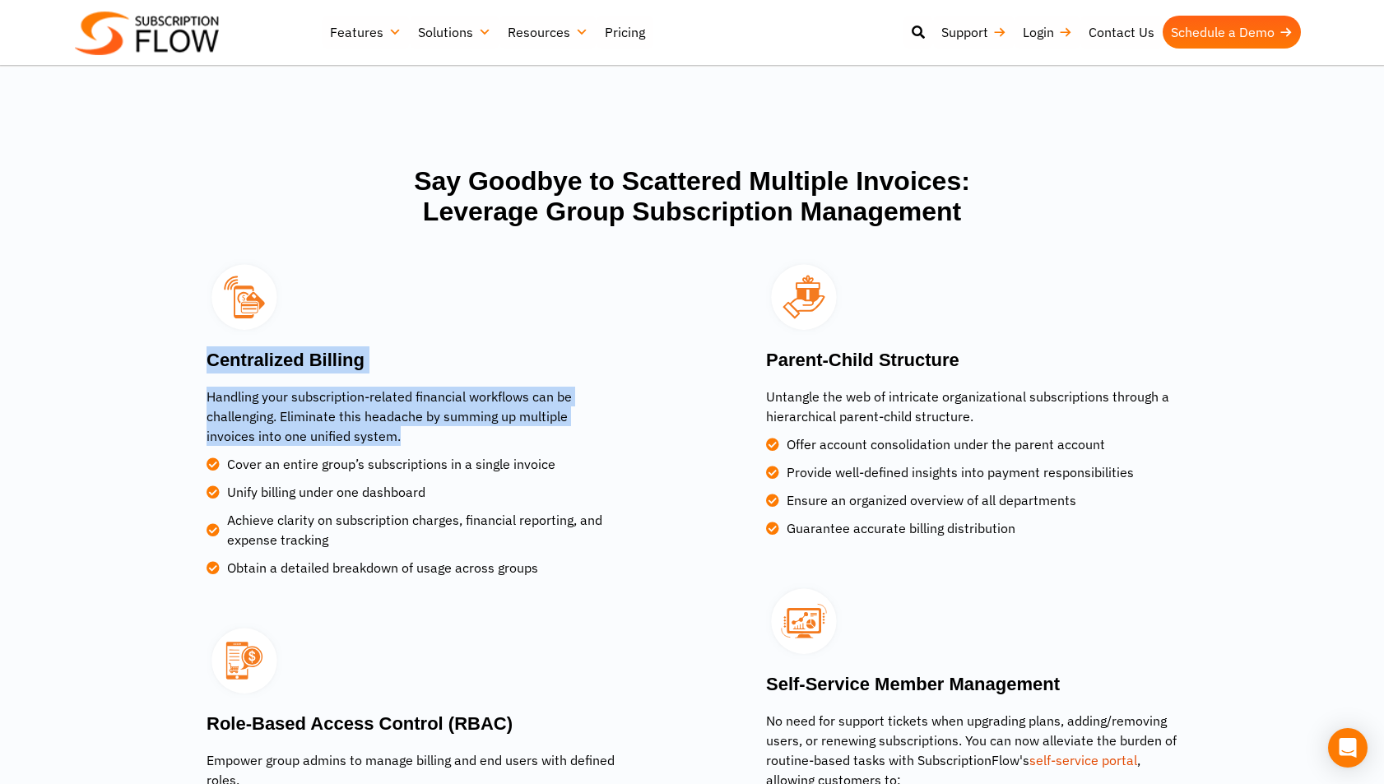
scroll to position [2045, 0]
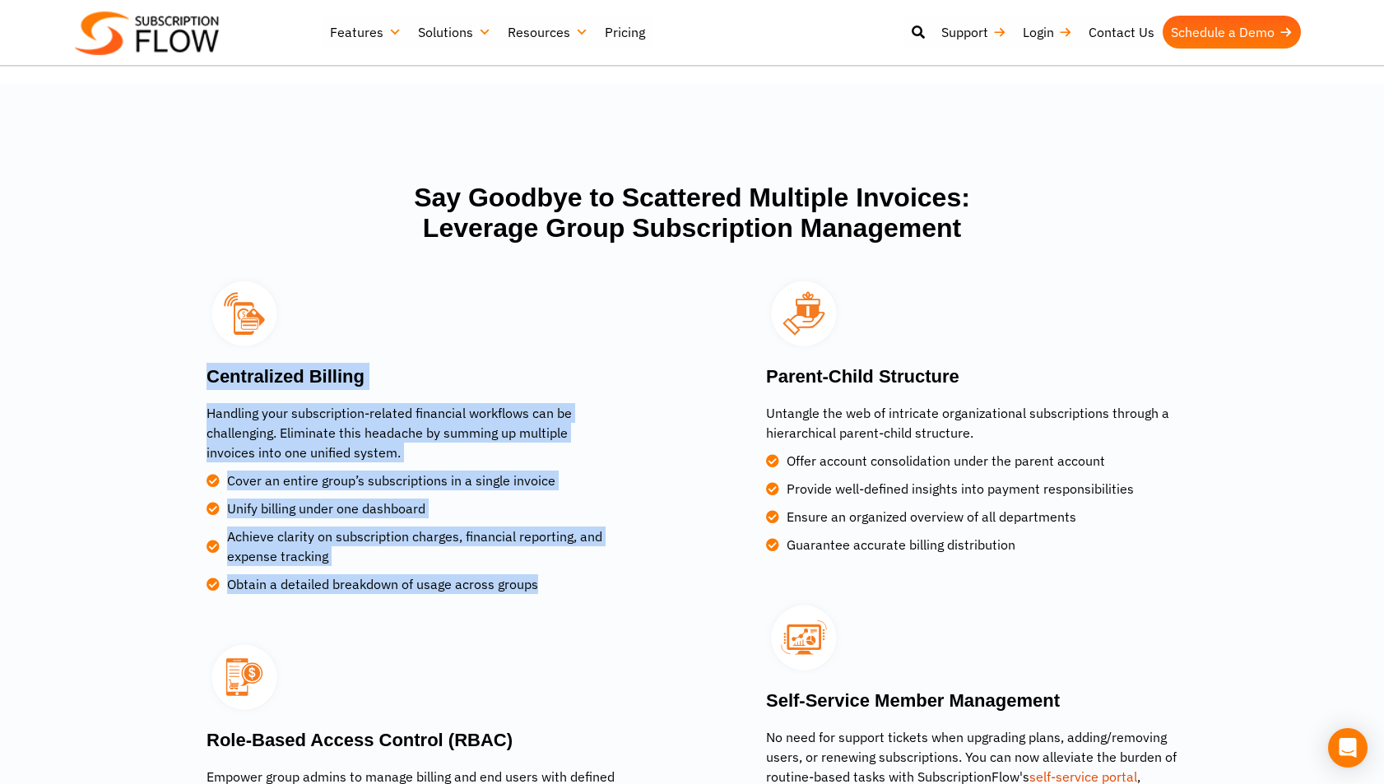
drag, startPoint x: 209, startPoint y: 316, endPoint x: 528, endPoint y: 595, distance: 423.4
click at [528, 595] on div "Centralized Billing Handling your subscription-related financial workflows can …" at bounding box center [445, 441] width 477 height 330
copy div "Centralized Billing Handling your subscription-related financial workflows can …"
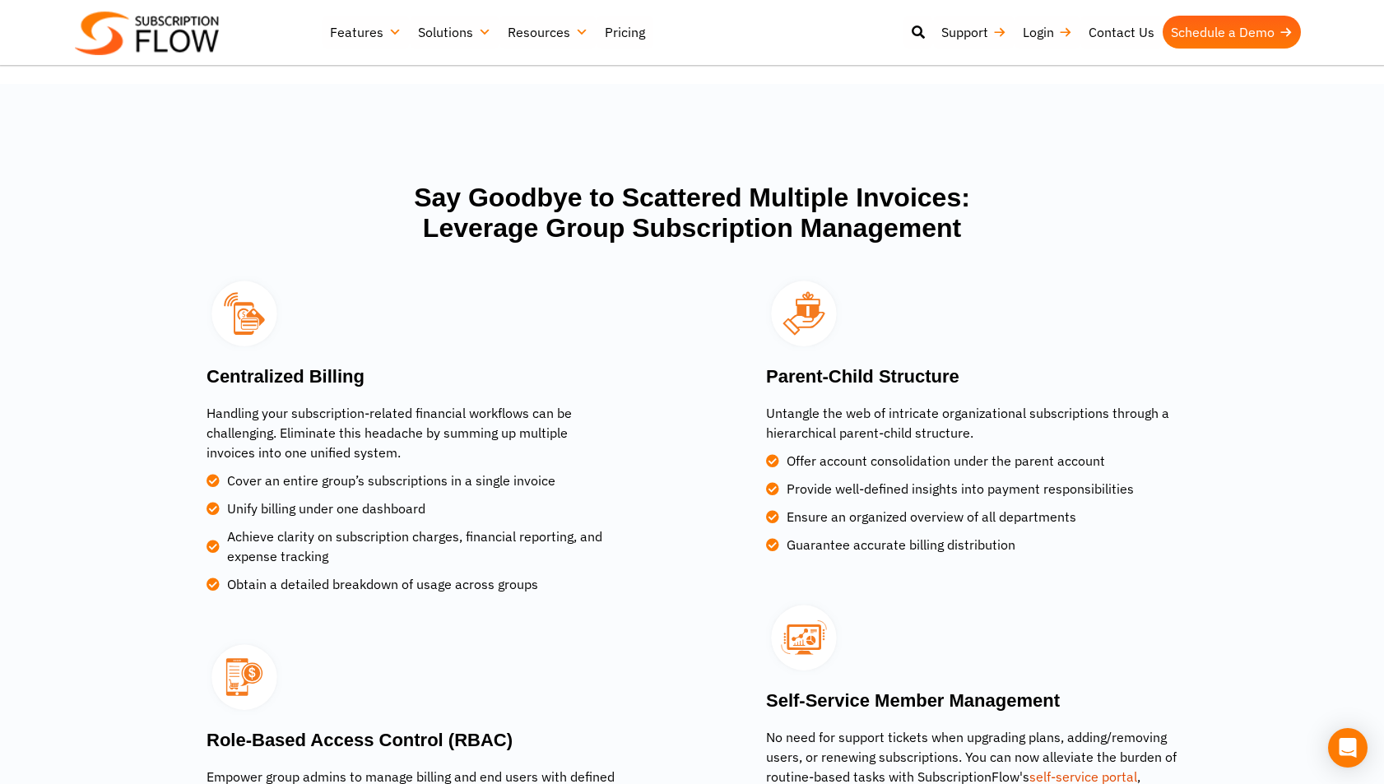
click at [524, 128] on section "Say Goodbye to Scattered Multiple Invoices: Leverage Group Subscription Managem…" at bounding box center [692, 556] width 1384 height 945
click at [651, 266] on div "Say Goodbye to Scattered Multiple Invoices: Leverage Group Subscription Managem…" at bounding box center [692, 221] width 576 height 94
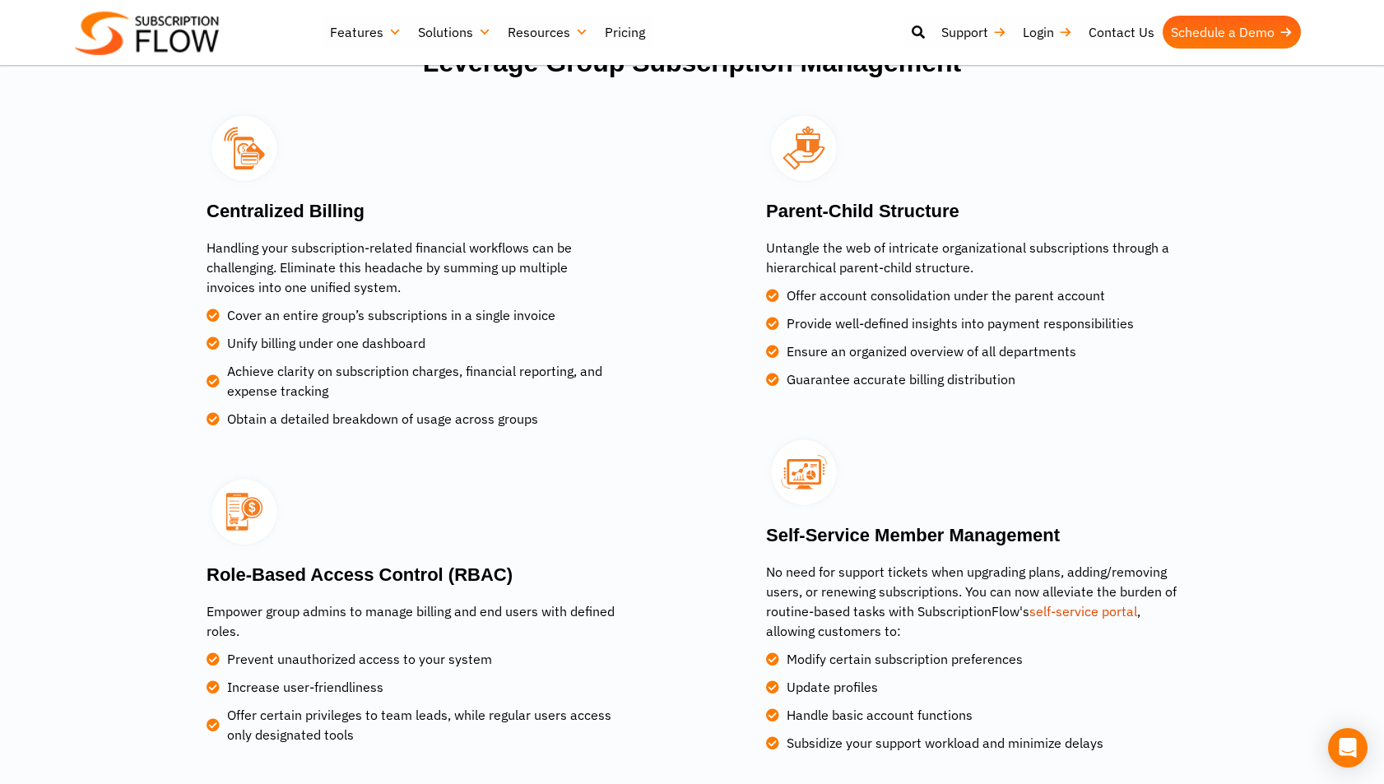
scroll to position [2237, 0]
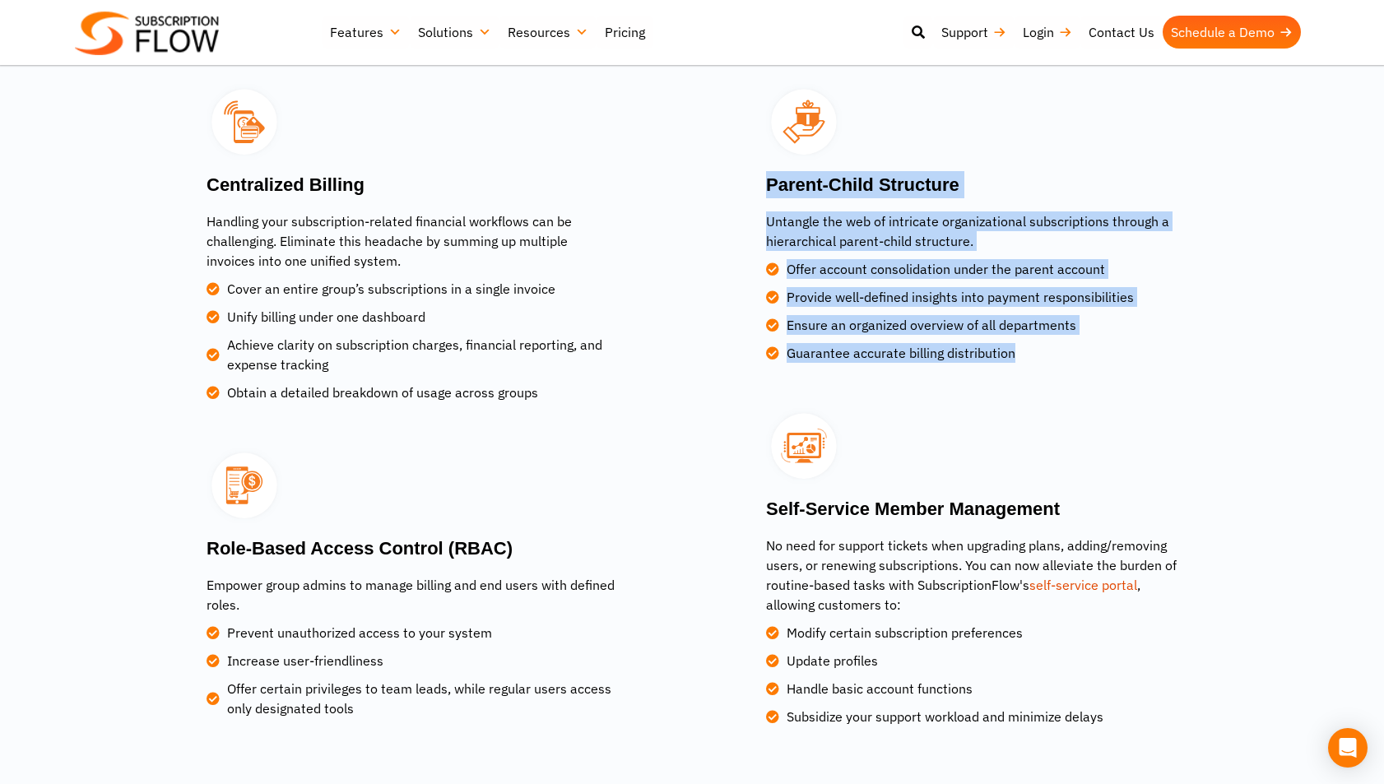
drag, startPoint x: 764, startPoint y: 180, endPoint x: 1077, endPoint y: 393, distance: 378.0
click at [1077, 393] on div "Parent-Child Structure Untangle the web of intricate organizational subscriptio…" at bounding box center [939, 411] width 494 height 671
click at [818, 188] on h3 "Parent-Child Structure" at bounding box center [972, 184] width 412 height 27
drag, startPoint x: 764, startPoint y: 183, endPoint x: 1023, endPoint y: 351, distance: 308.9
click at [1023, 351] on div "Parent-Child Structure Untangle the web of intricate organizational subscriptio…" at bounding box center [938, 223] width 477 height 279
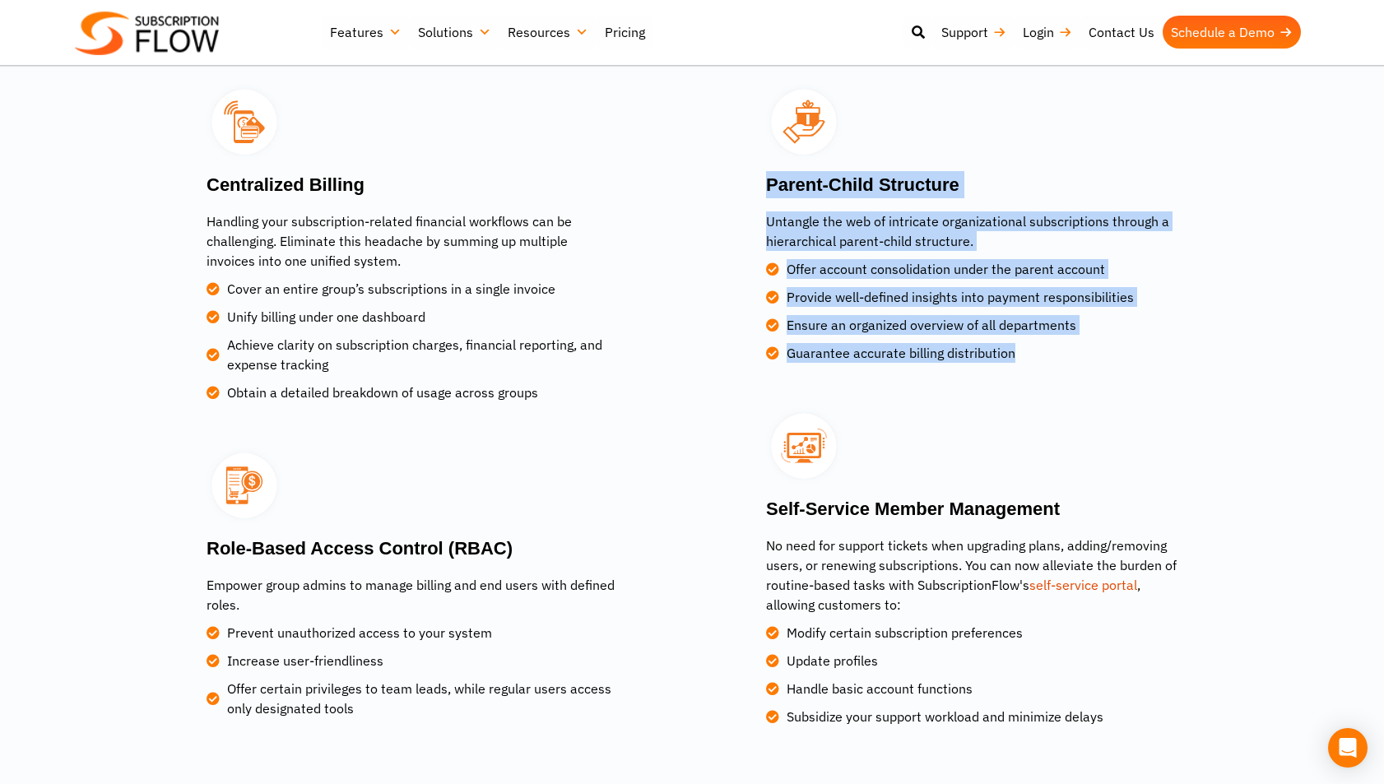
click at [830, 188] on h3 "Parent-Child Structure" at bounding box center [972, 184] width 412 height 27
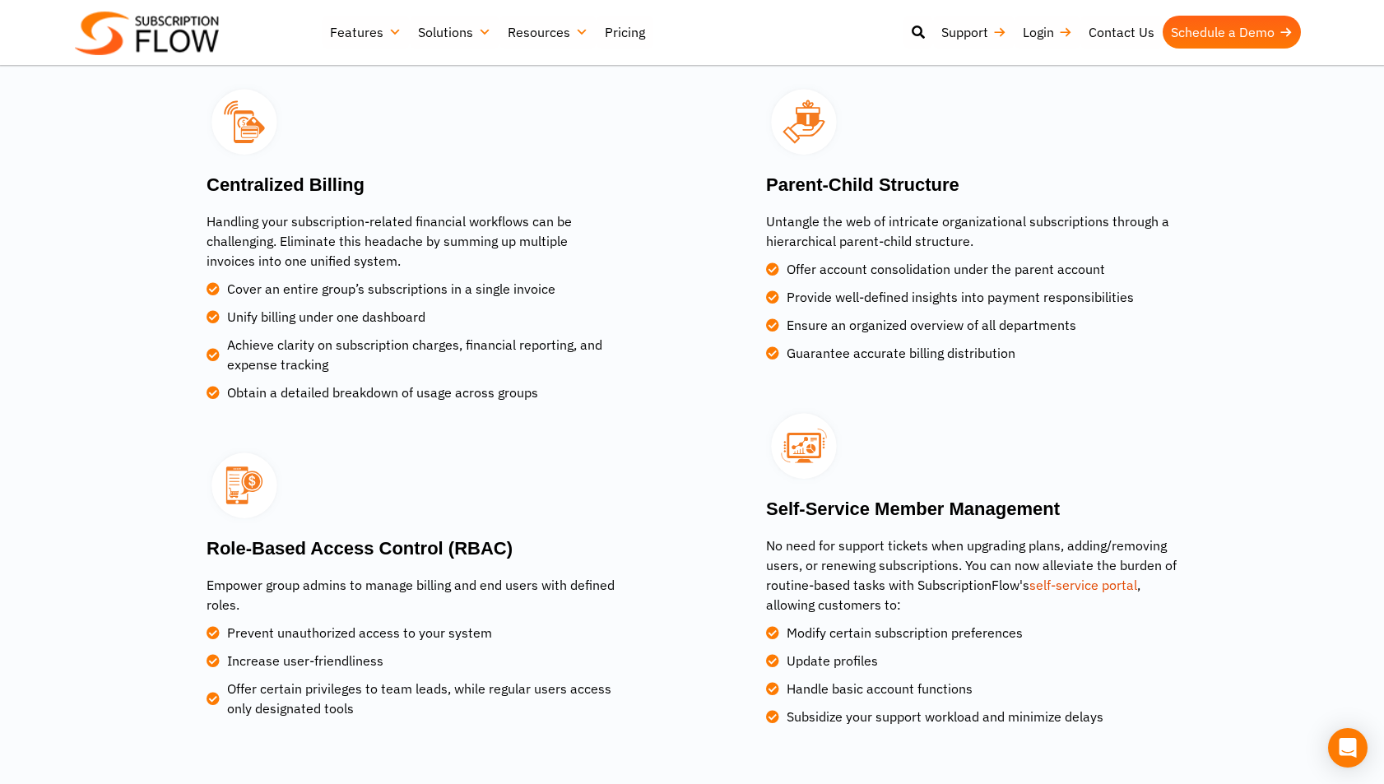
click at [694, 193] on div "Parent-Child Structure Untangle the web of intricate organizational subscriptio…" at bounding box center [939, 411] width 494 height 671
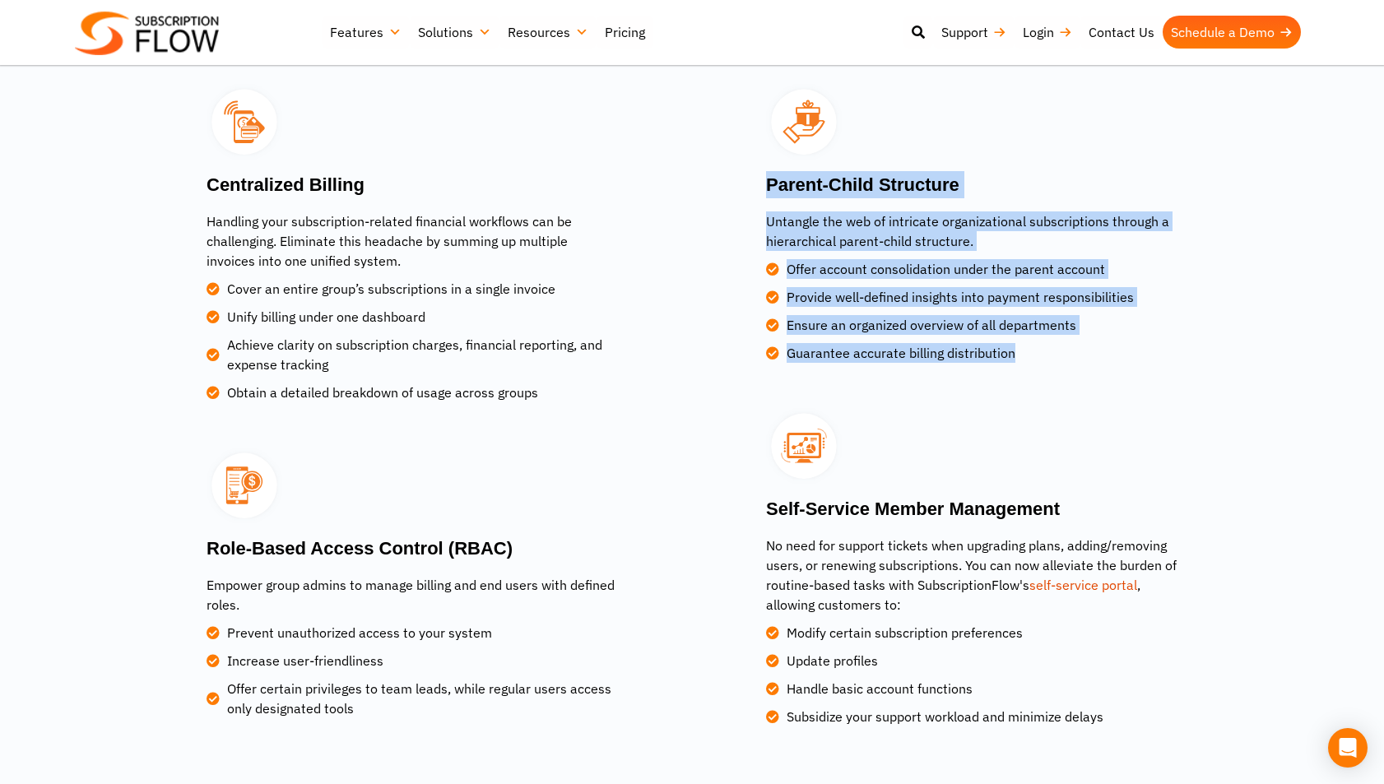
drag, startPoint x: 730, startPoint y: 187, endPoint x: 1040, endPoint y: 347, distance: 349.3
click at [1040, 347] on div "Parent-Child Structure Untangle the web of intricate organizational subscriptio…" at bounding box center [938, 223] width 477 height 279
copy div "Parent-Child Structure Untangle the web of intricate organizational subscriptio…"
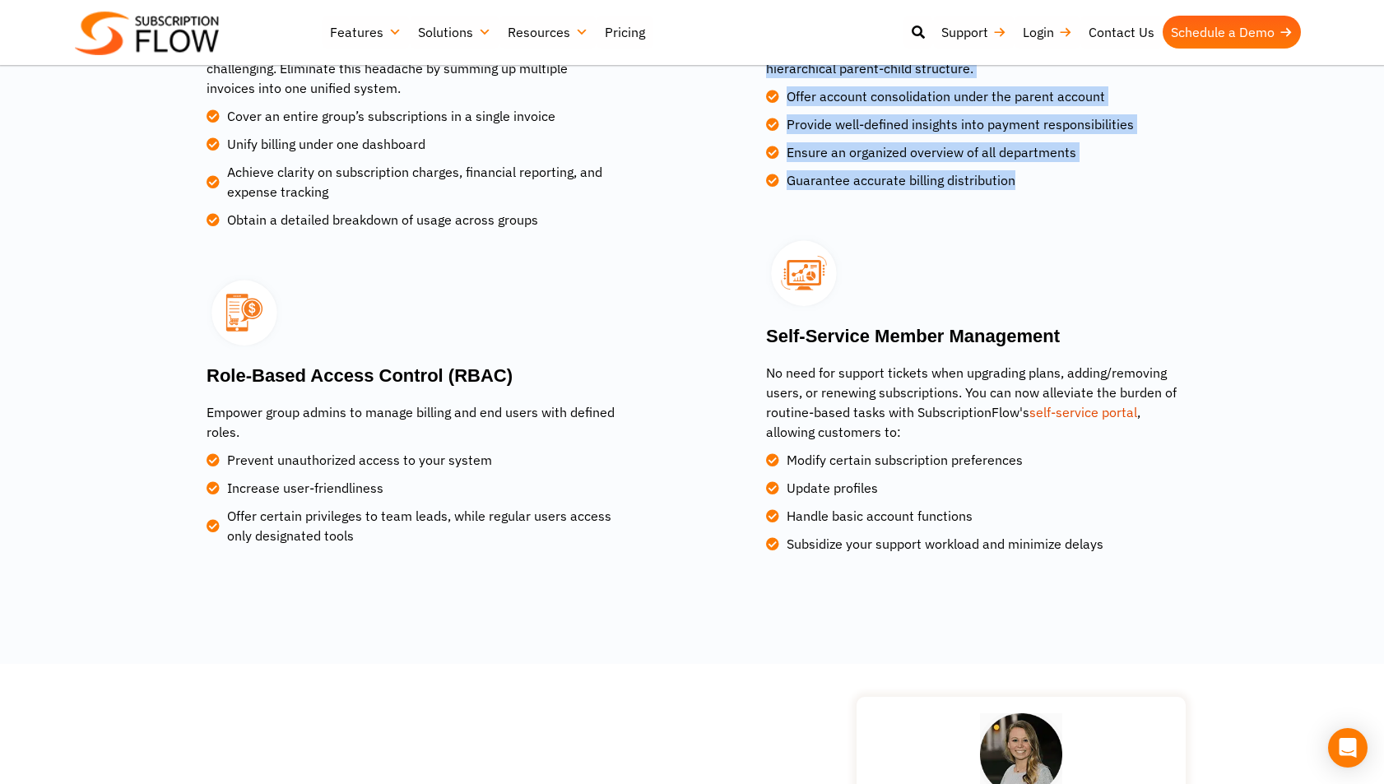
scroll to position [2415, 0]
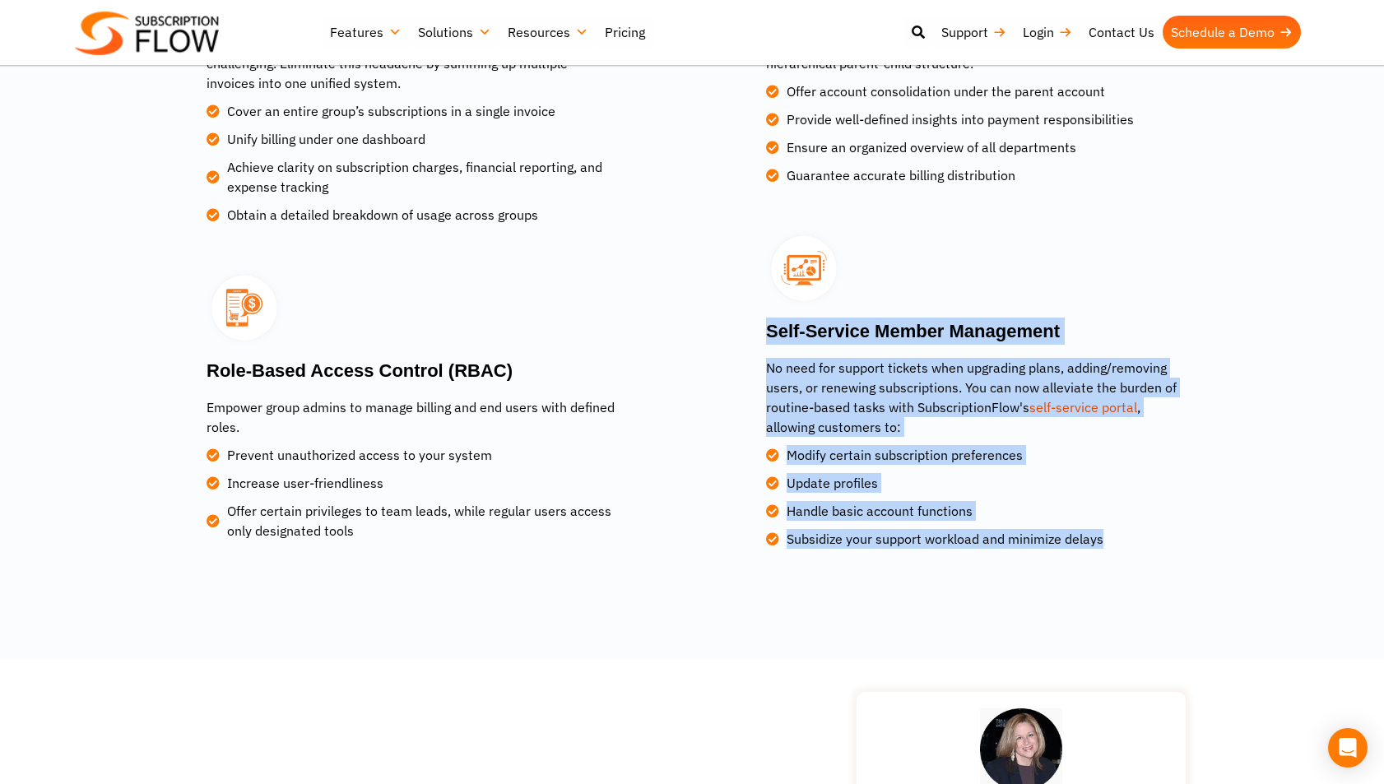
drag, startPoint x: 772, startPoint y: 332, endPoint x: 1111, endPoint y: 529, distance: 392.4
click at [1111, 529] on div "Self-Service Member Management No need for support tickets when upgrading plans…" at bounding box center [972, 433] width 412 height 231
copy div "Self-Service Member Management No need for support tickets when upgrading plans…"
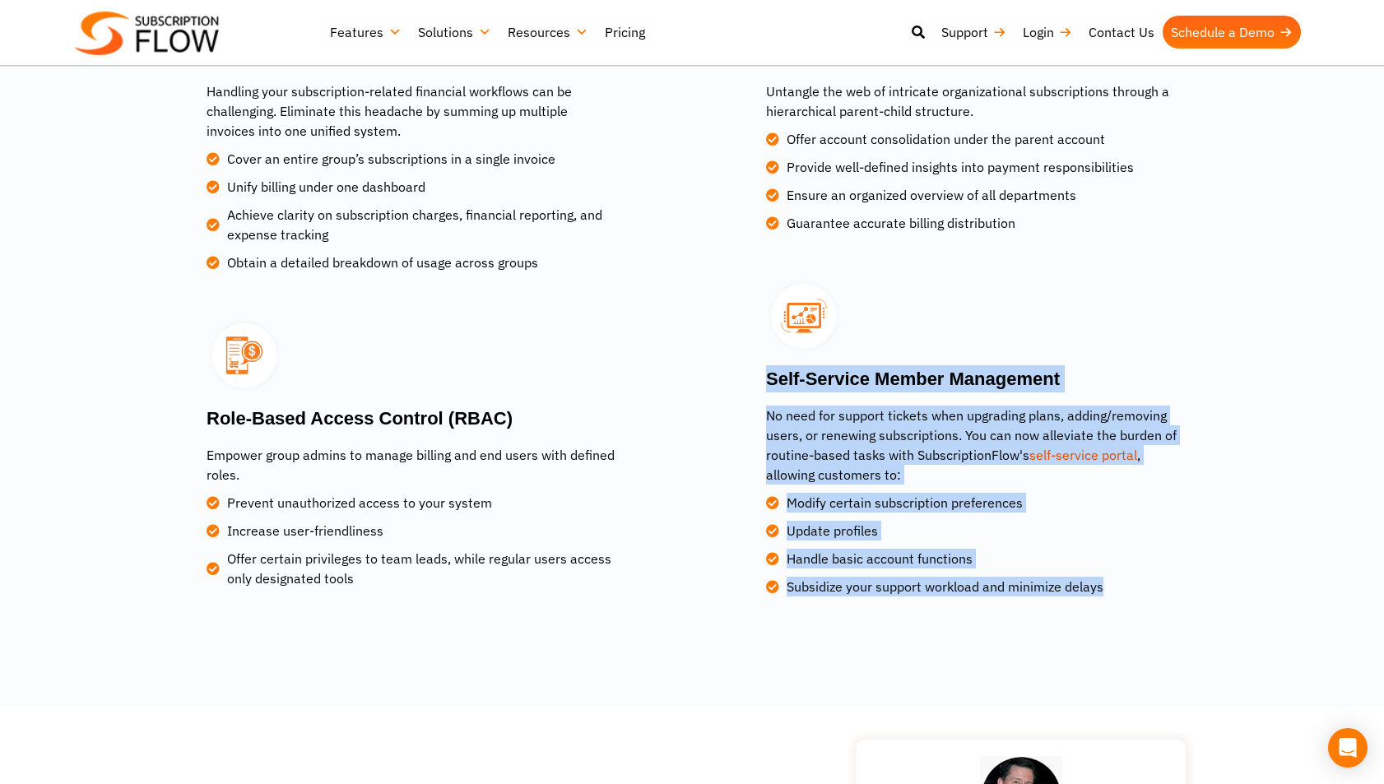
scroll to position [2323, 0]
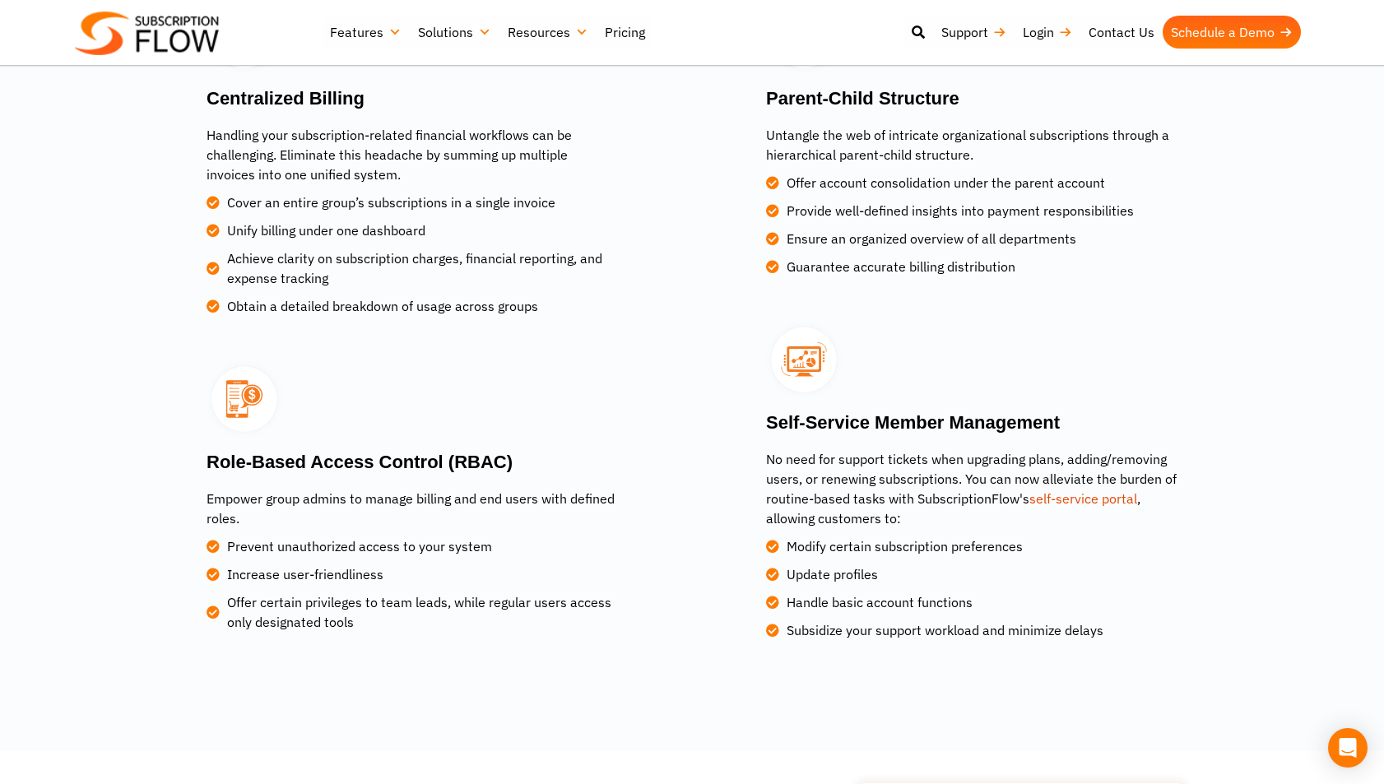
click at [143, 316] on section "Centralized Billing Handling your subscription-related financial workflows can …" at bounding box center [692, 324] width 1368 height 671
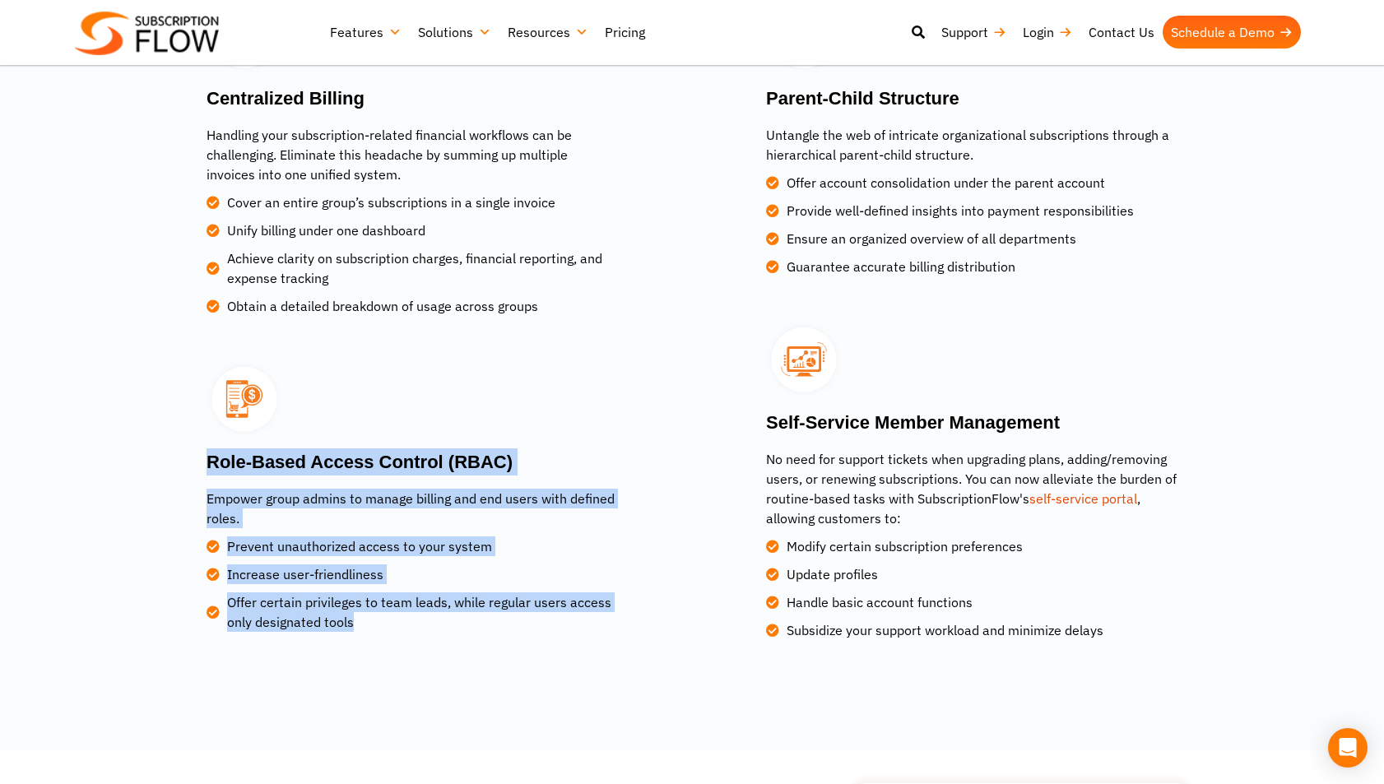
drag, startPoint x: 209, startPoint y: 459, endPoint x: 405, endPoint y: 623, distance: 255.3
click at [405, 623] on div "Role-Based Access Control (RBAC) Empower group admins to manage billing and end…" at bounding box center [413, 541] width 412 height 184
copy div "Role-Based Access Control (RBAC) Empower group admins to manage billing and end…"
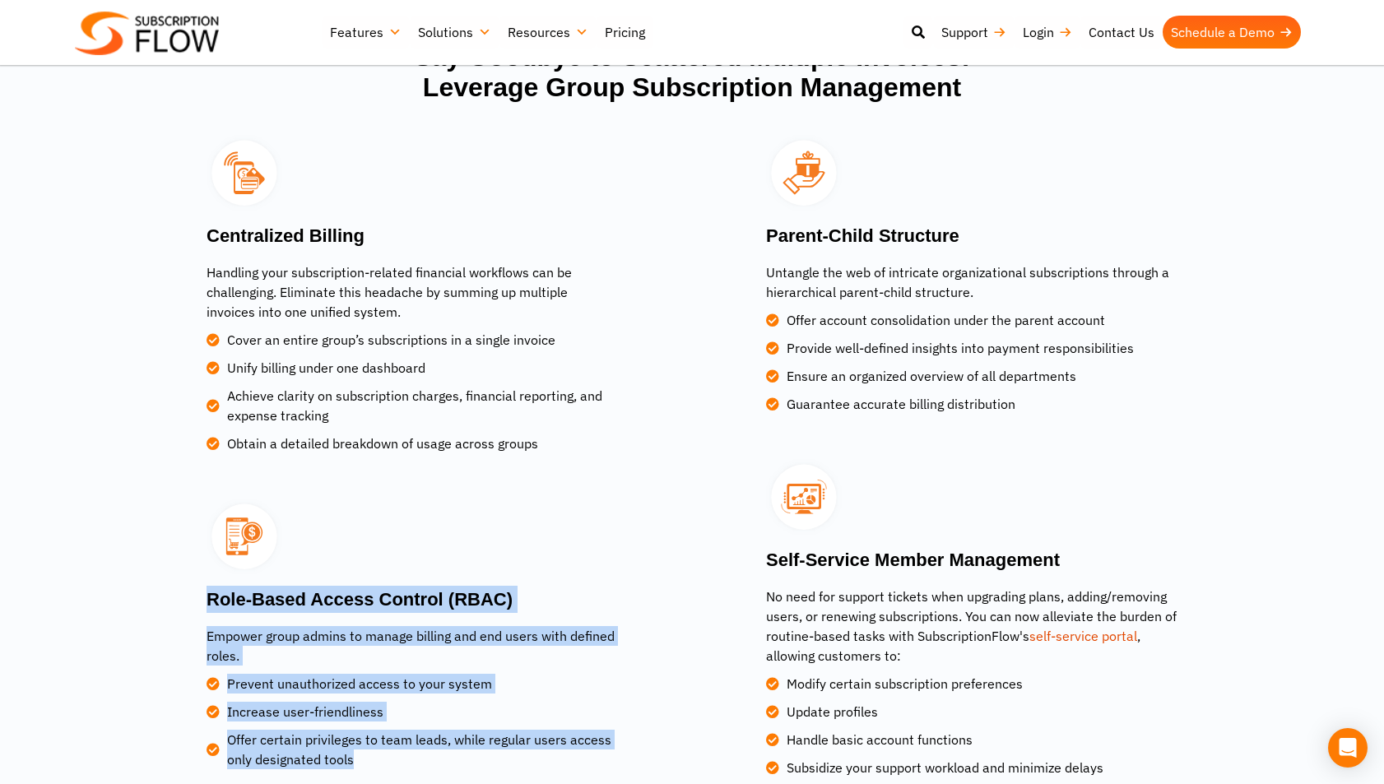
scroll to position [2191, 0]
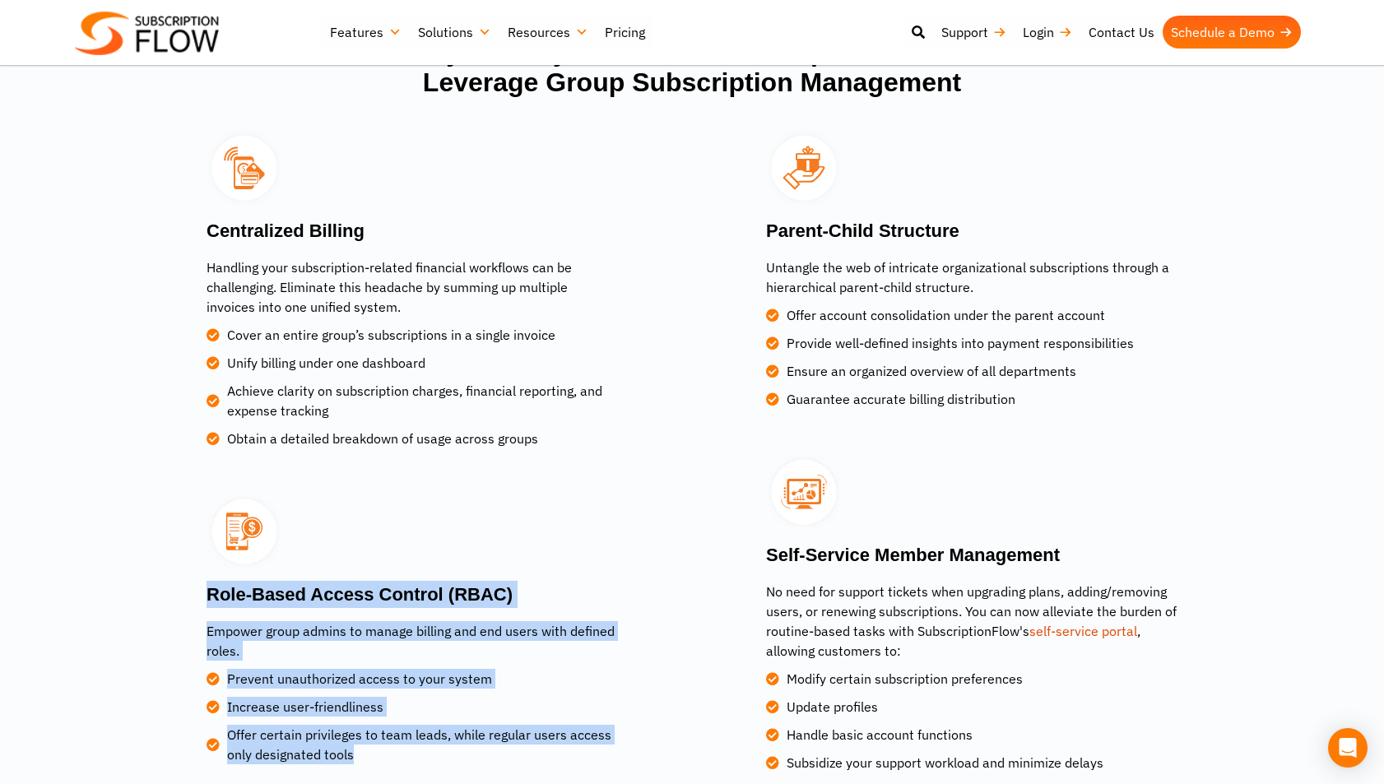
click at [1073, 627] on link "self-service portal" at bounding box center [1084, 631] width 108 height 16
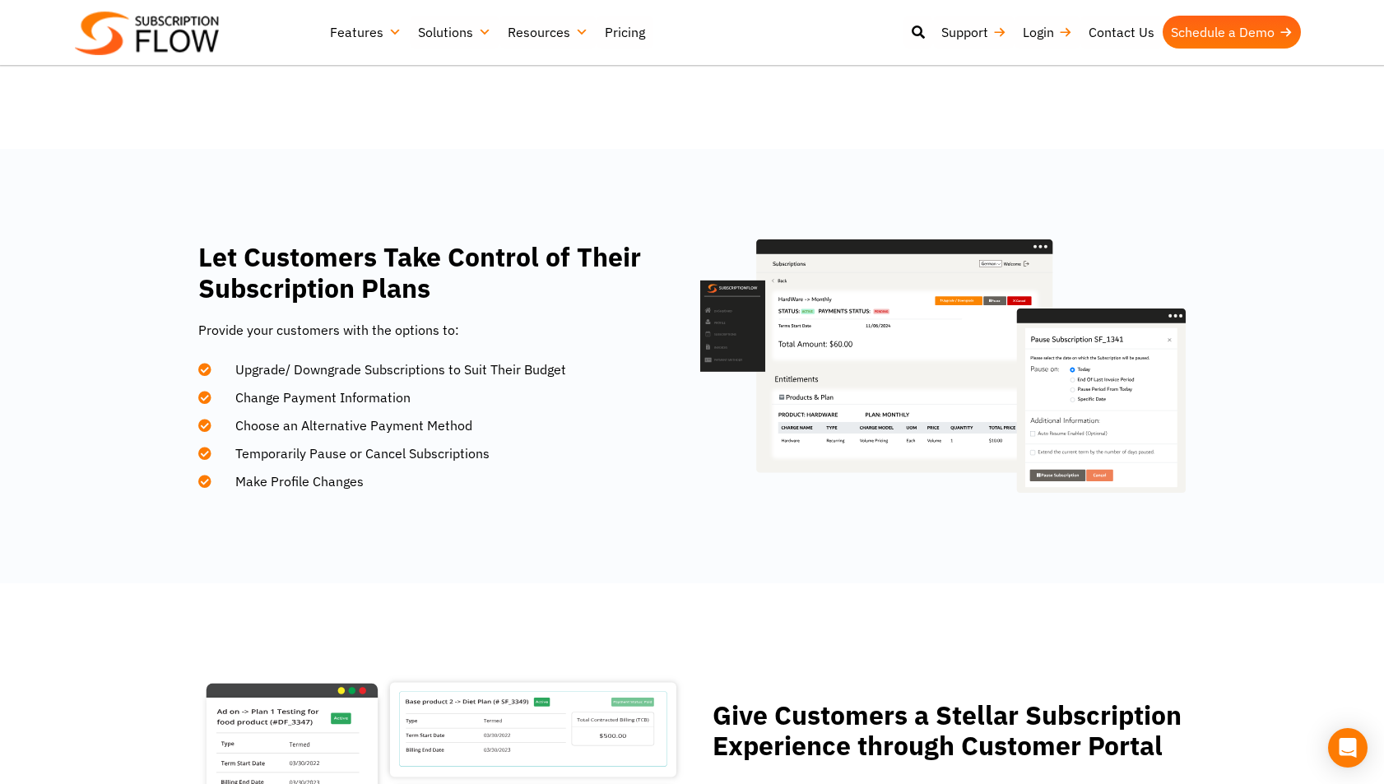
scroll to position [753, 0]
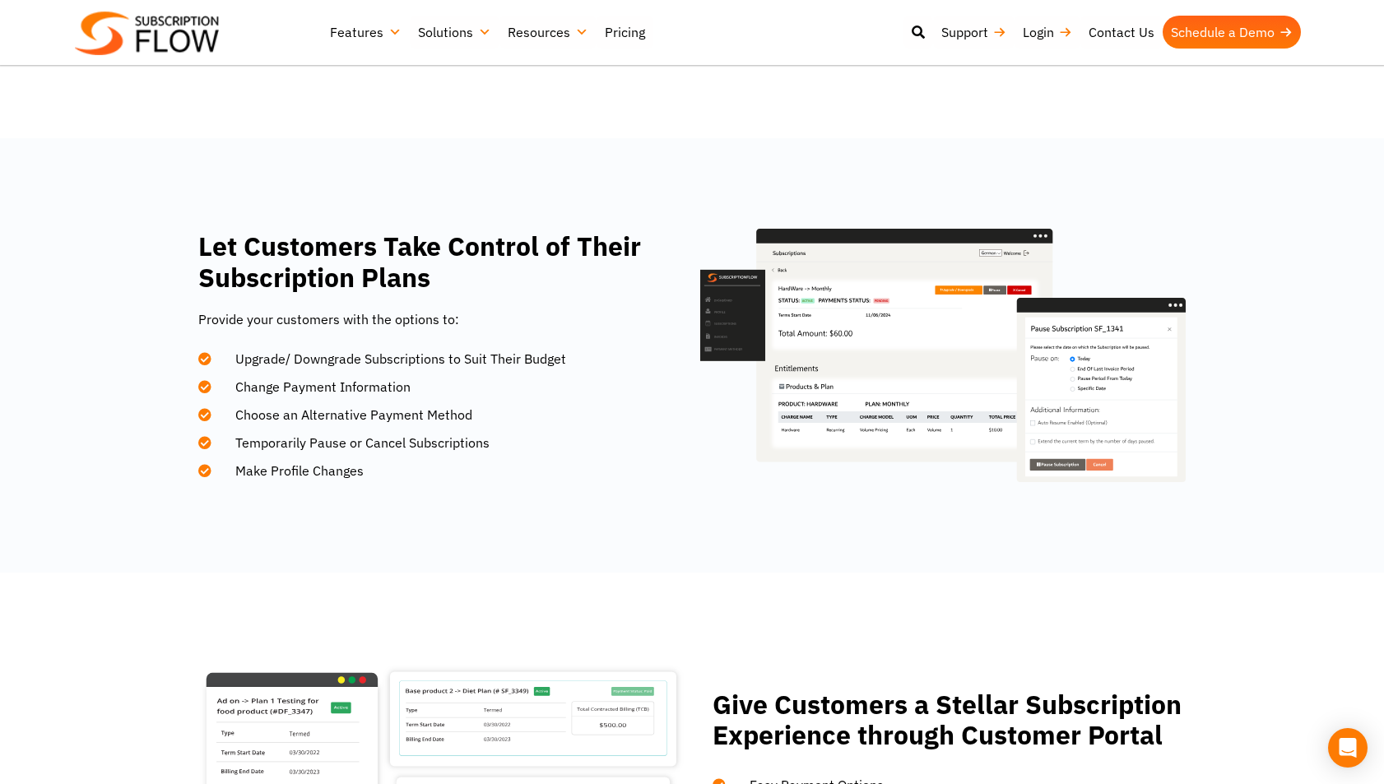
click at [44, 532] on section "Let Customers Take Control of Their Subscription Plans Provide your customers w…" at bounding box center [692, 355] width 1384 height 435
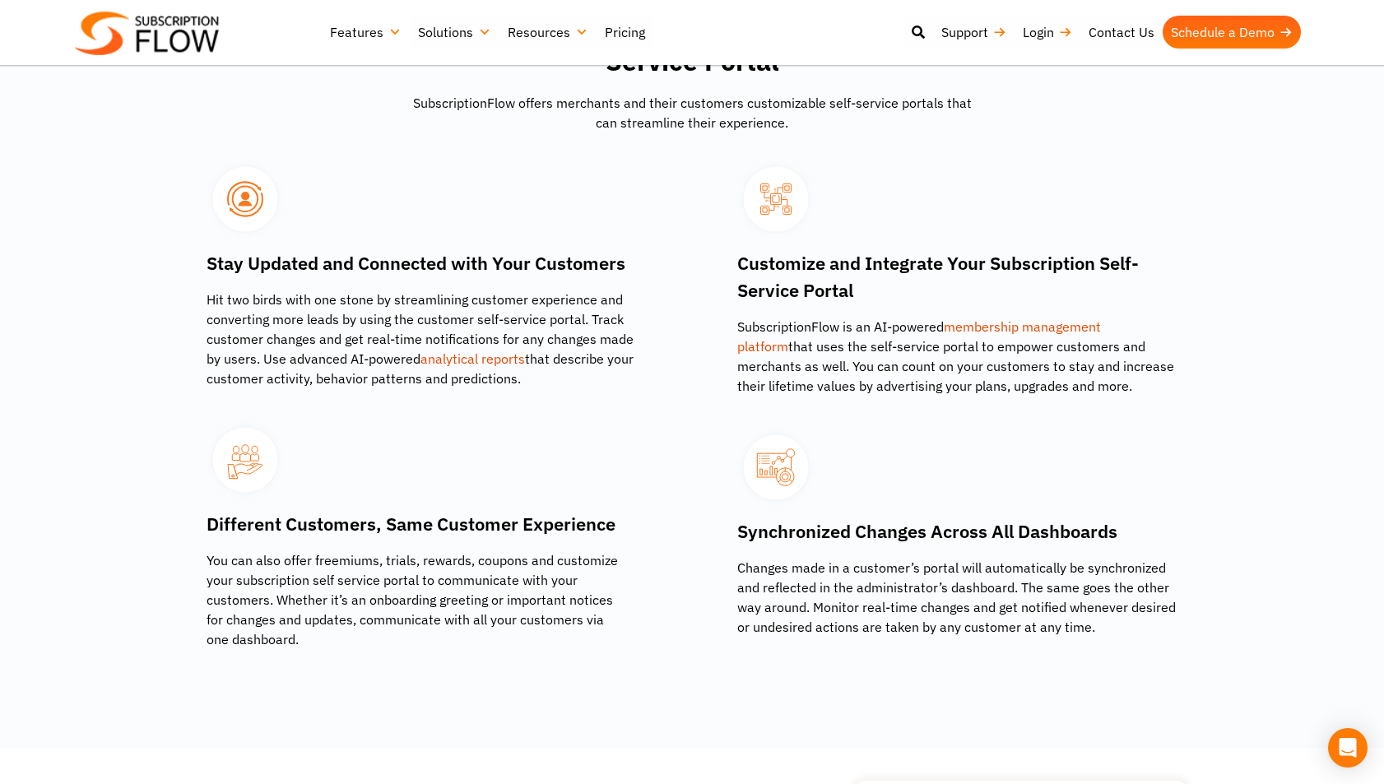
scroll to position [1805, 0]
